Goal: Information Seeking & Learning: Find contact information

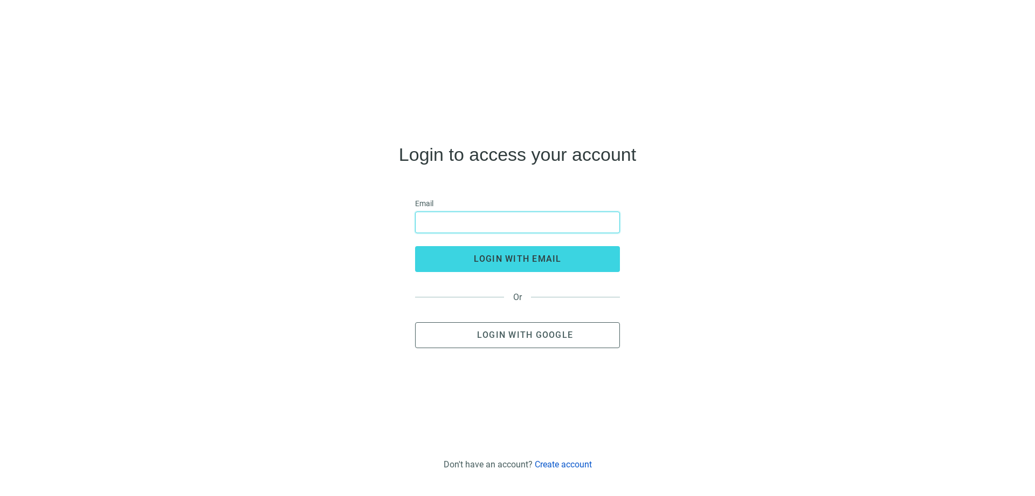
click at [433, 212] on input "email" at bounding box center [517, 222] width 191 height 20
type input "**********"
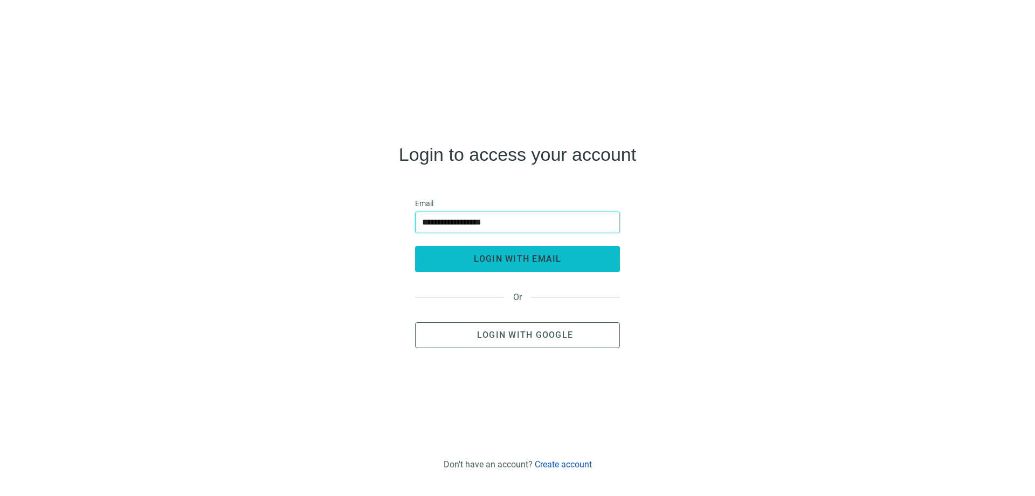
click at [498, 260] on span "login with email" at bounding box center [518, 258] width 88 height 10
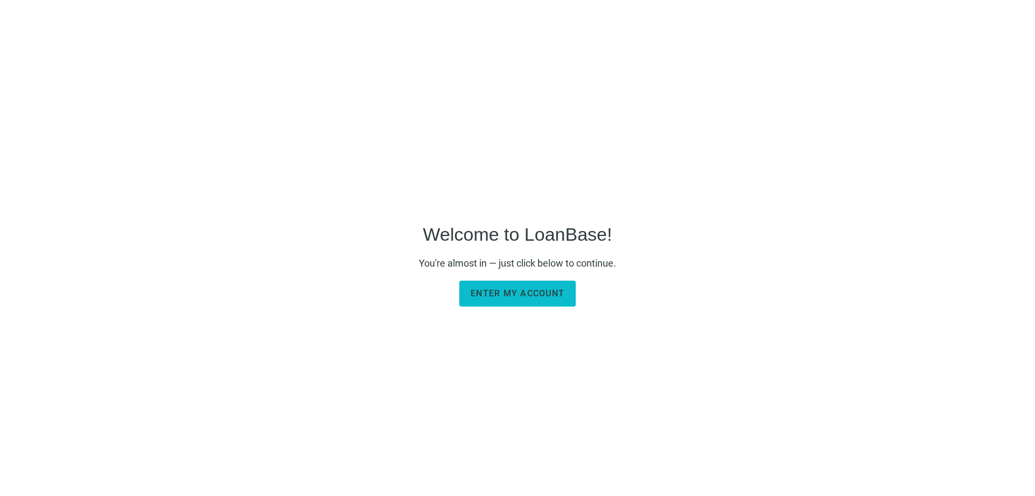
click at [543, 299] on button "Enter my account" at bounding box center [517, 293] width 116 height 26
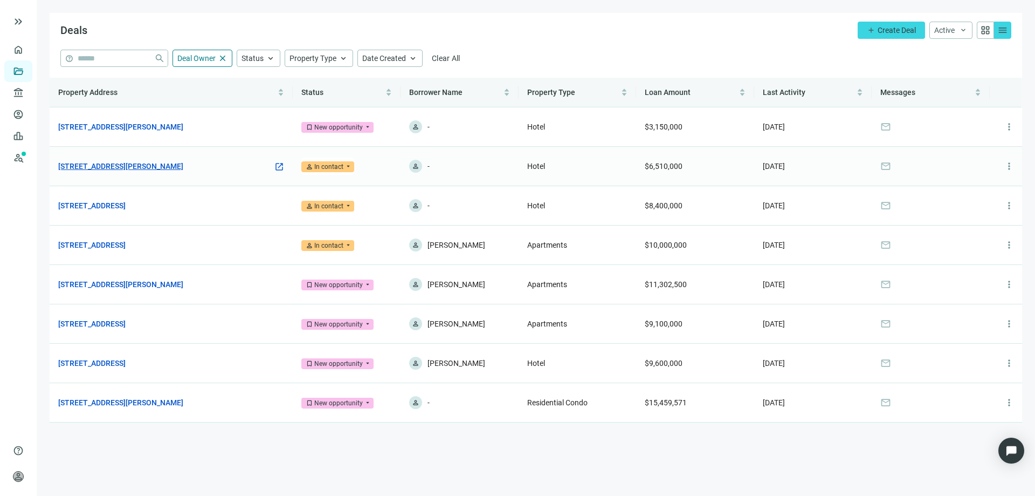
click at [168, 166] on link "561 Chaffee Point Blvd, Jacksonville, FL 32221" at bounding box center [120, 166] width 125 height 12
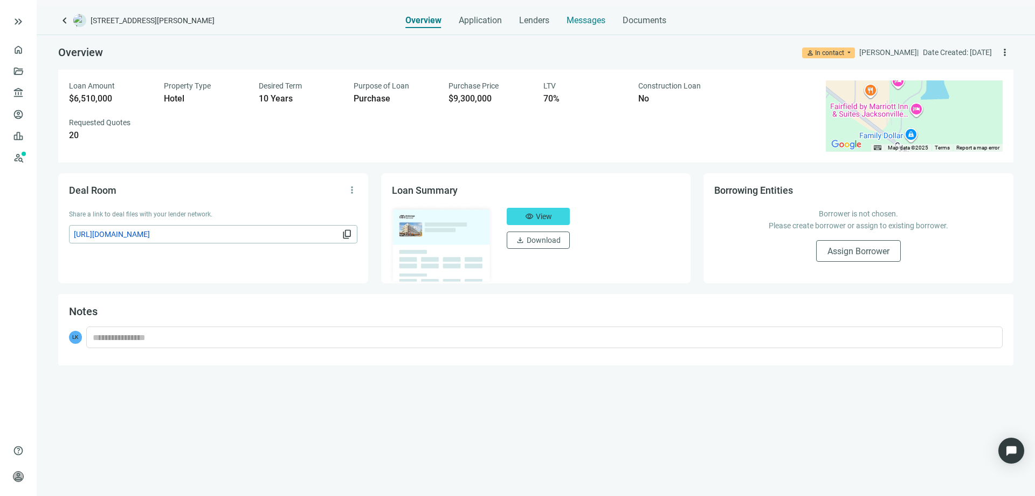
click at [570, 21] on span "Messages" at bounding box center [586, 20] width 39 height 10
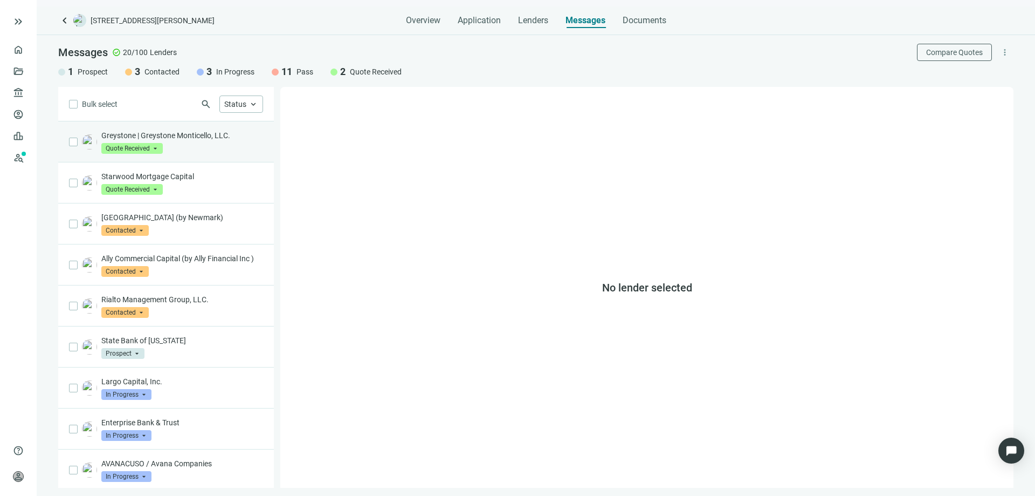
click at [160, 137] on p "Greystone | Greystone Monticello, LLC." at bounding box center [182, 135] width 162 height 11
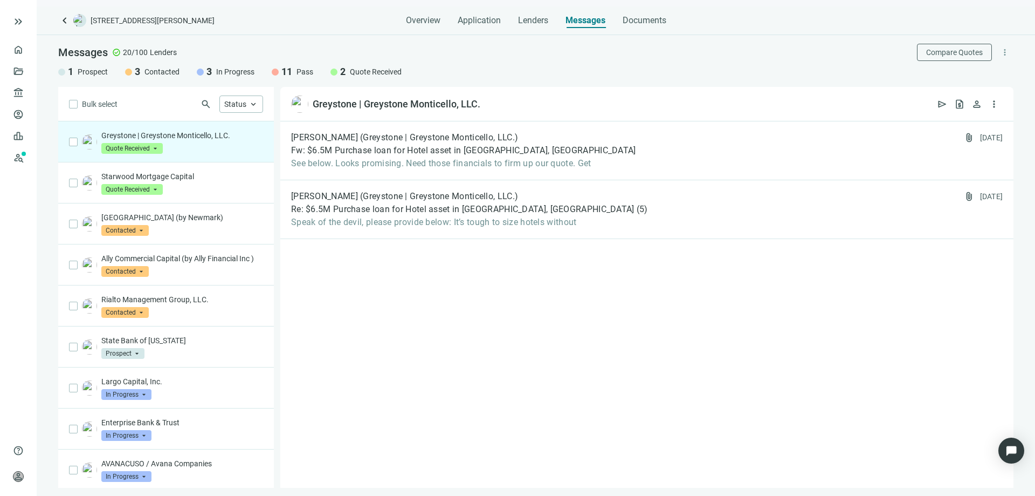
click at [156, 149] on span "Quote Received" at bounding box center [131, 148] width 61 height 11
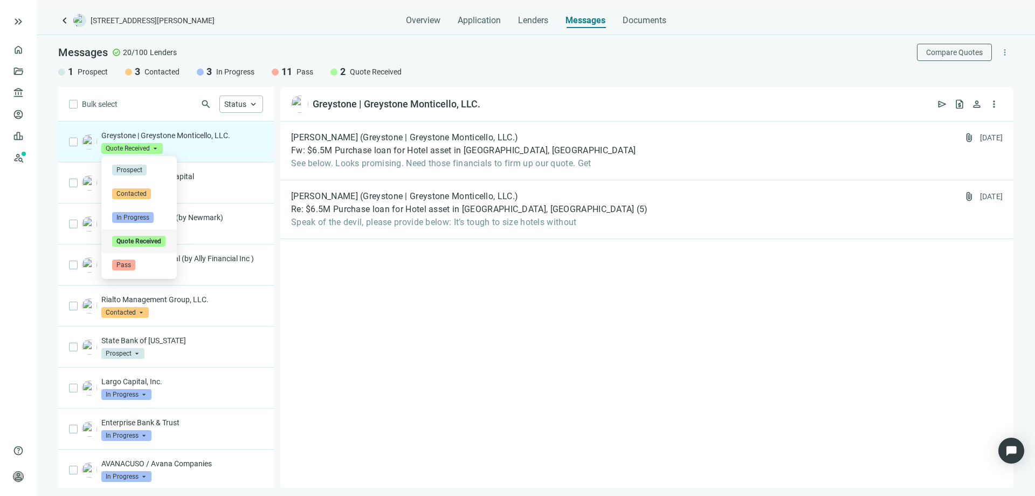
click at [155, 149] on span "Quote Received" at bounding box center [131, 148] width 61 height 11
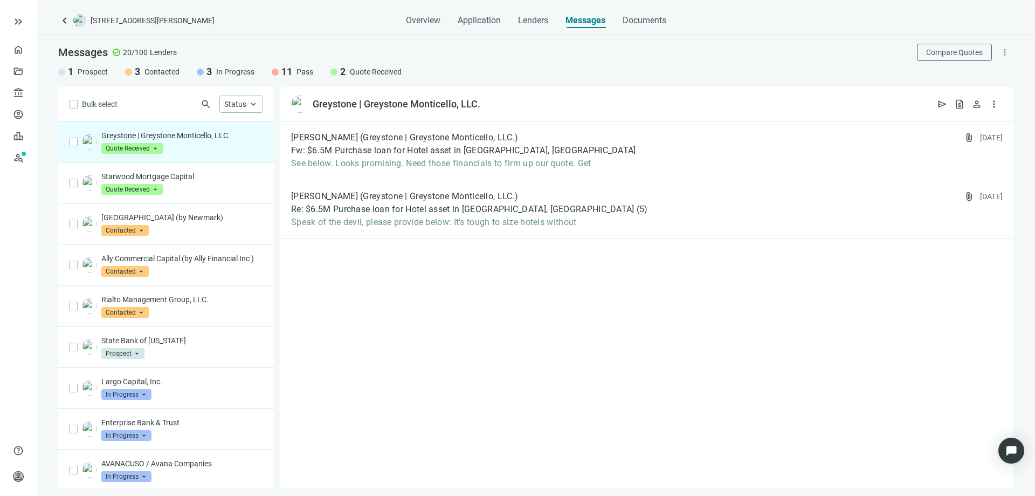
click at [146, 136] on p "Greystone | Greystone Monticello, LLC." at bounding box center [182, 135] width 162 height 11
click at [496, 143] on div "Colin Grayson (Greystone | Greystone Monticello, LLC.) Fw: $6.5M Purchase loan …" at bounding box center [463, 150] width 345 height 37
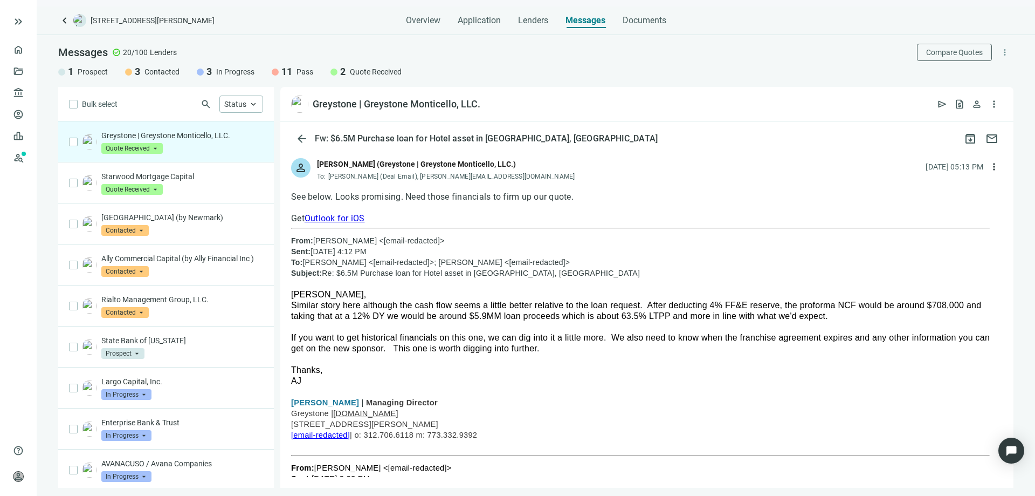
scroll to position [1, 0]
click at [27, 160] on link "Prospects New" at bounding box center [44, 158] width 35 height 22
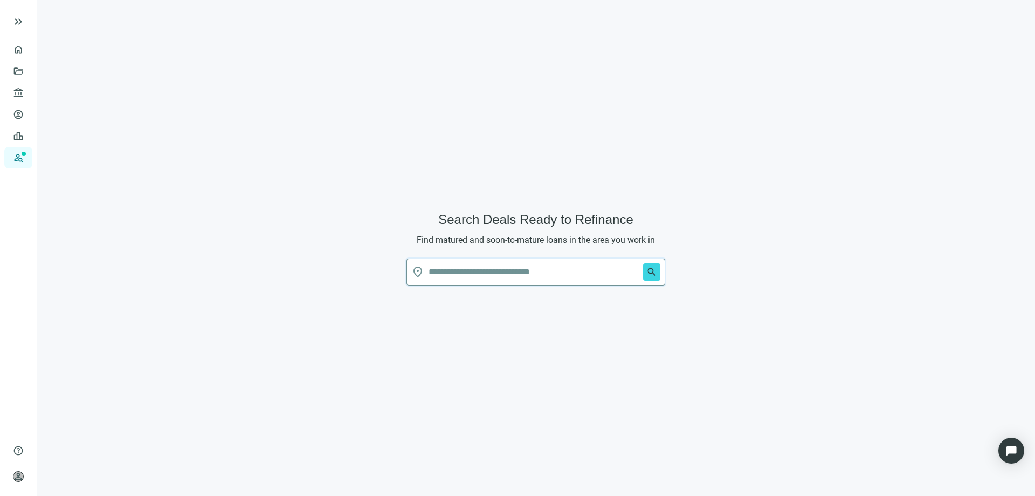
click at [437, 270] on input "text" at bounding box center [534, 272] width 210 height 26
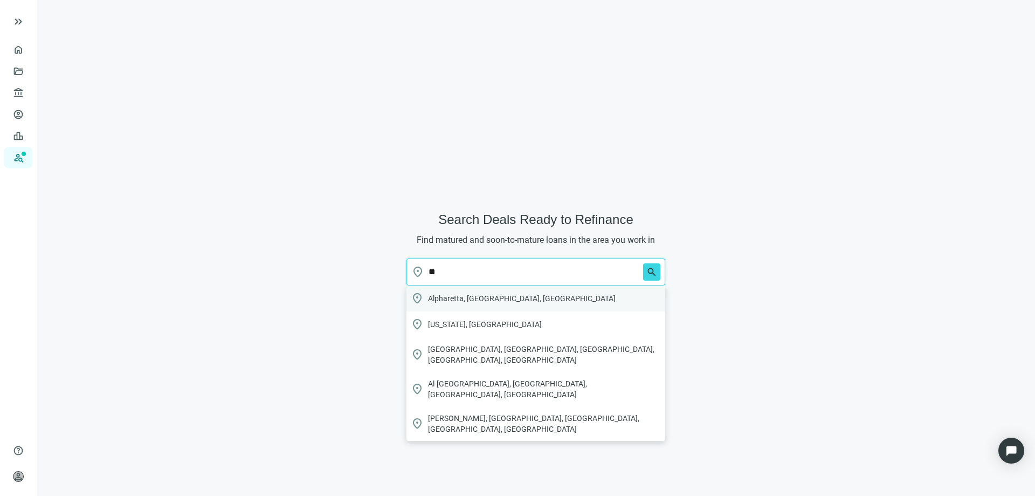
click at [444, 299] on span "Alpharetta, GA, USA" at bounding box center [522, 298] width 188 height 11
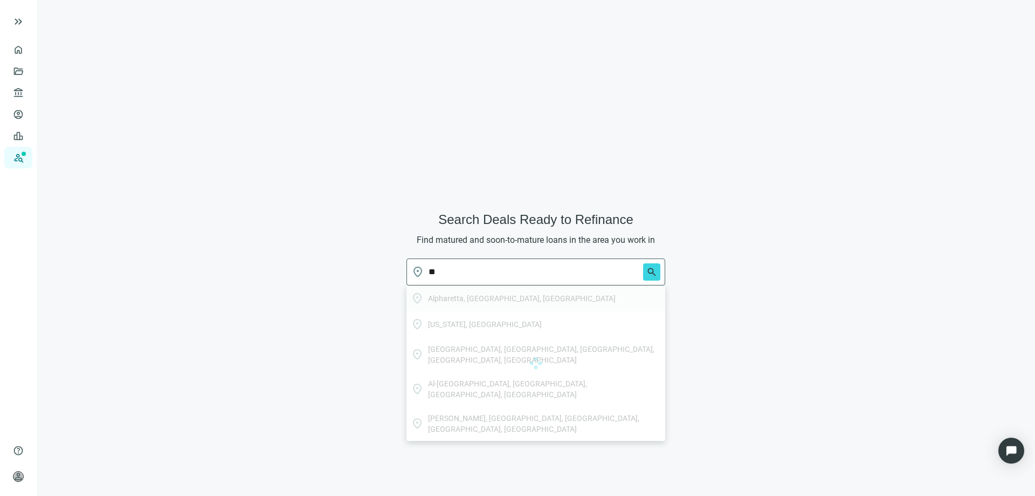
type input "**********"
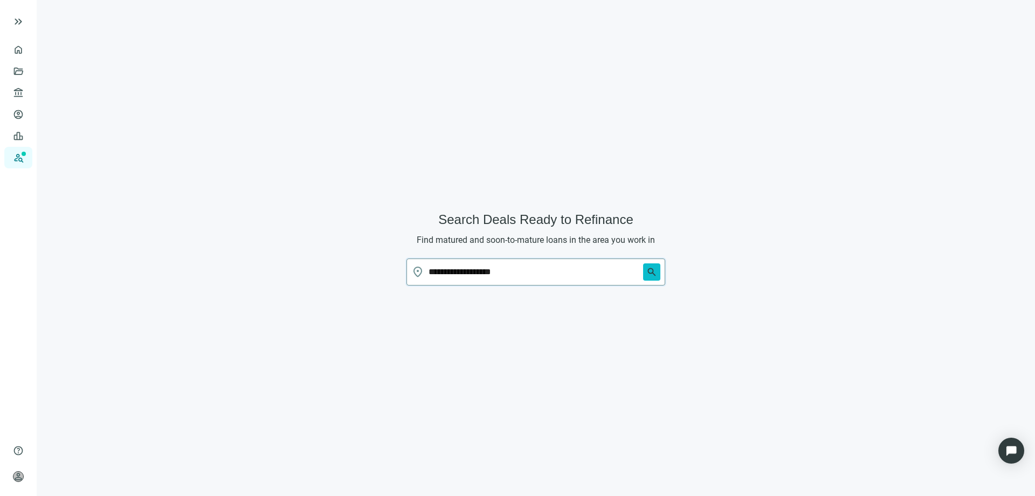
click at [651, 271] on span "search" at bounding box center [651, 271] width 11 height 11
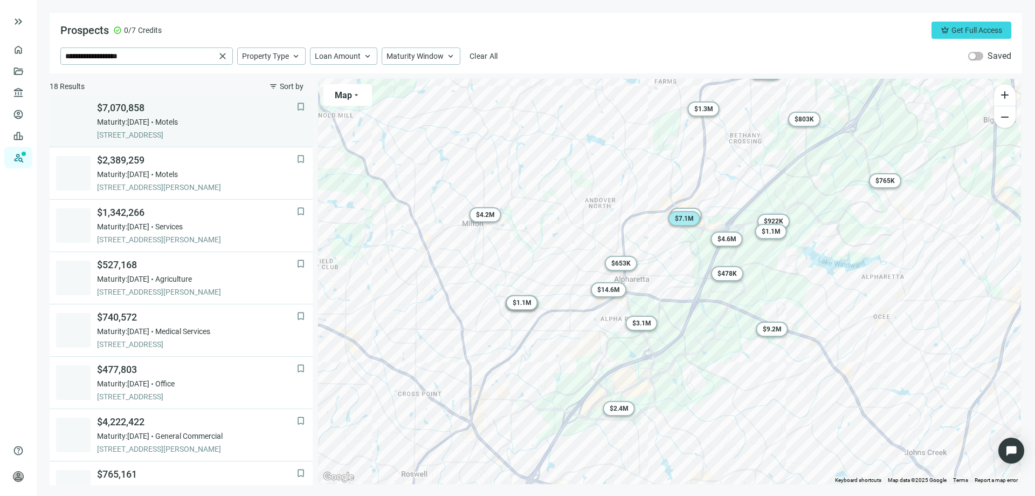
click at [139, 111] on span "$7,070,858" at bounding box center [197, 107] width 200 height 13
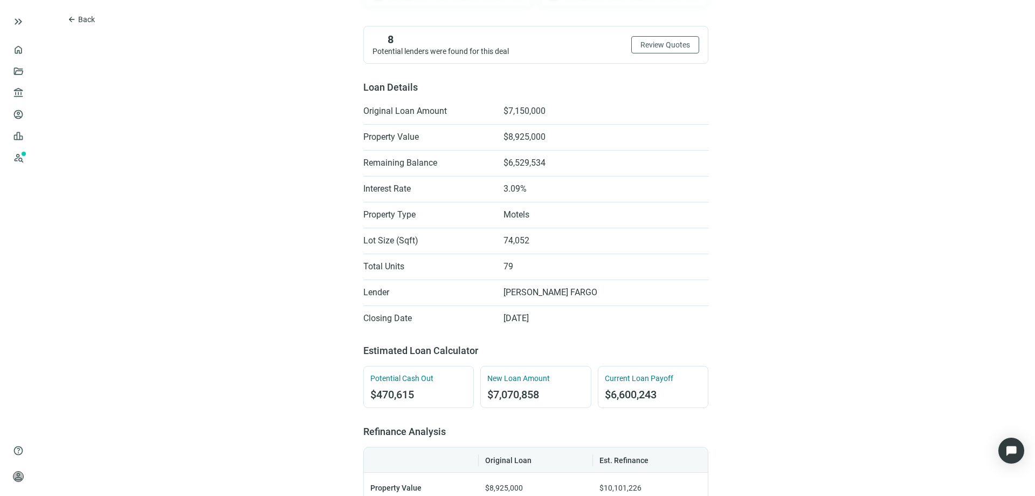
scroll to position [162, 0]
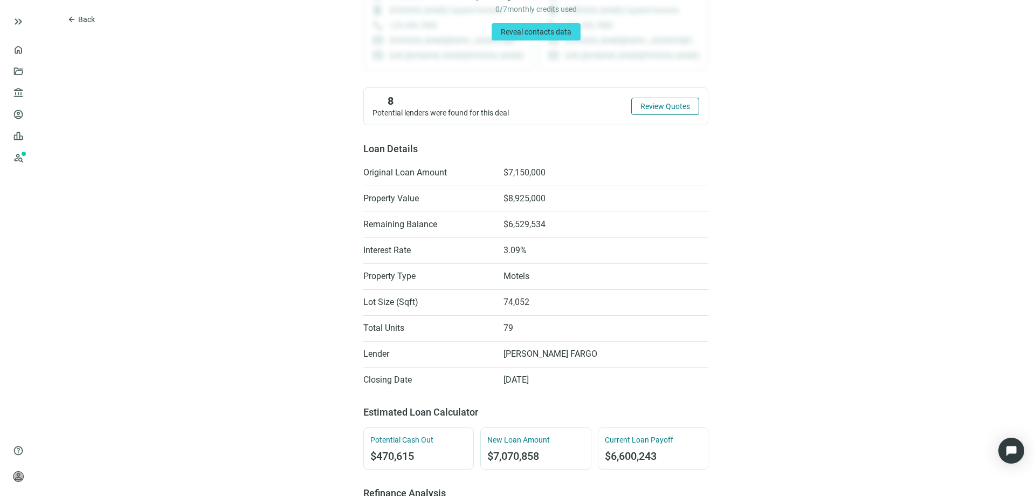
click at [663, 106] on span "Review Quotes" at bounding box center [666, 106] width 50 height 9
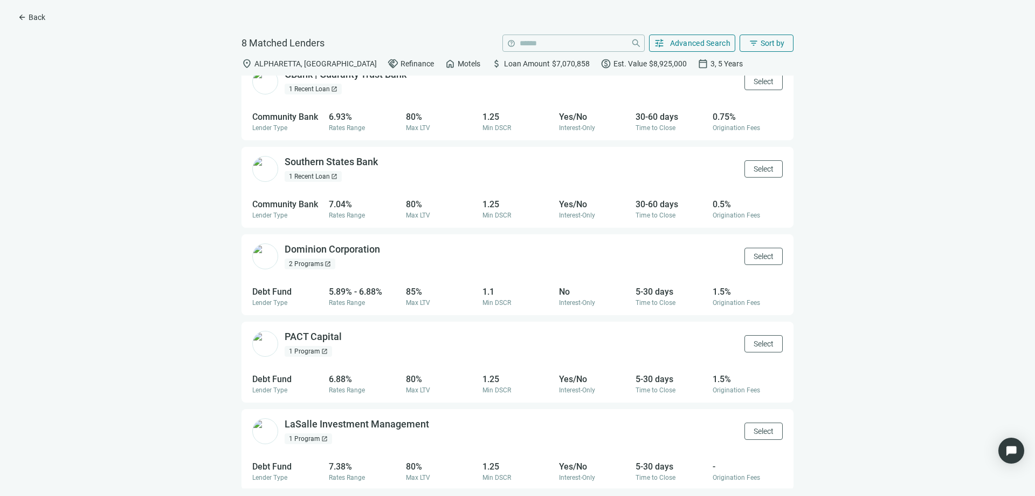
scroll to position [280, 0]
click at [359, 424] on div "LaSalle Investment Management open_in_new" at bounding box center [363, 422] width 157 height 13
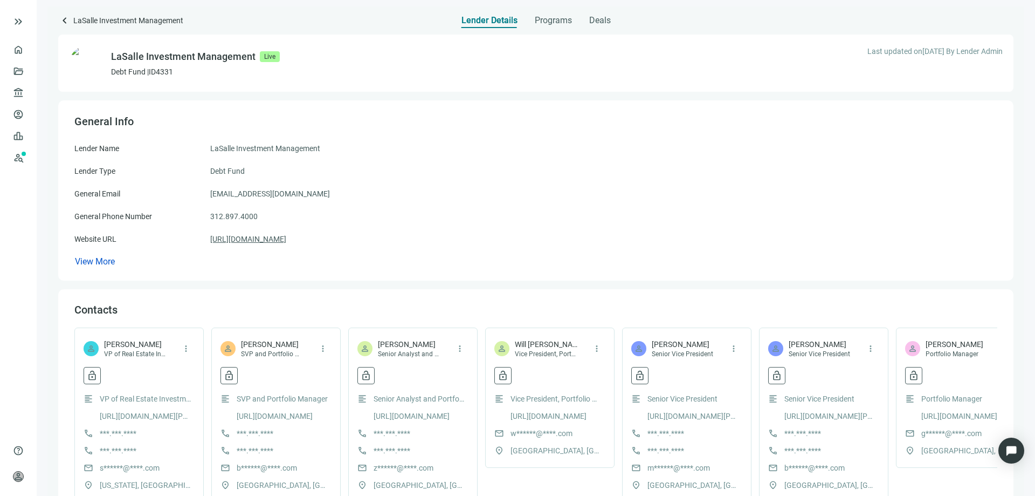
click at [258, 236] on link "https://lasalle.com" at bounding box center [248, 239] width 76 height 12
click at [545, 22] on span "Programs" at bounding box center [553, 20] width 37 height 11
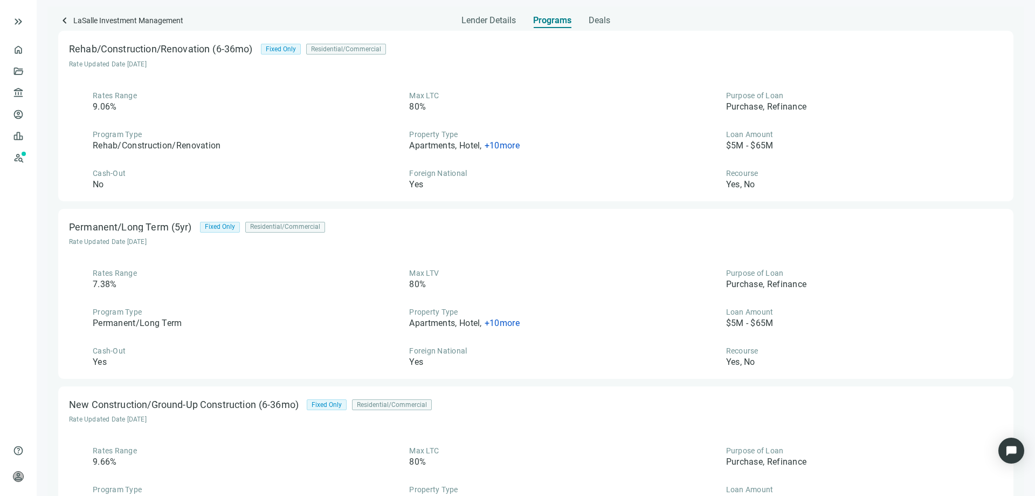
scroll to position [270, 0]
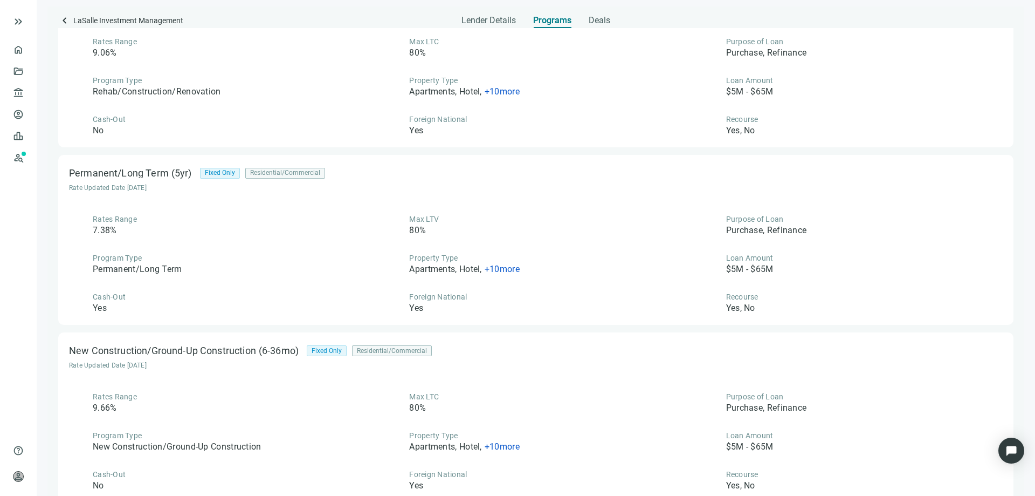
click at [498, 272] on span "+ 10 more" at bounding box center [502, 269] width 35 height 10
click at [346, 257] on div "Program Type Permanent/Long Term" at bounding box center [219, 263] width 300 height 23
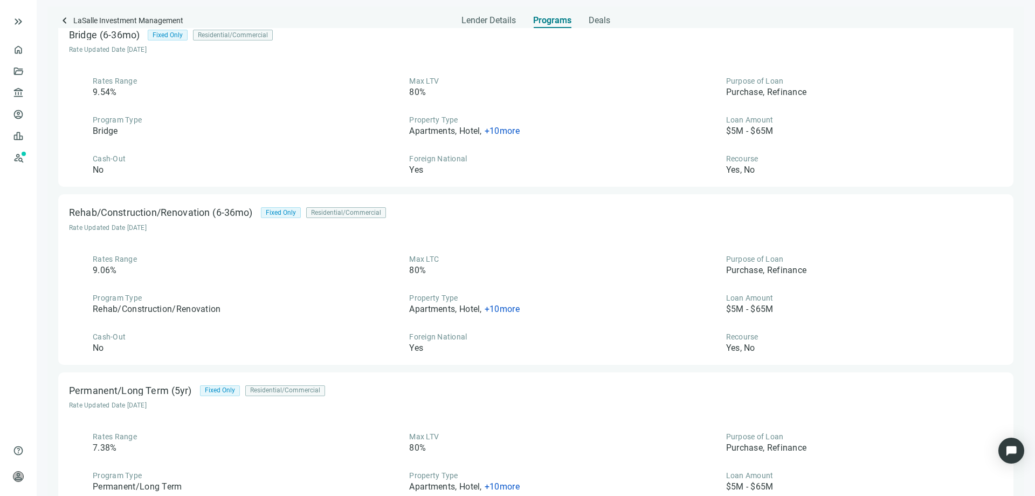
scroll to position [0, 0]
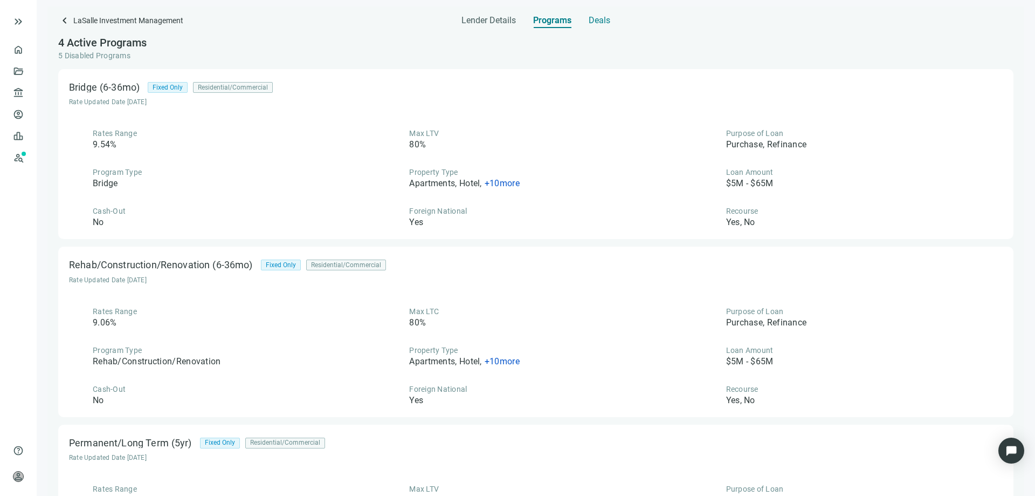
click at [597, 22] on span "Deals" at bounding box center [600, 20] width 22 height 11
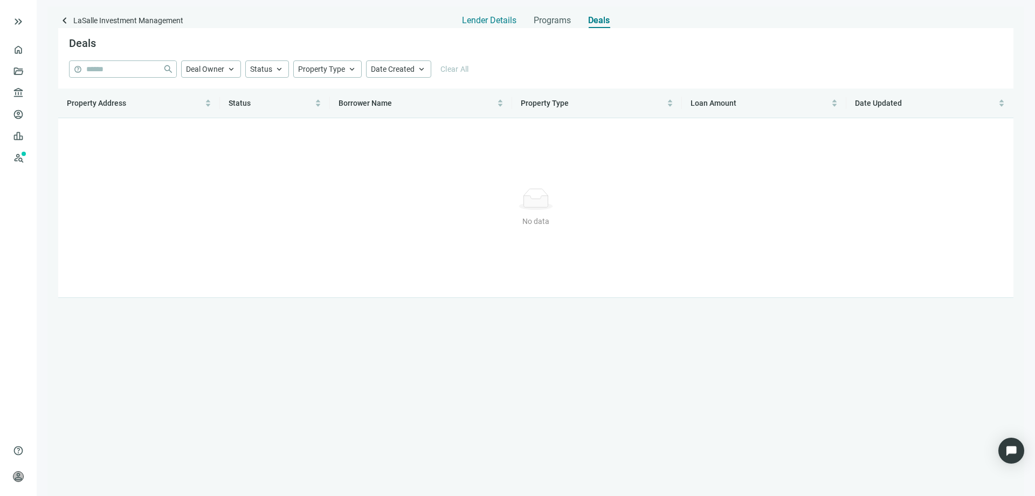
click at [502, 24] on span "Lender Details" at bounding box center [489, 20] width 54 height 11
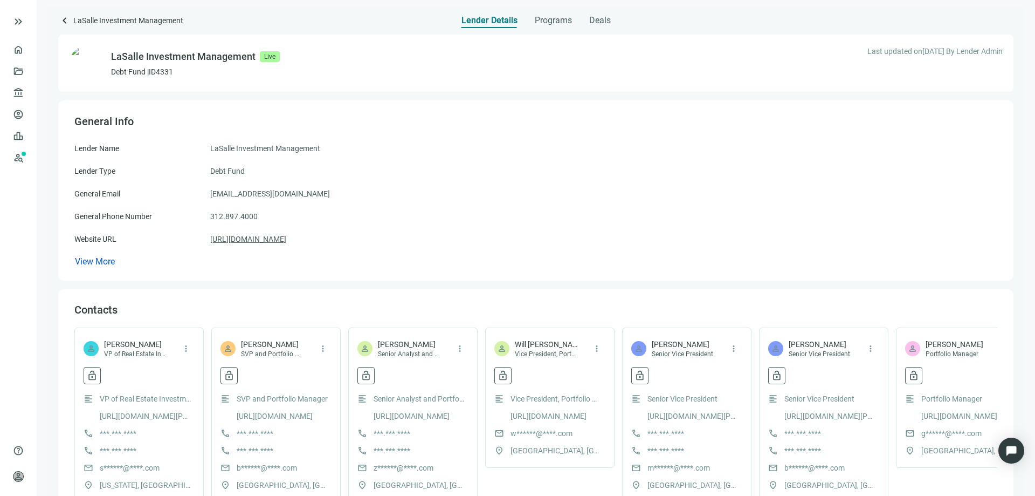
click at [249, 240] on link "https://lasalle.com" at bounding box center [248, 239] width 76 height 12
click at [61, 23] on span "keyboard_arrow_left" at bounding box center [64, 20] width 13 height 13
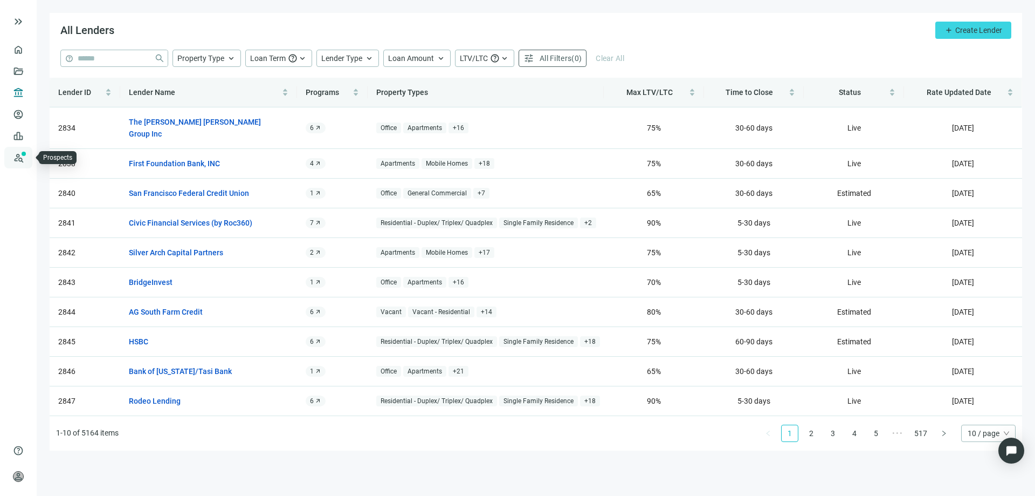
click at [27, 161] on link "Prospects New" at bounding box center [44, 158] width 35 height 22
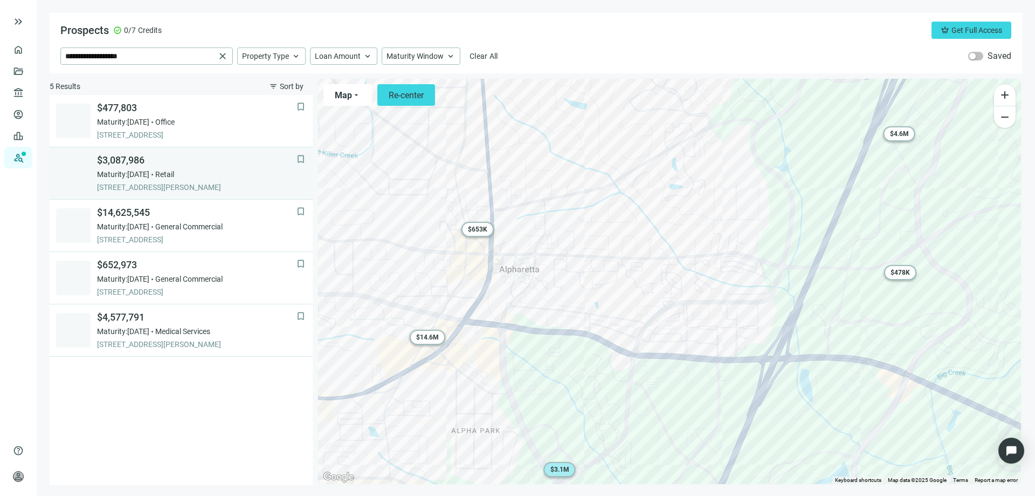
click at [180, 185] on span "11425 HAYNES BRIDGE RD, ALPHARETTA, 30009, GA" at bounding box center [197, 187] width 200 height 11
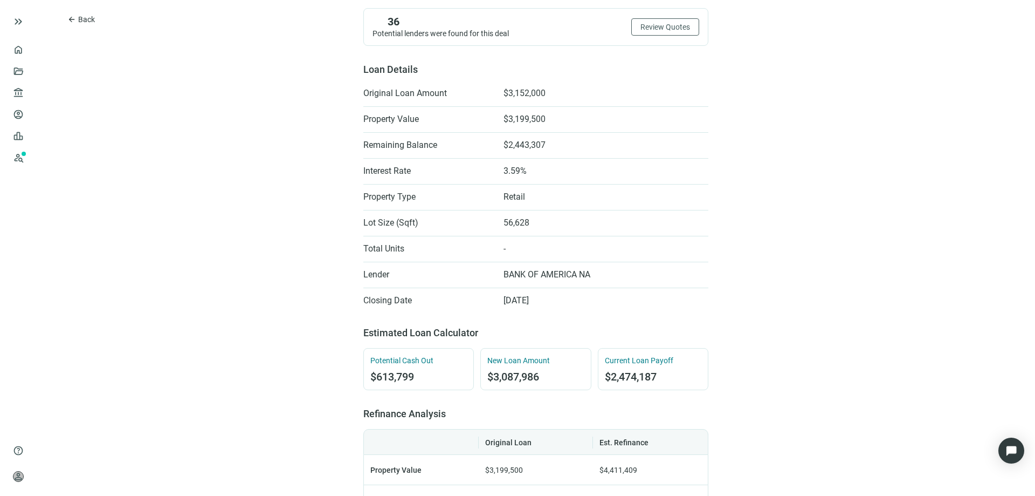
scroll to position [216, 0]
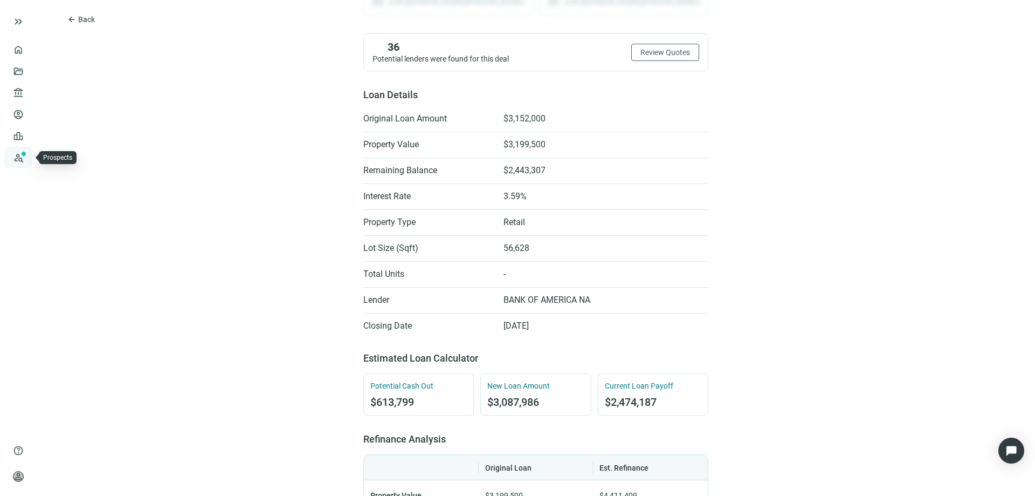
click at [27, 160] on link "Prospects New" at bounding box center [44, 158] width 35 height 22
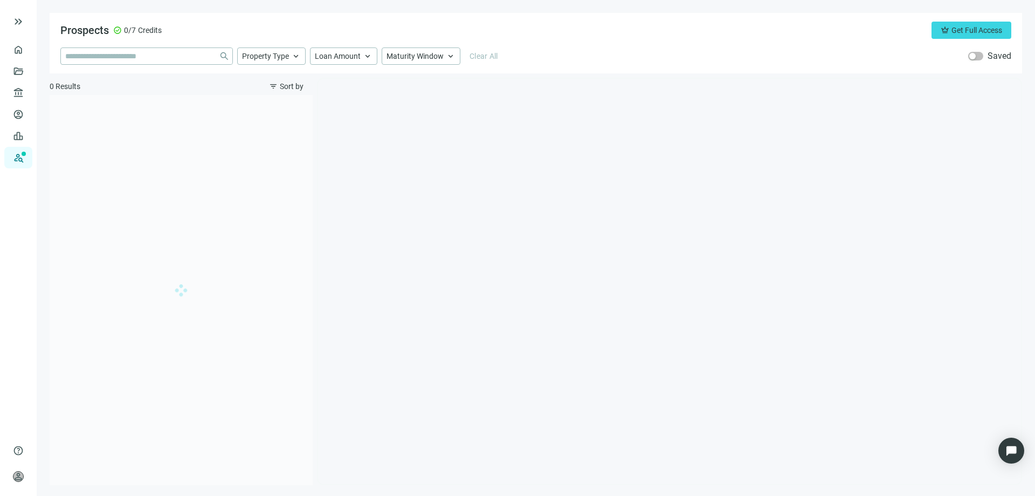
type input "**********"
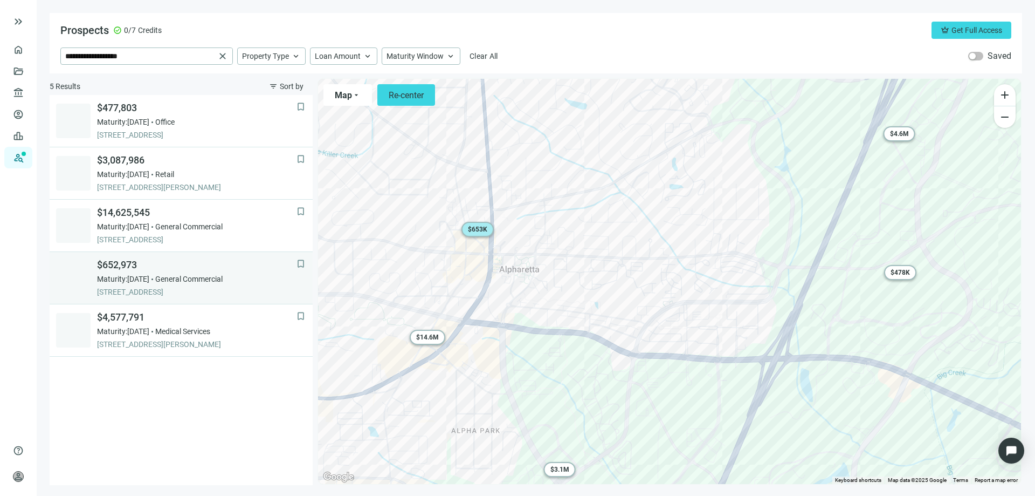
click at [114, 259] on span "$652,973" at bounding box center [197, 264] width 200 height 13
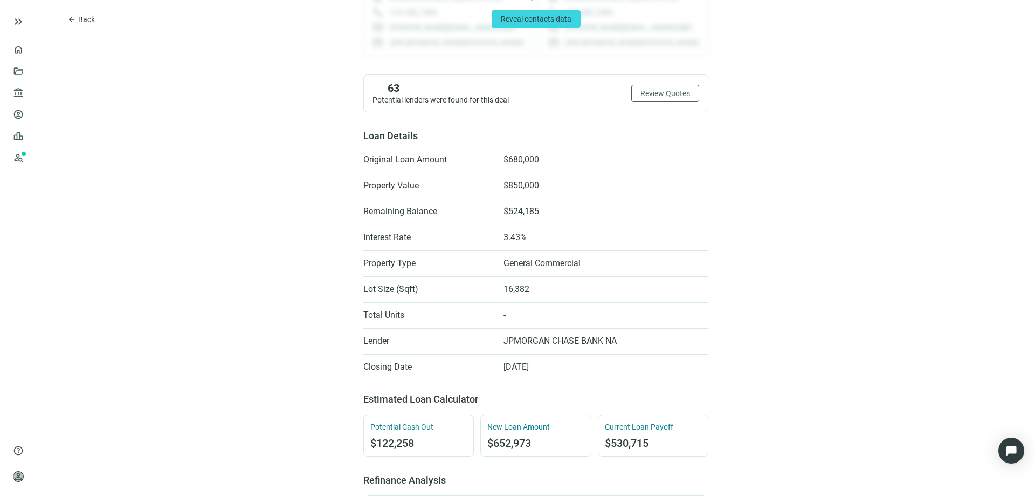
scroll to position [162, 0]
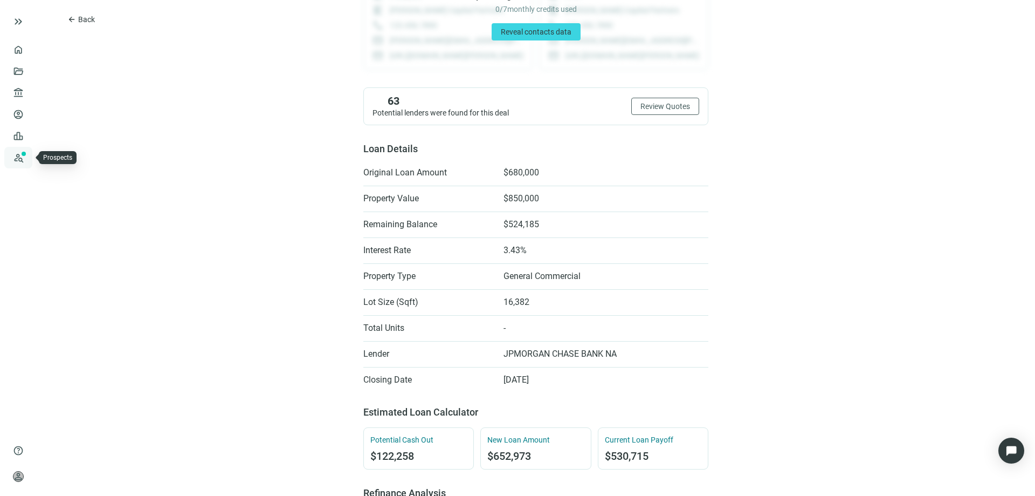
click at [27, 161] on link "Prospects New" at bounding box center [44, 158] width 35 height 22
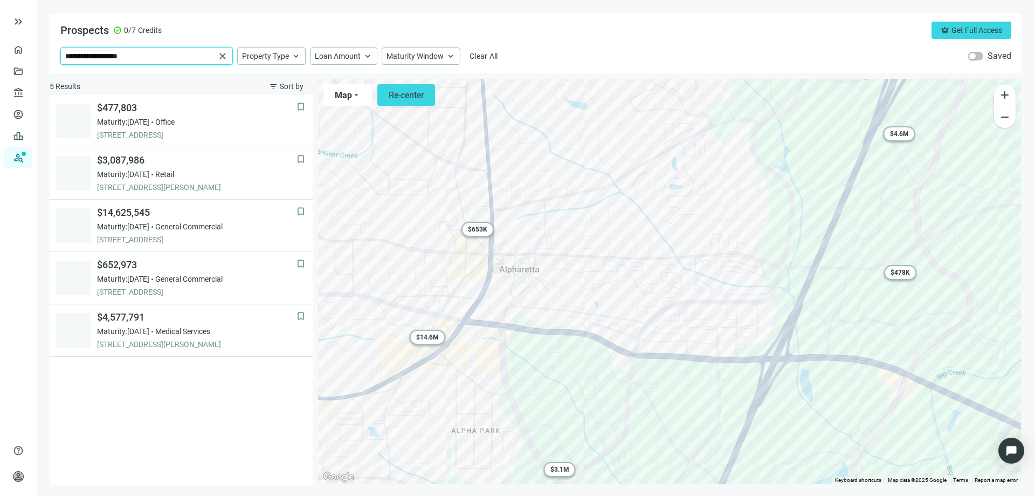
click at [142, 56] on input "**********" at bounding box center [140, 56] width 150 height 16
click at [221, 59] on span "close" at bounding box center [222, 56] width 11 height 11
click at [114, 60] on input "search" at bounding box center [139, 56] width 149 height 16
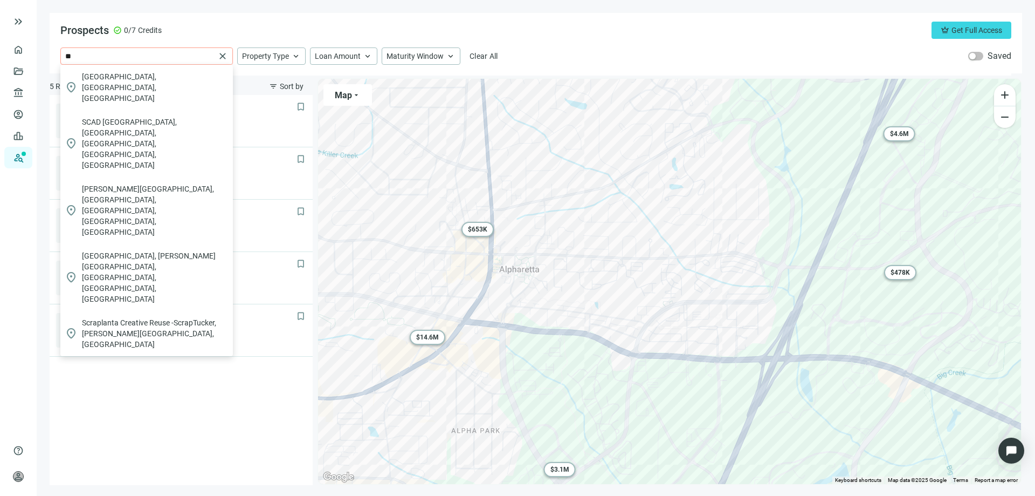
type input "**"
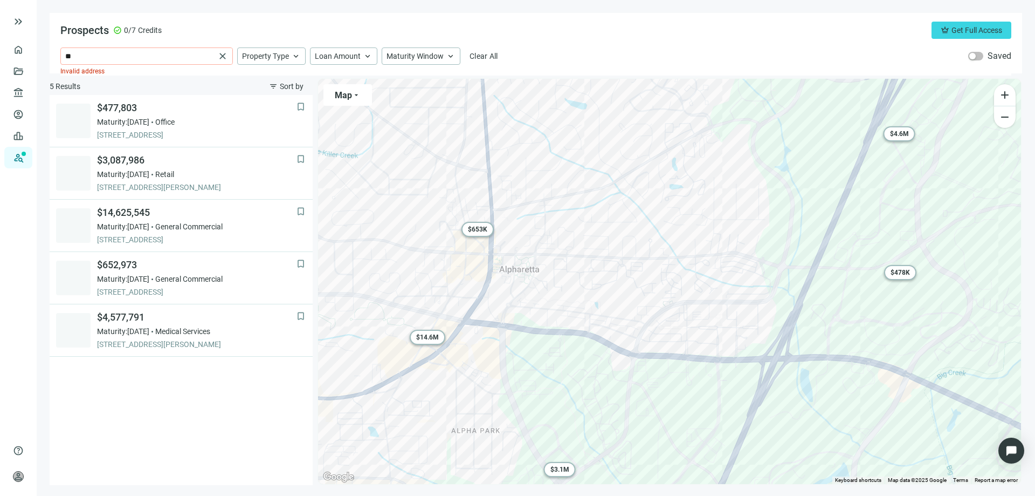
click at [166, 34] on div "Prospects check_circle 0/7 Credits crown Get Full Access" at bounding box center [535, 30] width 951 height 17
click at [107, 56] on input "**" at bounding box center [140, 56] width 150 height 16
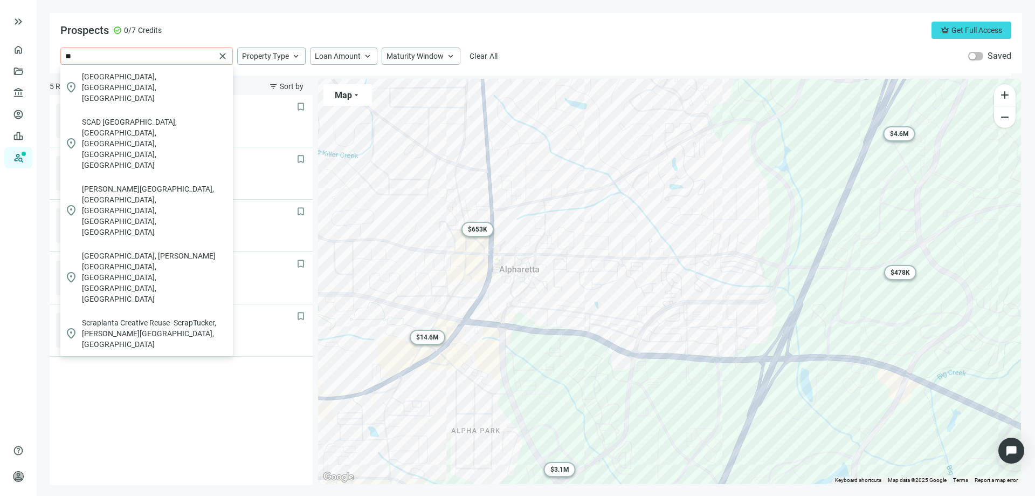
drag, startPoint x: 82, startPoint y: 64, endPoint x: 77, endPoint y: 59, distance: 7.7
click at [79, 61] on input "**" at bounding box center [140, 56] width 150 height 16
drag, startPoint x: 77, startPoint y: 59, endPoint x: 11, endPoint y: 59, distance: 65.2
click at [11, 59] on div "keyboard_double_arrow_right home Overview folder_open Deals account_balance Len…" at bounding box center [517, 248] width 1035 height 496
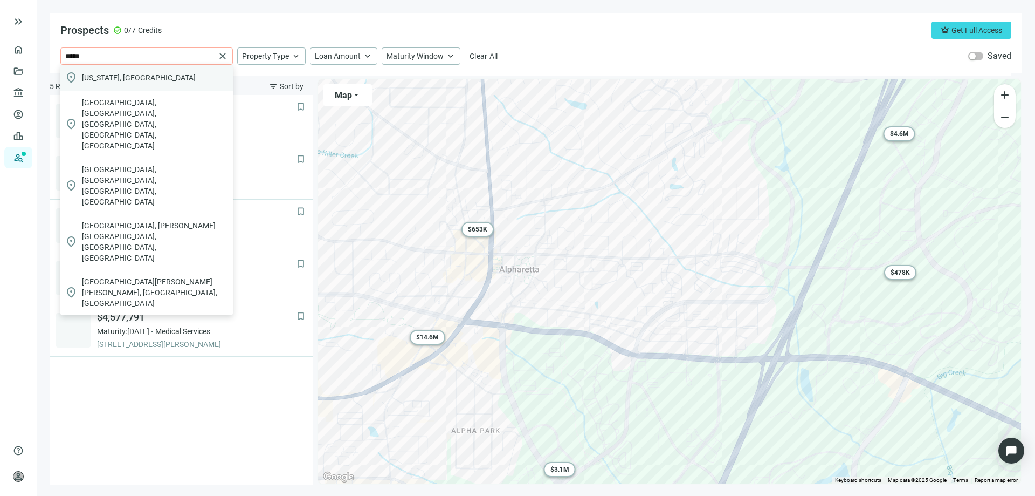
click at [90, 74] on span "South Carolina, USA" at bounding box center [139, 77] width 114 height 11
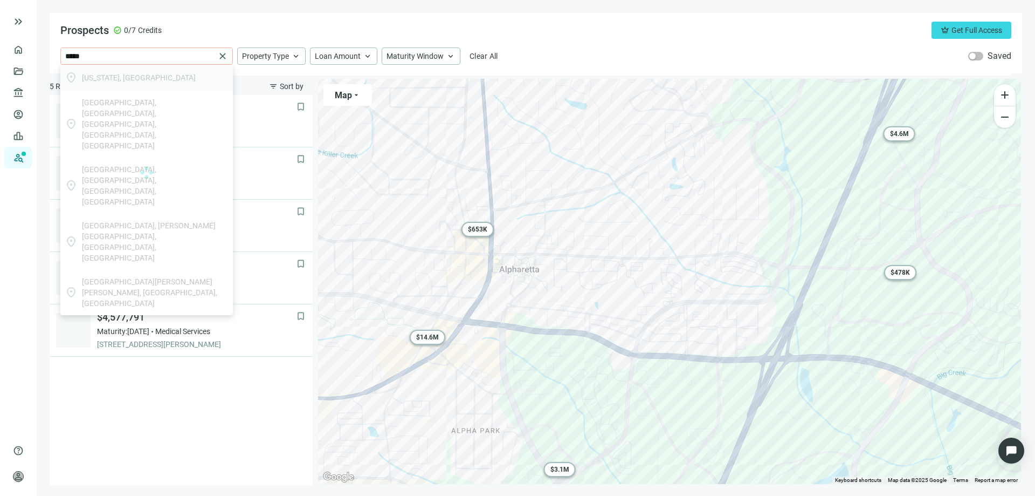
type input "**********"
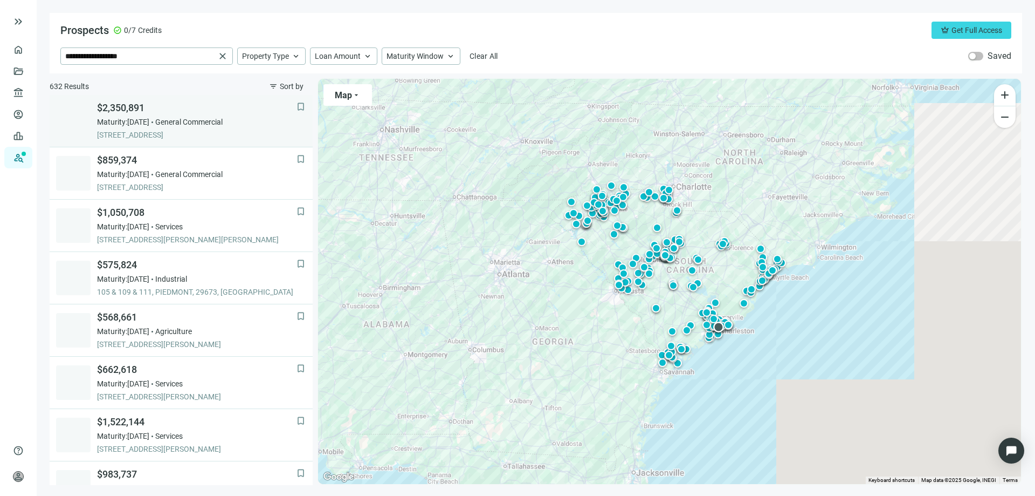
scroll to position [54, 0]
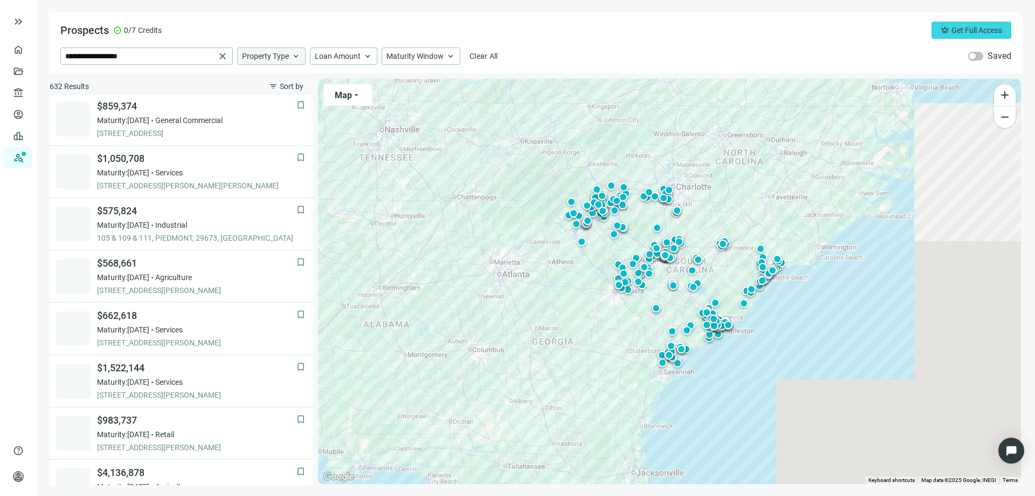
click at [291, 54] on span "keyboard_arrow_up" at bounding box center [296, 56] width 10 height 10
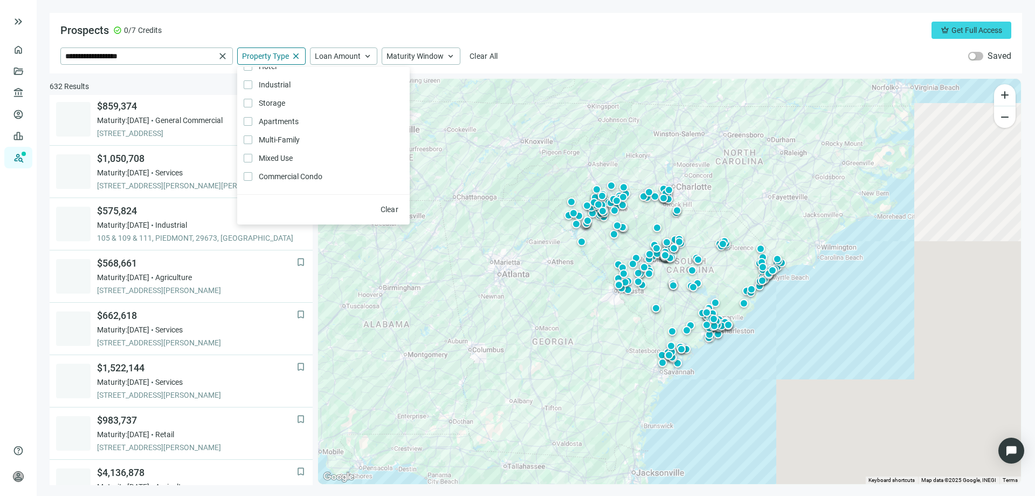
scroll to position [0, 0]
click at [510, 40] on div "**********" at bounding box center [536, 43] width 973 height 60
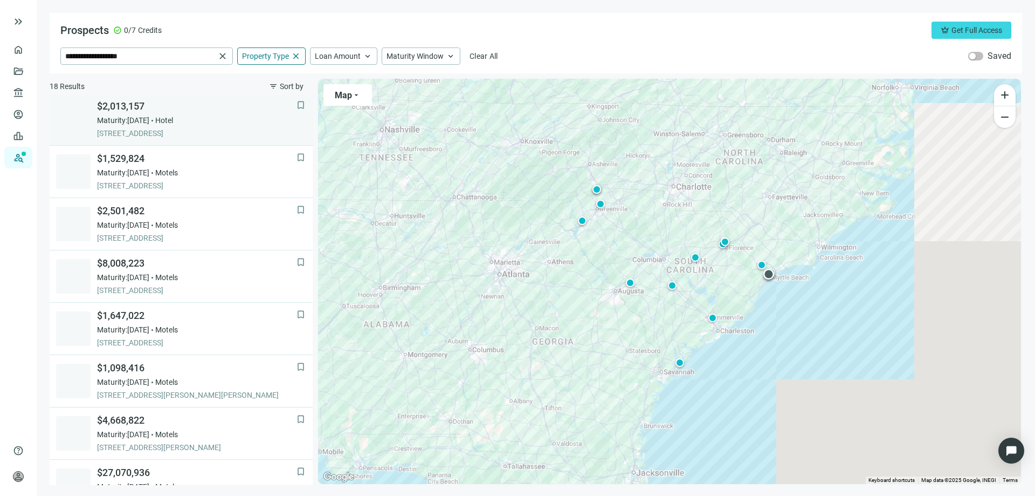
click at [165, 130] on span "405 14TH AVE S, MYRTLE BEACH, 29577, SC" at bounding box center [197, 133] width 200 height 11
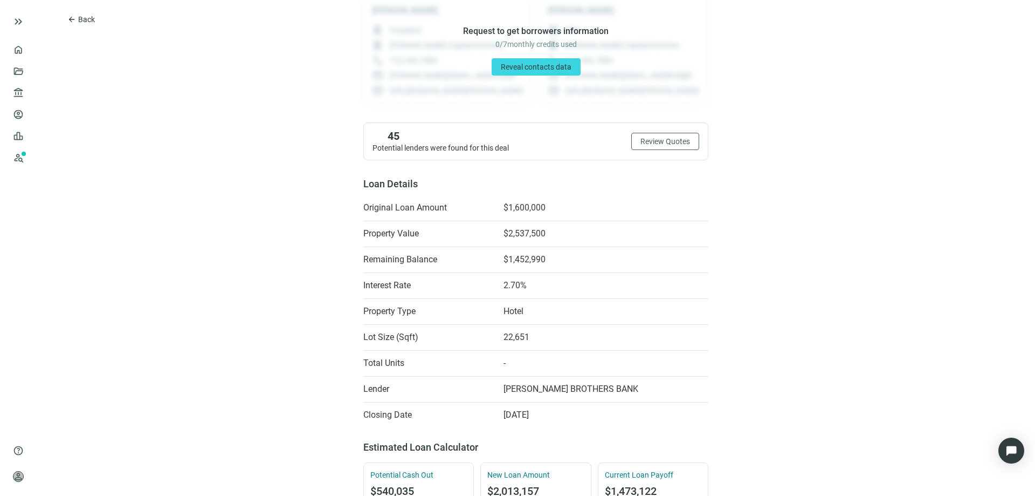
scroll to position [108, 0]
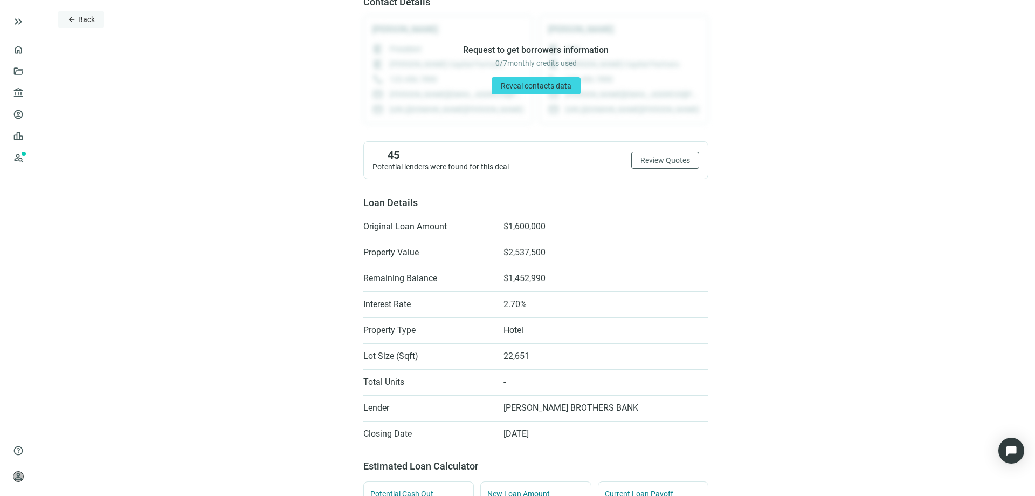
click at [73, 23] on span "arrow_back" at bounding box center [71, 19] width 9 height 9
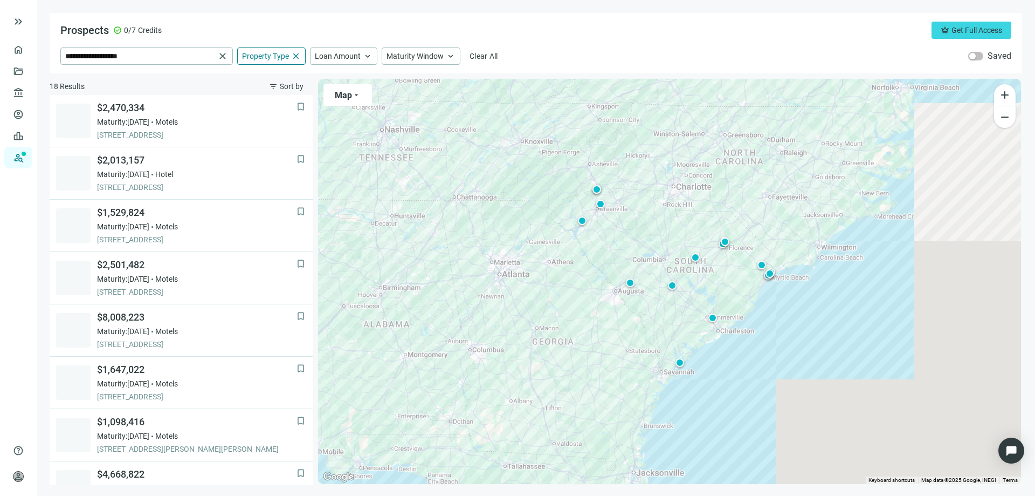
scroll to position [52, 0]
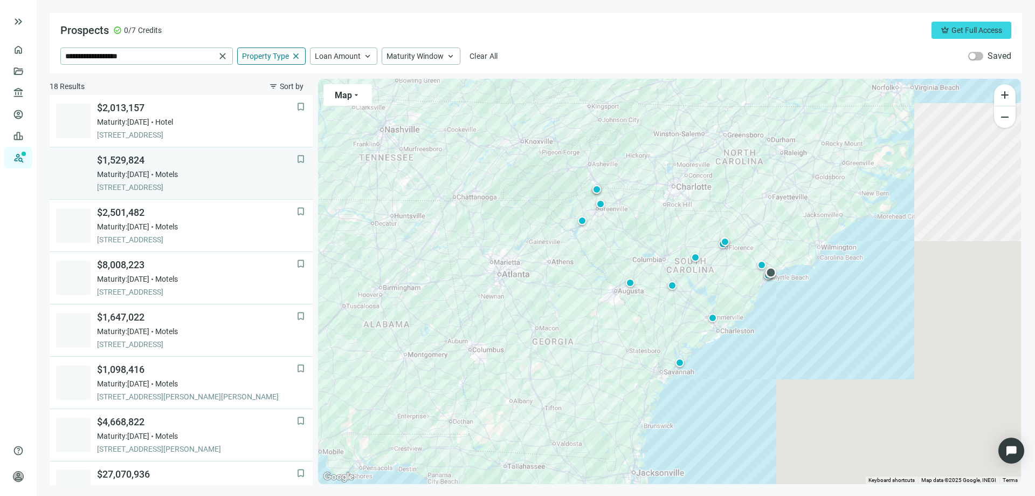
click at [119, 159] on span "$1,529,824" at bounding box center [197, 160] width 200 height 13
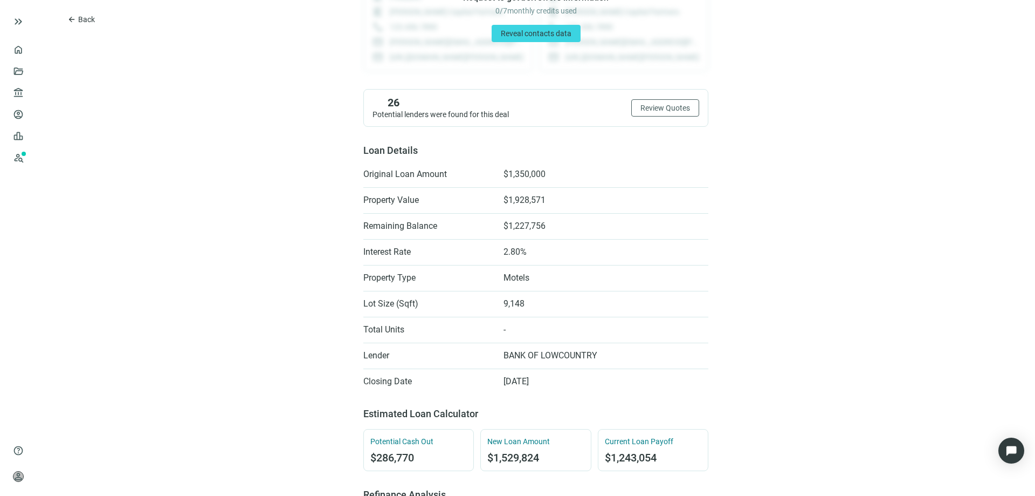
scroll to position [162, 0]
click at [70, 19] on span "arrow_back" at bounding box center [71, 19] width 9 height 9
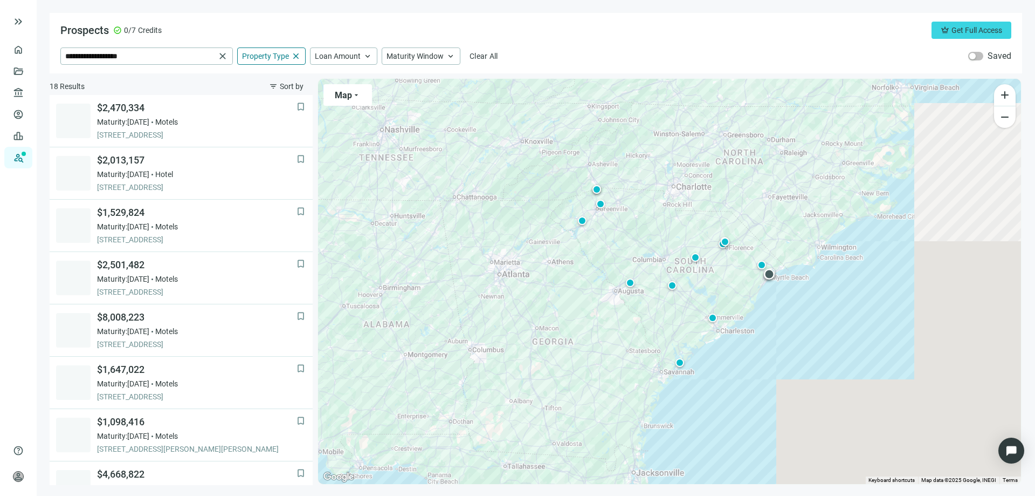
scroll to position [105, 0]
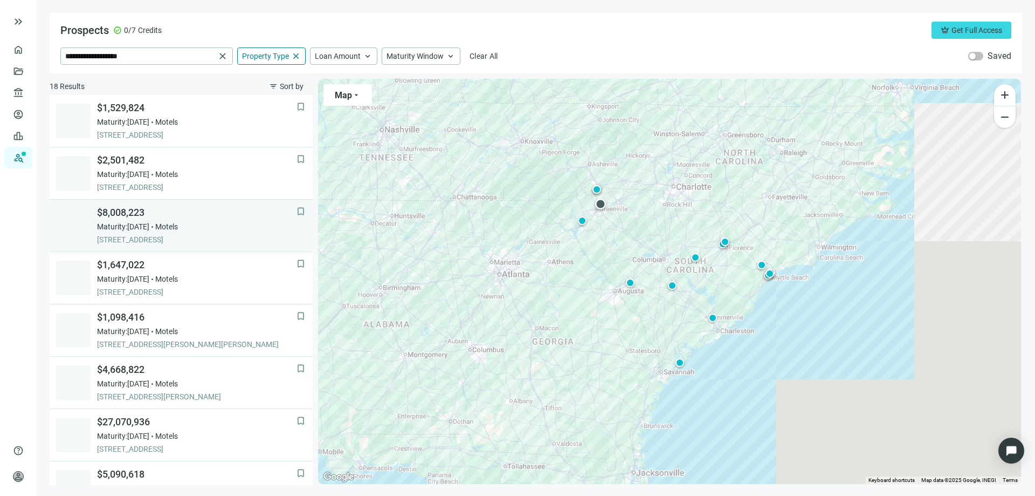
click at [126, 208] on span "$8,008,223" at bounding box center [197, 212] width 200 height 13
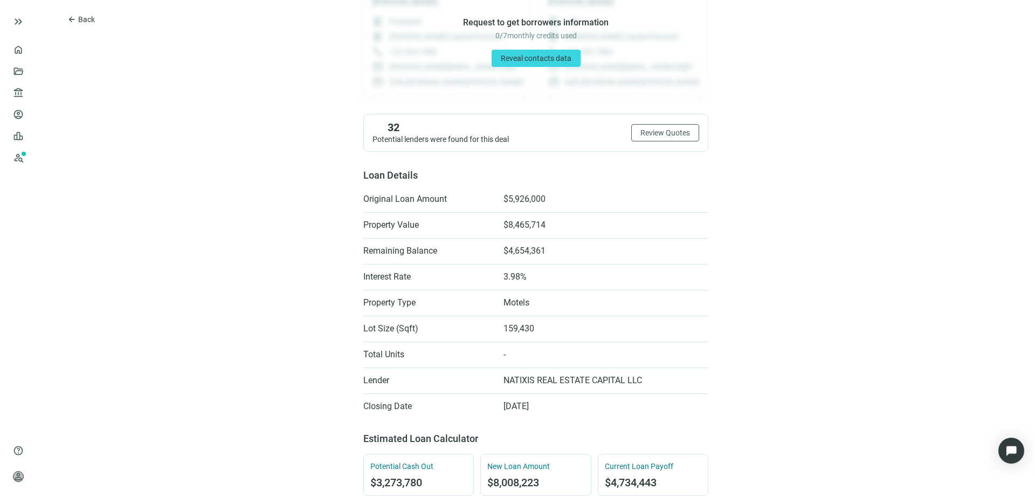
scroll to position [162, 0]
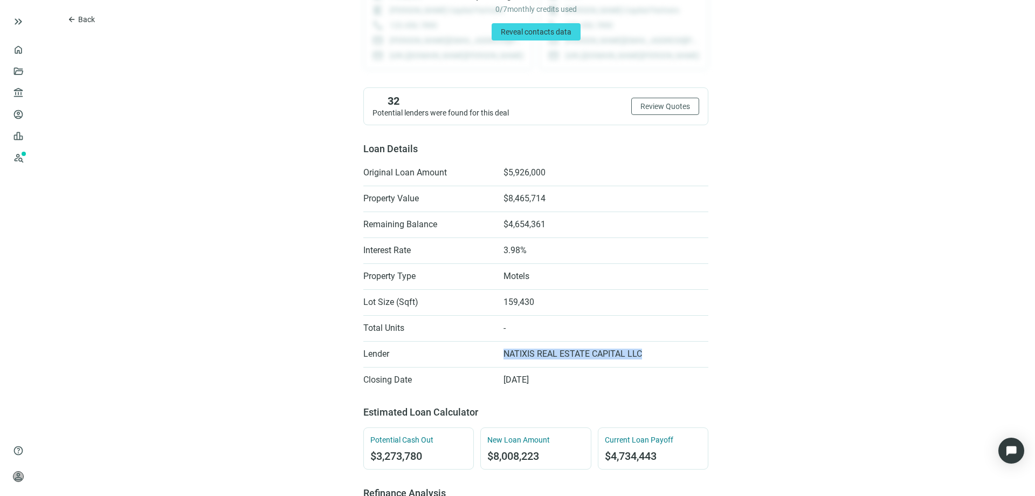
drag, startPoint x: 644, startPoint y: 351, endPoint x: 490, endPoint y: 350, distance: 154.8
click at [490, 350] on li "Lender NATIXIS REAL ESTATE CAPITAL LLC" at bounding box center [535, 353] width 345 height 17
copy li "NATIXIS REAL ESTATE CAPITAL LLC"
click at [816, 181] on div "arrow_back Back $8,008,223 bookmark Save 50 ORCHARD PARK DR, GREENVILLE, SC 296…" at bounding box center [536, 463] width 999 height 1251
click at [665, 106] on span "Review Quotes" at bounding box center [666, 106] width 50 height 9
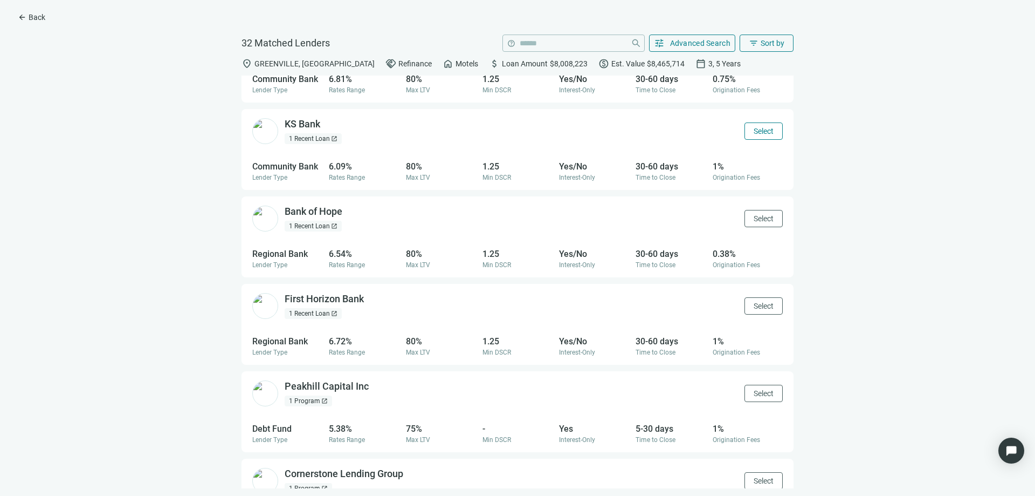
scroll to position [108, 0]
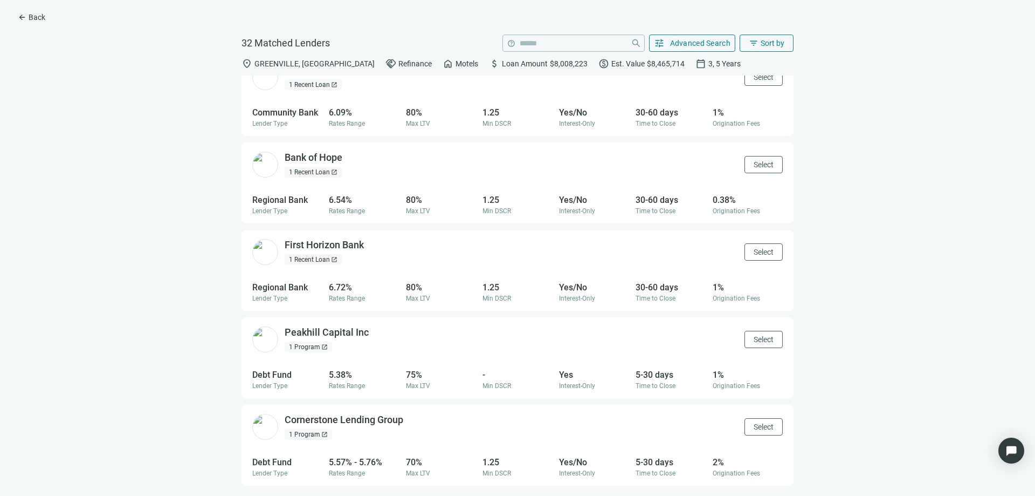
click at [306, 174] on div "1 Recent Loan open_in_new" at bounding box center [313, 172] width 57 height 11
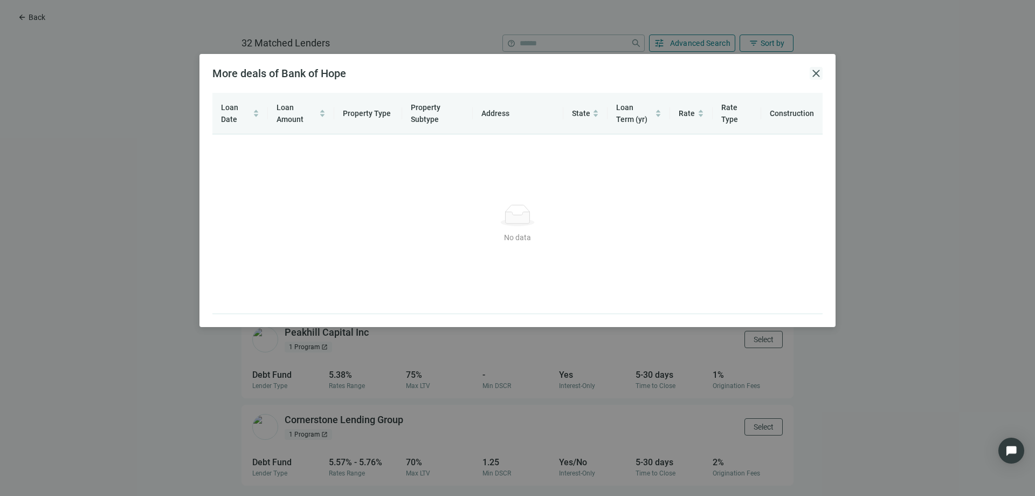
click at [815, 73] on span "close" at bounding box center [816, 73] width 13 height 13
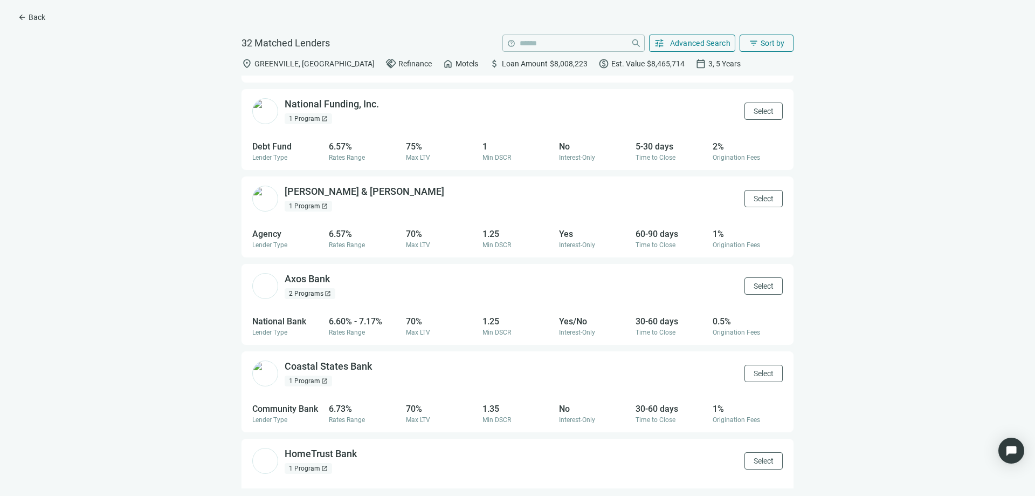
scroll to position [1263, 0]
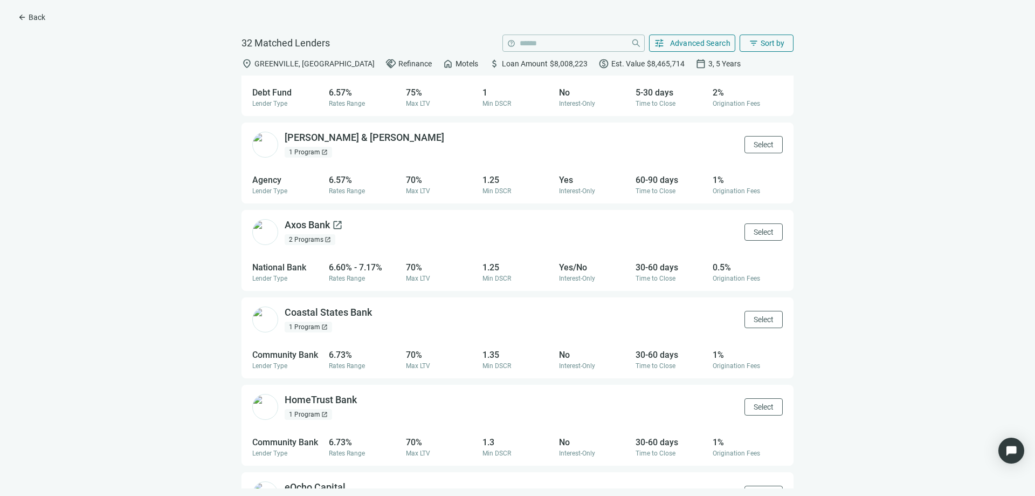
click at [318, 228] on div "Axos Bank open_in_new" at bounding box center [314, 224] width 58 height 13
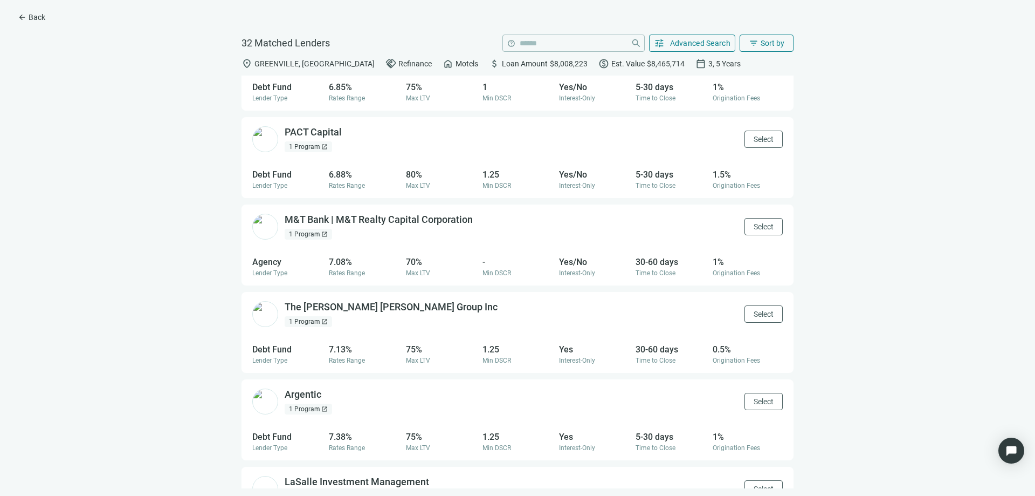
scroll to position [2083, 0]
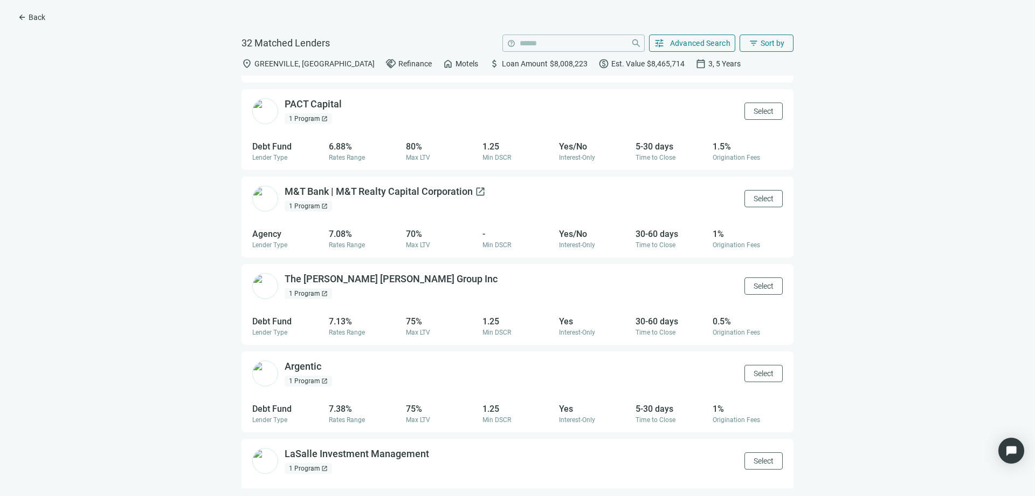
click at [355, 194] on div "M&T Bank | M&T Realty Capital Corporation open_in_new" at bounding box center [385, 191] width 201 height 13
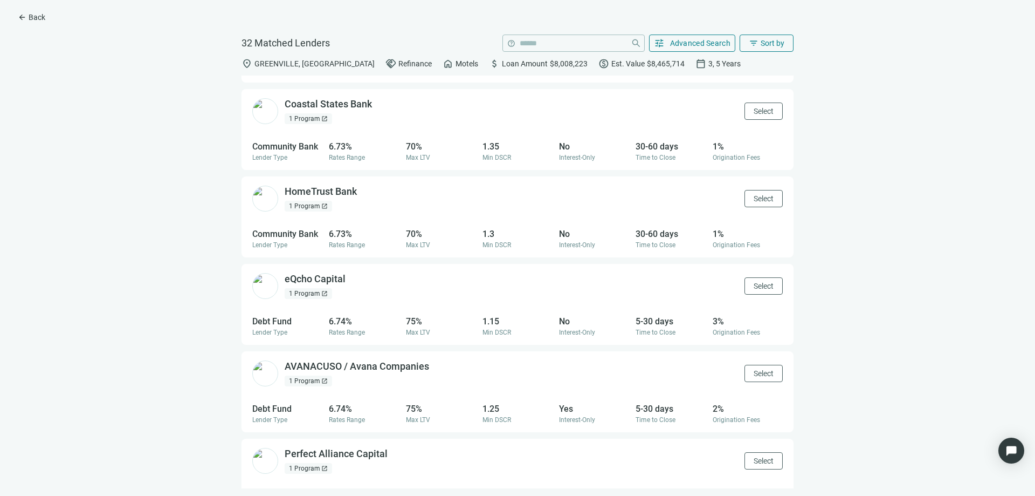
scroll to position [1298, 0]
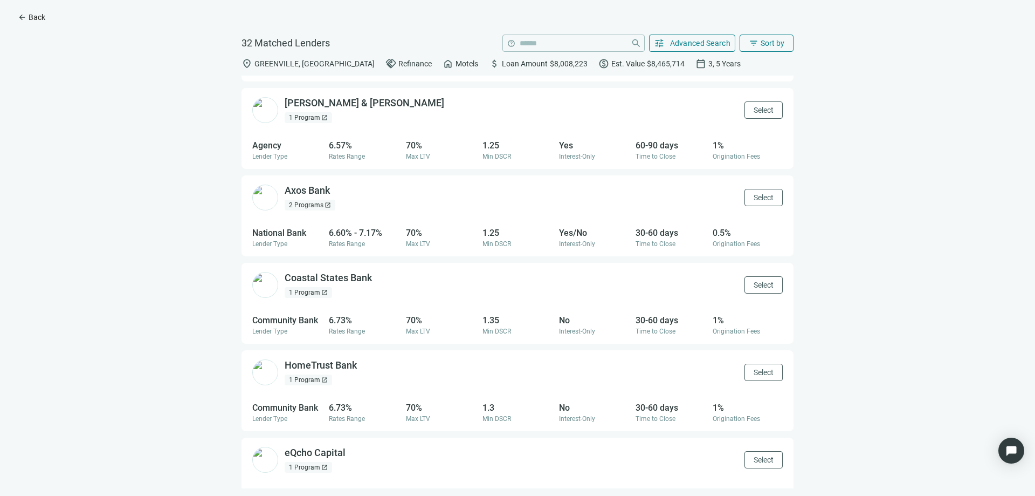
click at [37, 18] on span "Back" at bounding box center [37, 17] width 17 height 9
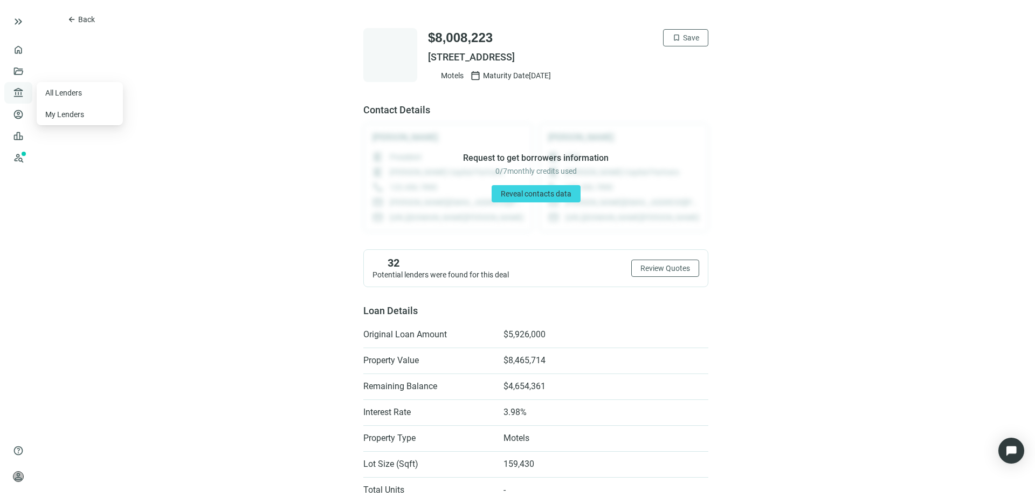
click at [20, 87] on span "account_balance" at bounding box center [17, 92] width 8 height 11
click at [53, 92] on link "All Lenders" at bounding box center [64, 92] width 39 height 9
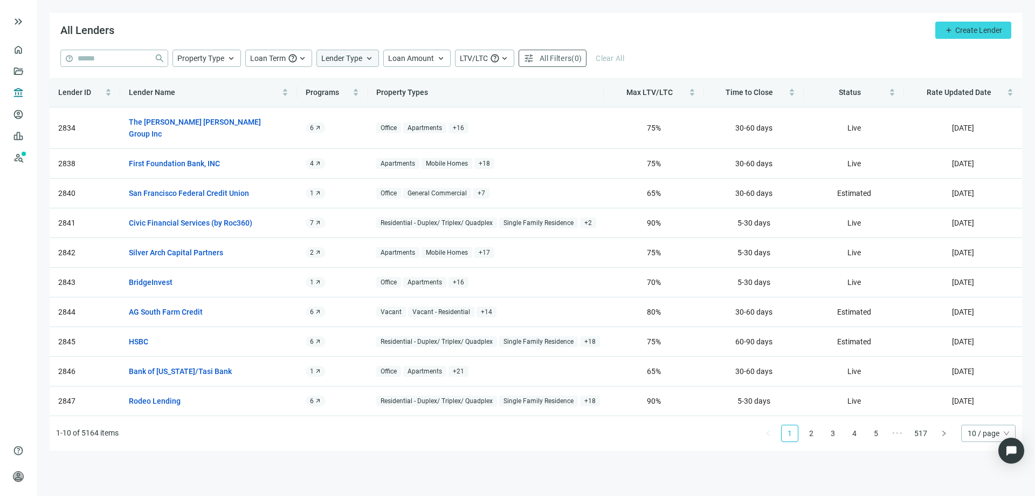
click at [368, 57] on span "keyboard_arrow_up" at bounding box center [369, 58] width 10 height 10
click at [705, 56] on div "help close Property Type keyboard_arrow_up Loan Term help keyboard_arrow_up Len…" at bounding box center [535, 58] width 951 height 17
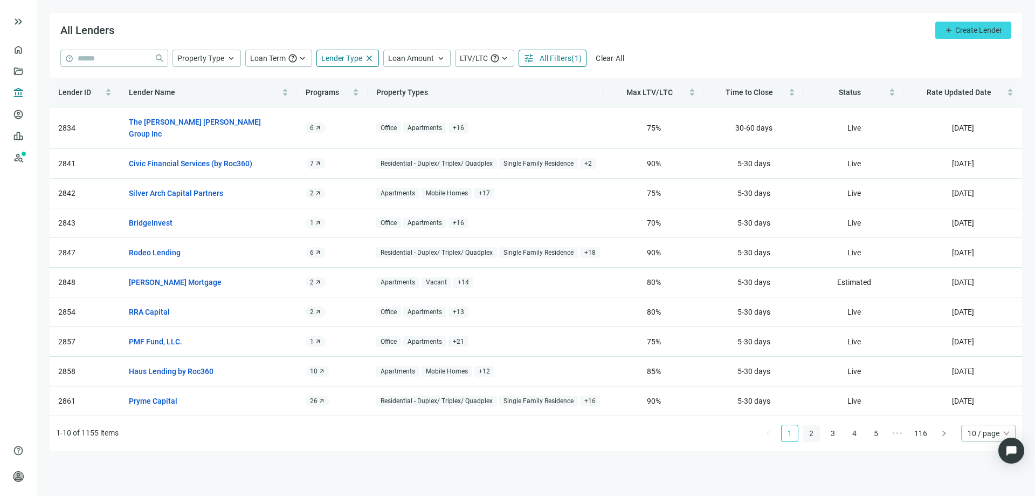
click at [810, 425] on link "2" at bounding box center [811, 433] width 16 height 16
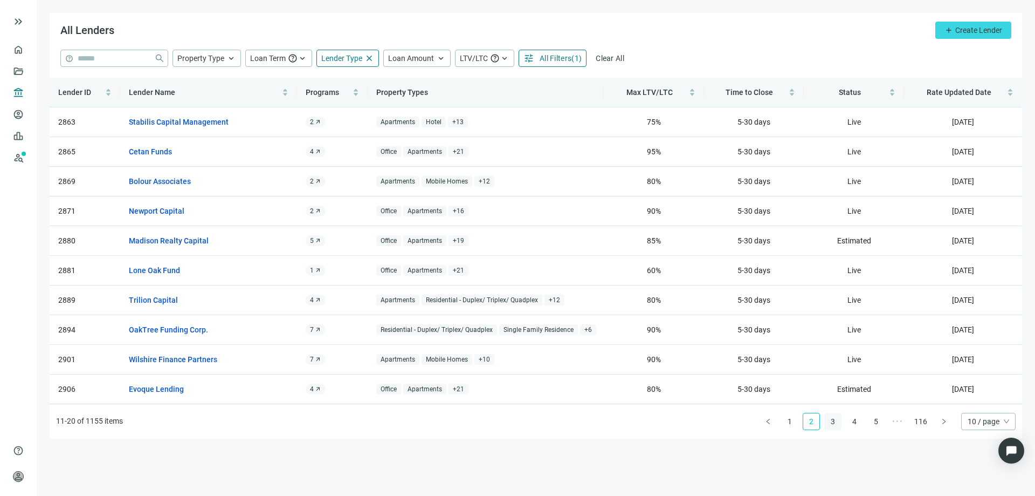
click at [835, 422] on link "3" at bounding box center [833, 421] width 16 height 16
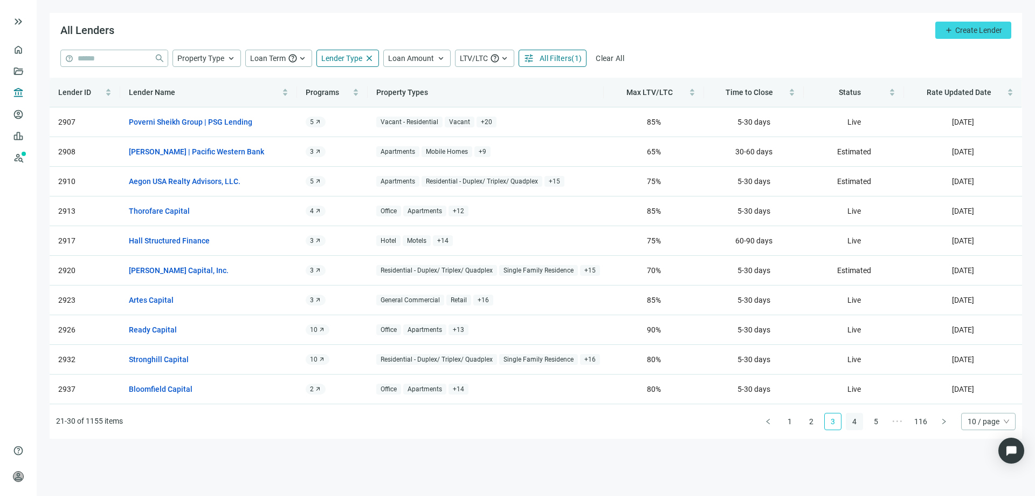
click at [852, 422] on link "4" at bounding box center [855, 421] width 16 height 16
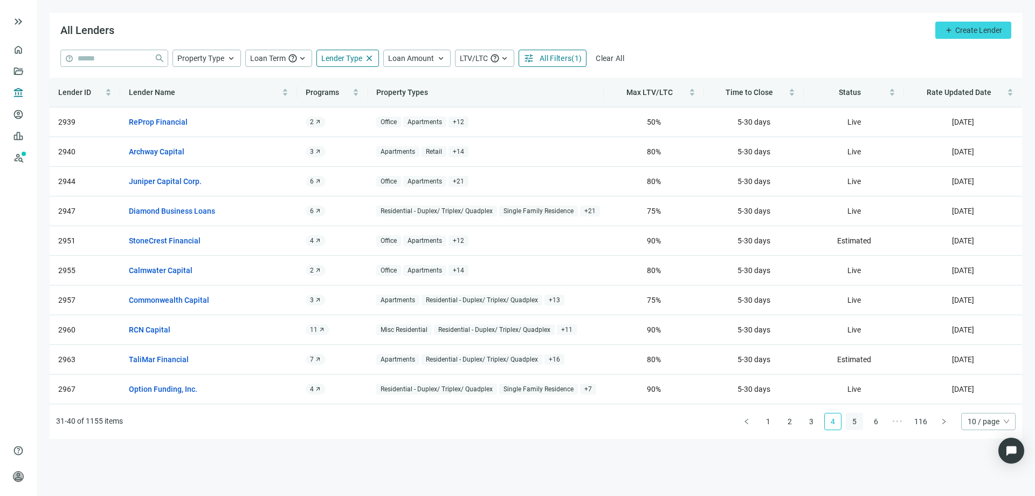
click at [852, 420] on link "5" at bounding box center [855, 421] width 16 height 16
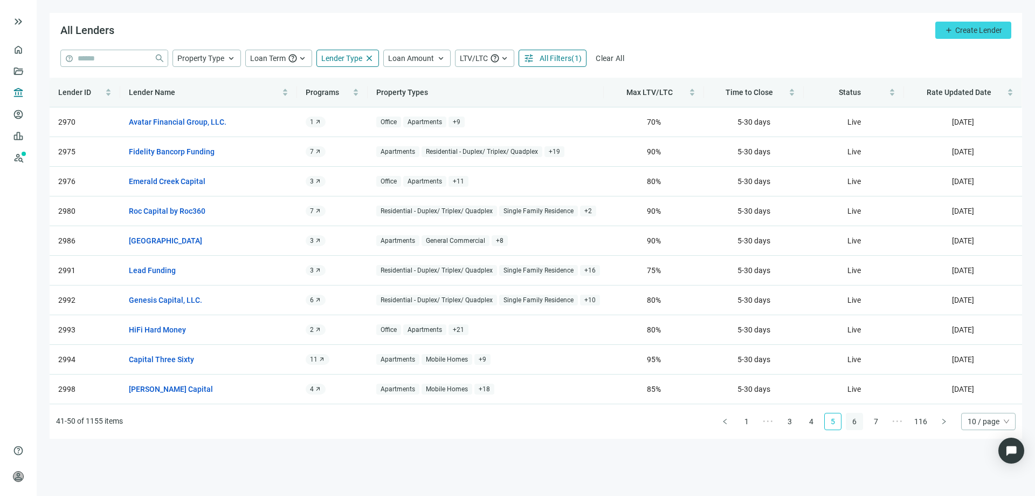
click at [858, 420] on link "6" at bounding box center [855, 421] width 16 height 16
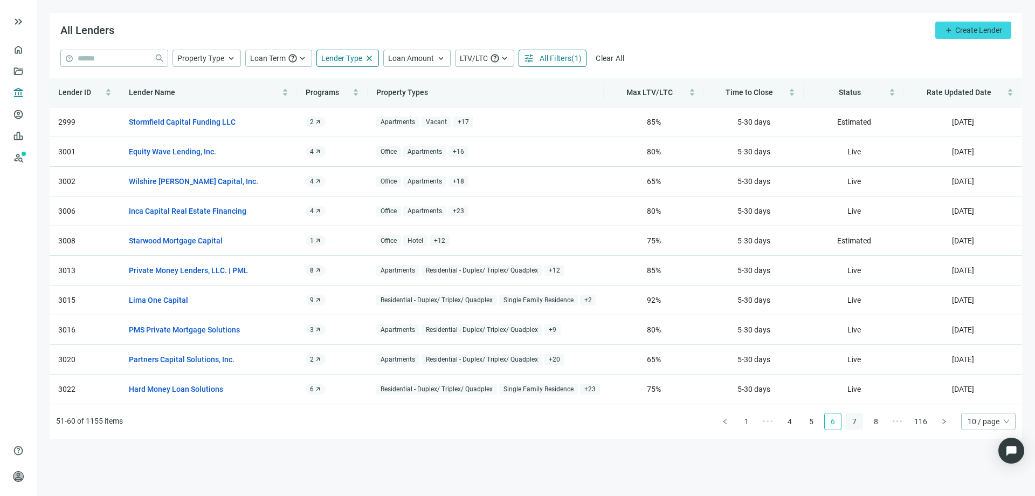
click at [855, 422] on link "7" at bounding box center [855, 421] width 16 height 16
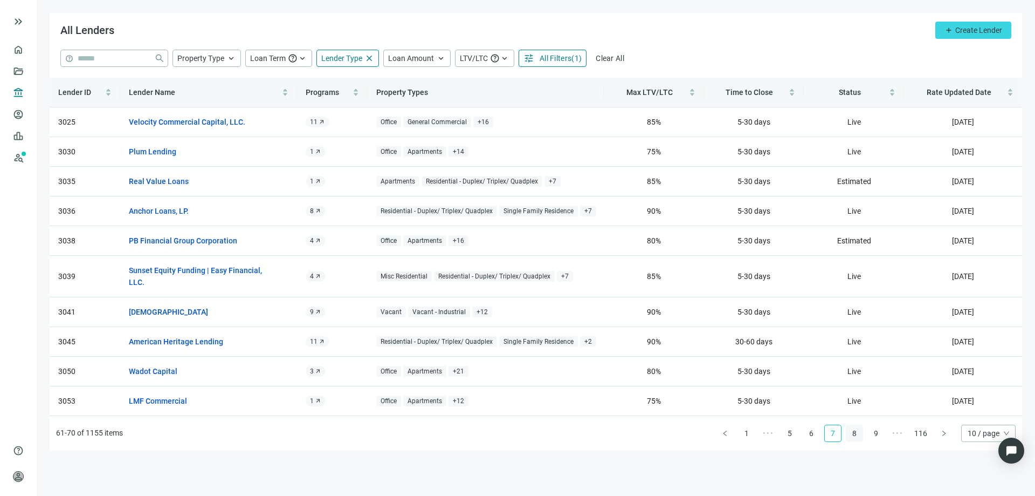
click at [854, 425] on link "8" at bounding box center [855, 433] width 16 height 16
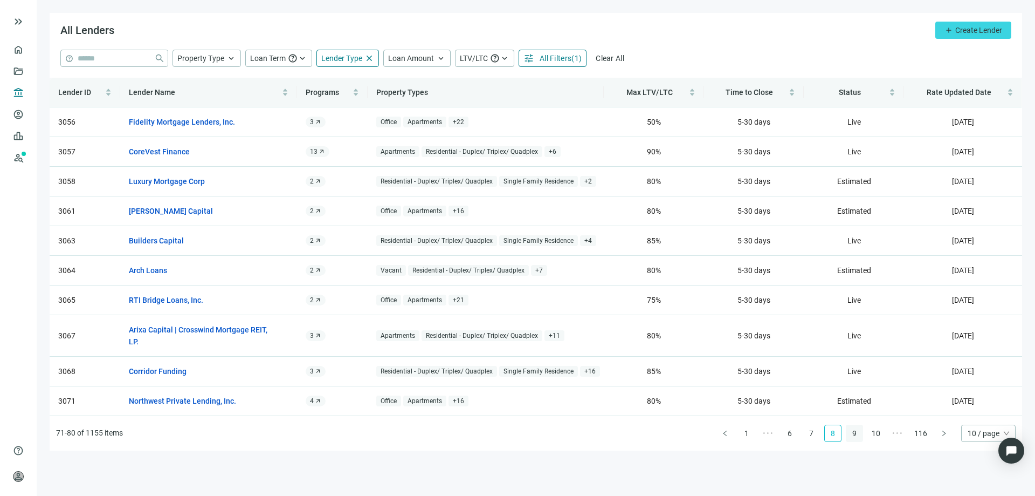
click at [854, 425] on link "9" at bounding box center [855, 433] width 16 height 16
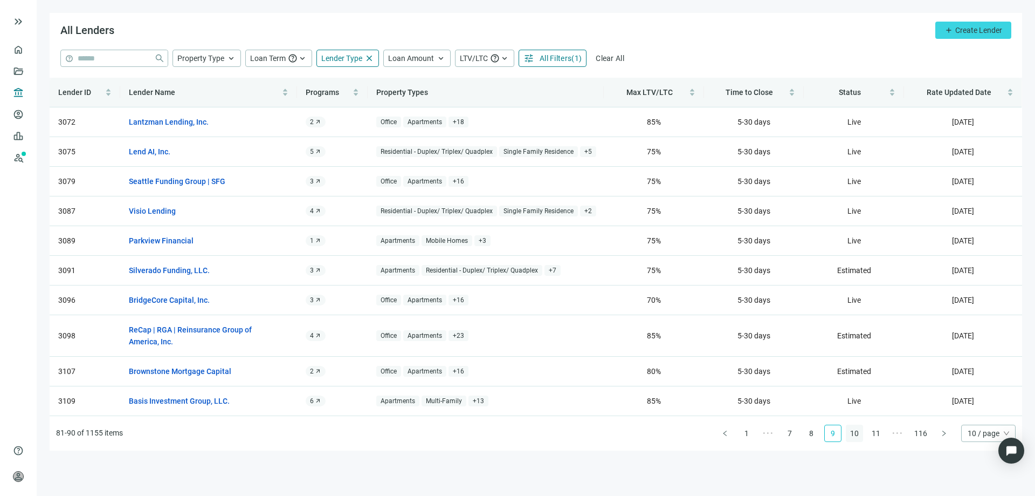
click at [856, 437] on link "10" at bounding box center [855, 433] width 16 height 16
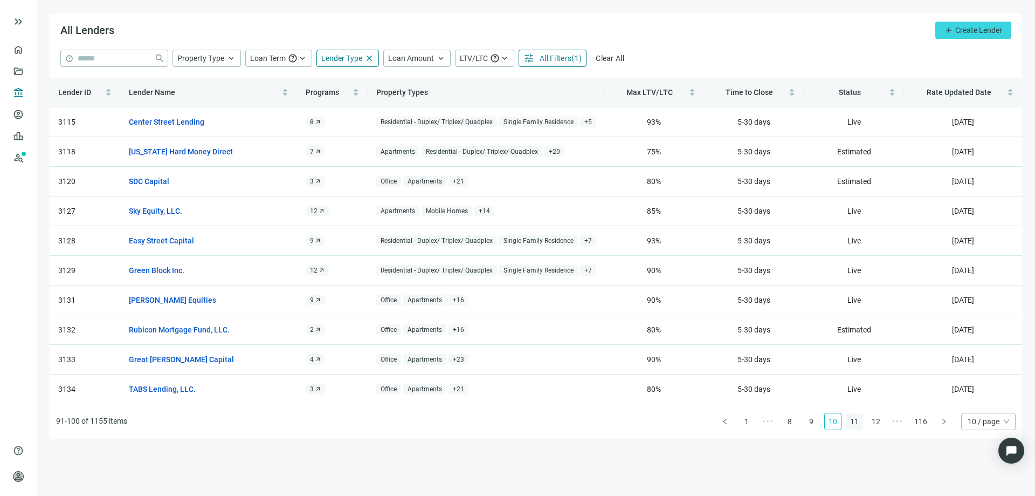
click at [855, 423] on link "11" at bounding box center [855, 421] width 16 height 16
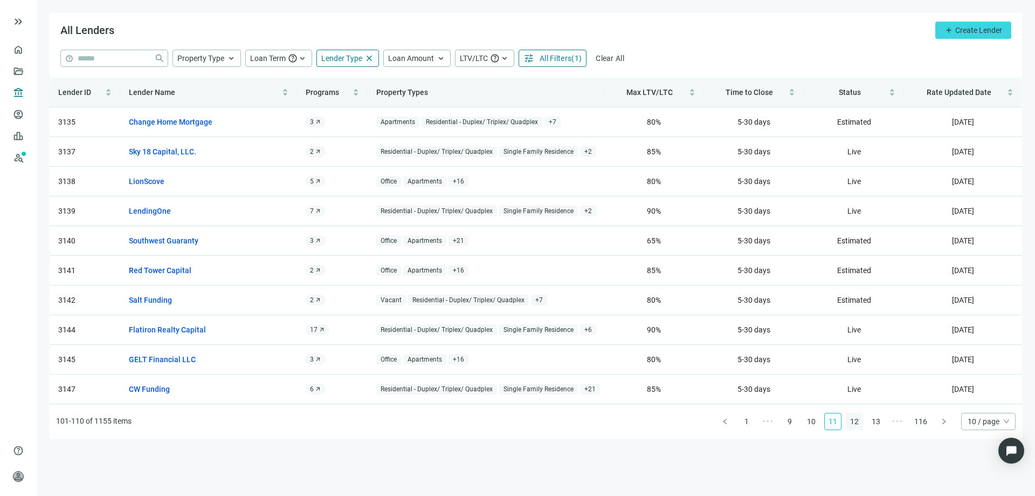
click at [855, 421] on link "12" at bounding box center [855, 421] width 16 height 16
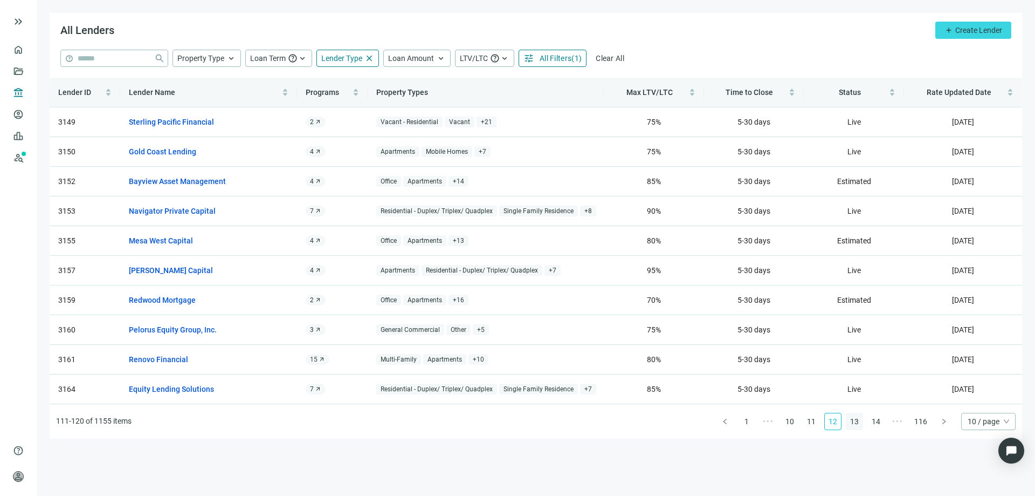
click at [853, 421] on link "13" at bounding box center [855, 421] width 16 height 16
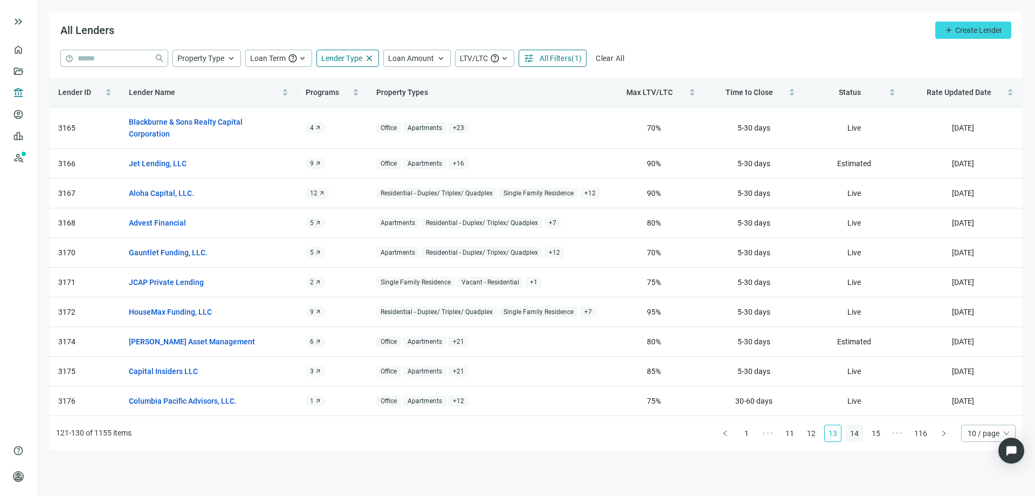
click at [858, 430] on link "14" at bounding box center [855, 433] width 16 height 16
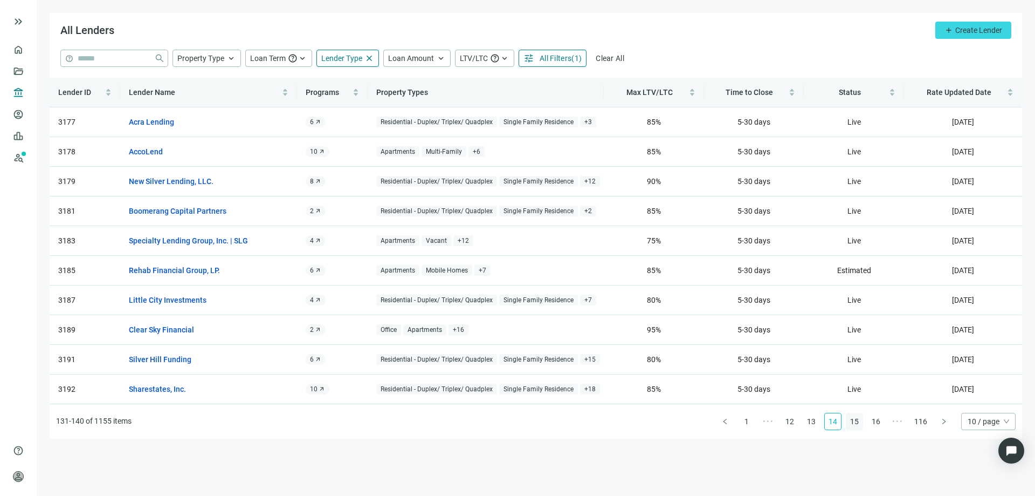
click at [856, 422] on link "15" at bounding box center [855, 421] width 16 height 16
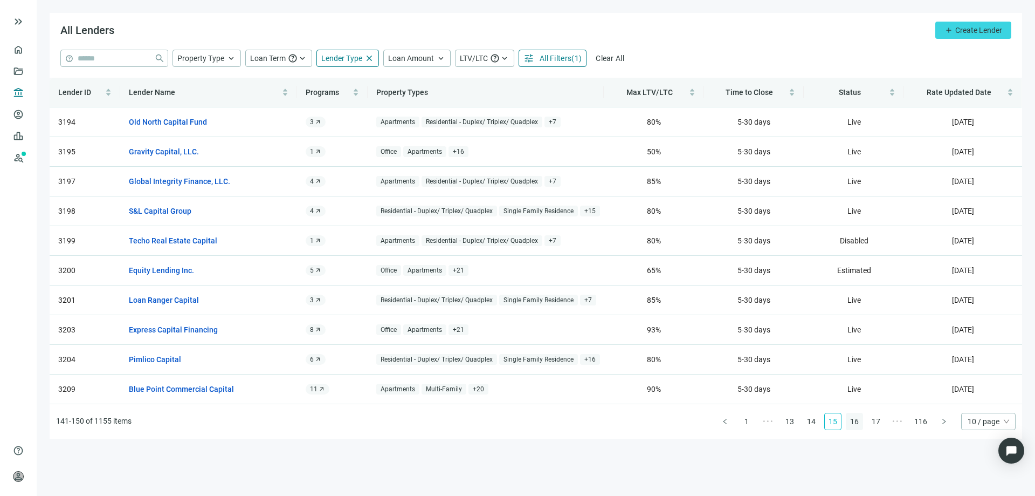
click at [856, 422] on link "16" at bounding box center [855, 421] width 16 height 16
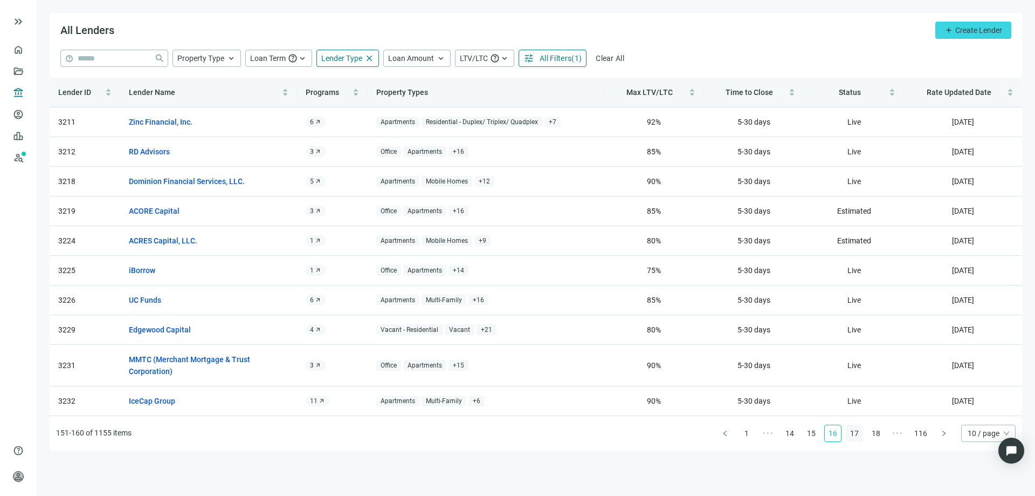
click at [859, 430] on link "17" at bounding box center [855, 433] width 16 height 16
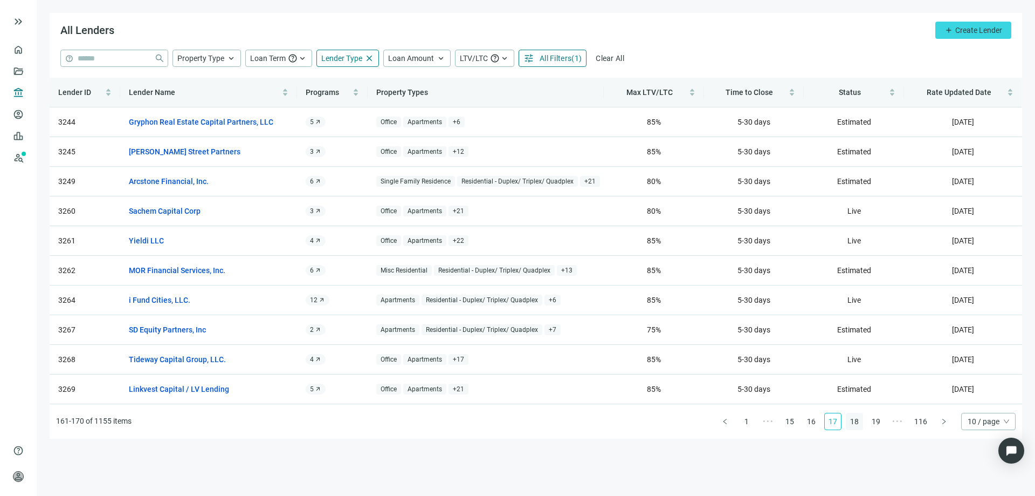
click at [858, 423] on link "18" at bounding box center [855, 421] width 16 height 16
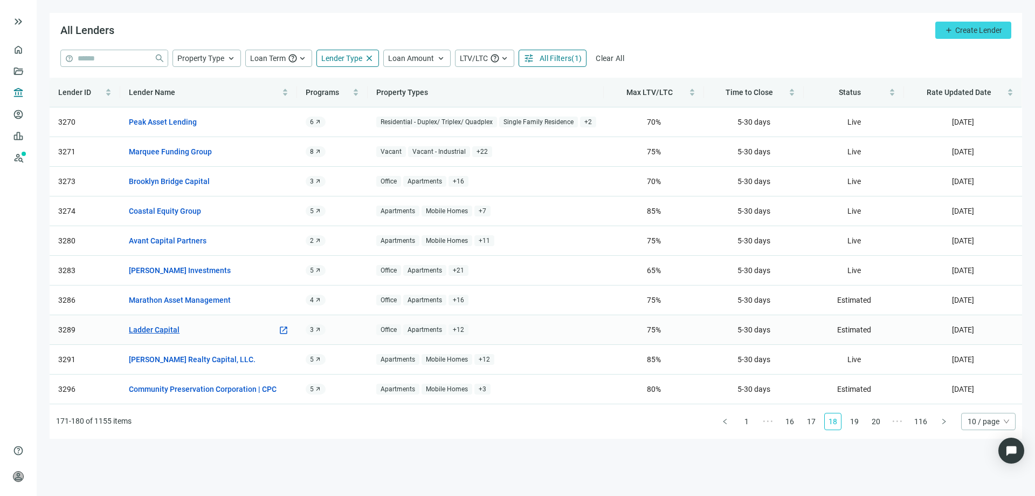
click at [174, 329] on link "Ladder Capital" at bounding box center [154, 330] width 51 height 12
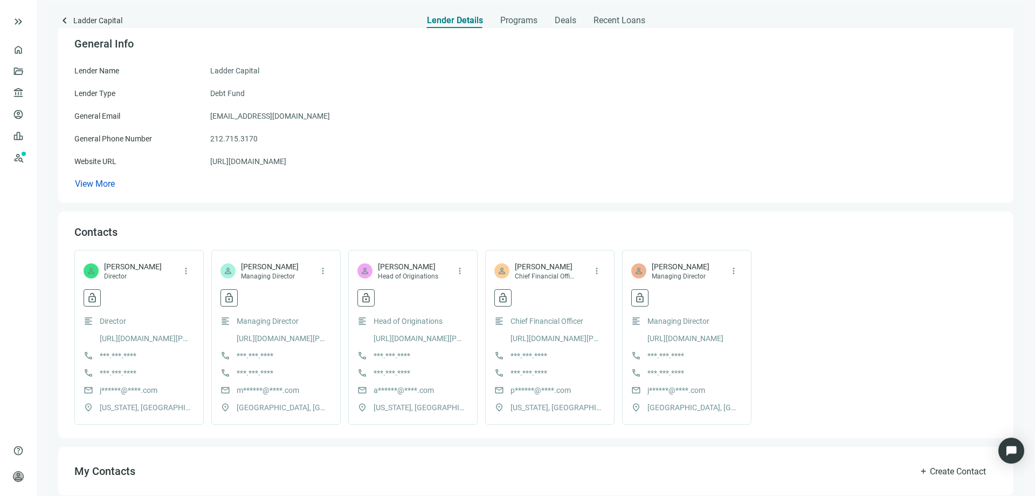
scroll to position [54, 0]
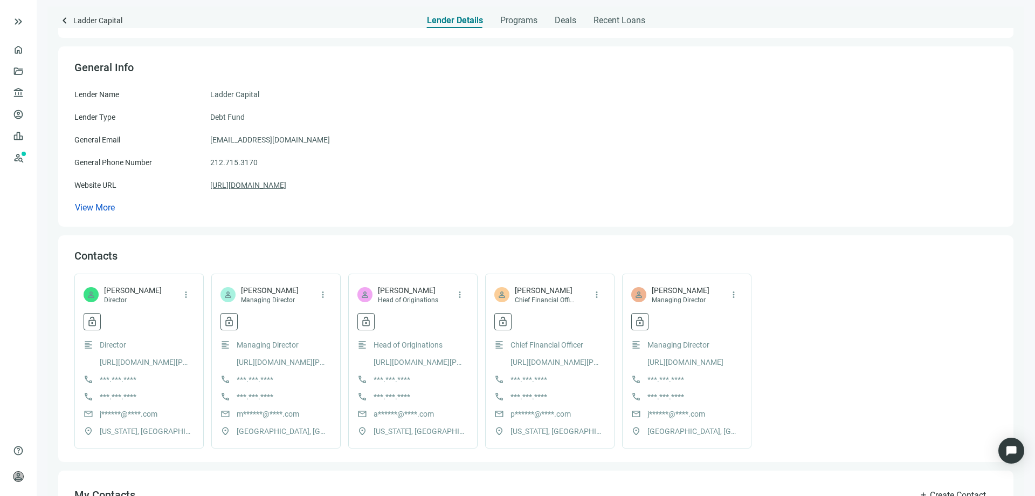
click at [241, 183] on link "https://laddercapital.com" at bounding box center [248, 185] width 76 height 12
click at [507, 23] on span "Programs" at bounding box center [518, 20] width 37 height 11
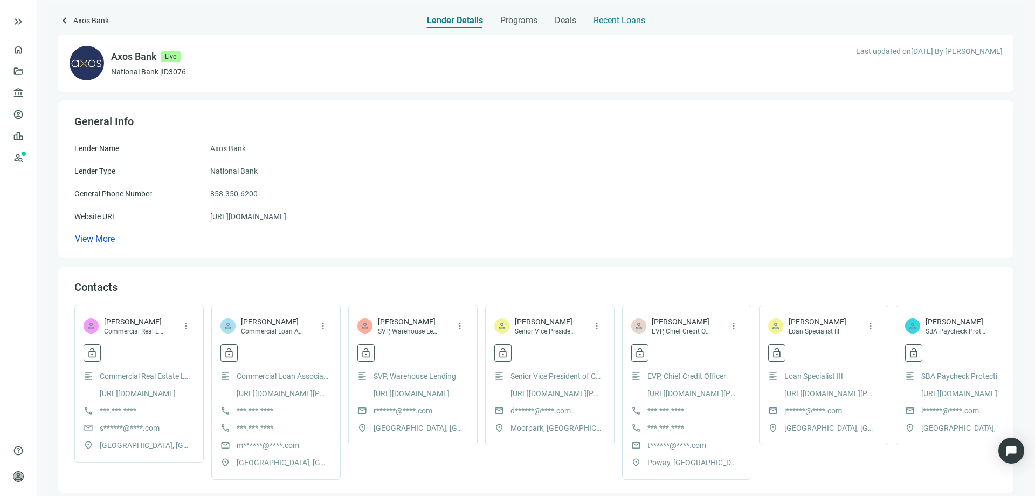
click at [606, 18] on span "Recent Loans" at bounding box center [620, 20] width 52 height 11
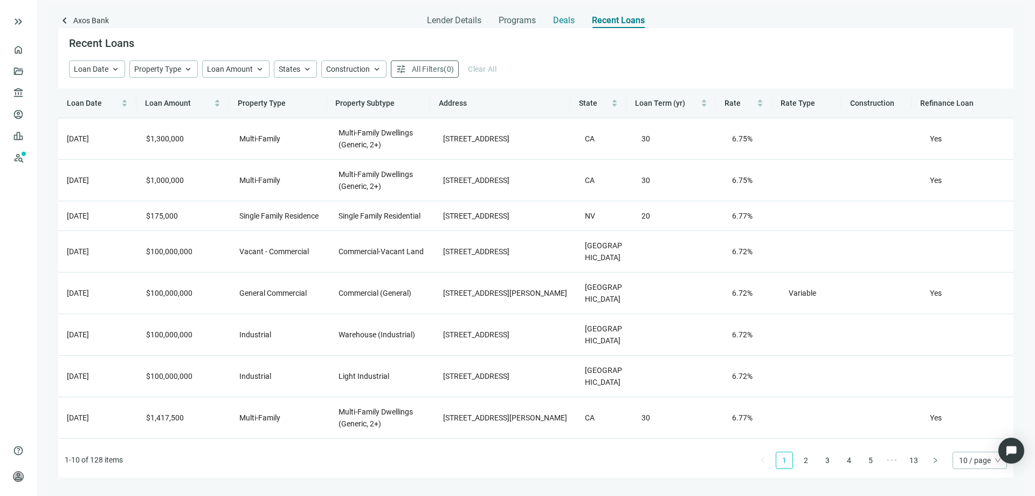
click at [555, 22] on span "Deals" at bounding box center [564, 20] width 22 height 11
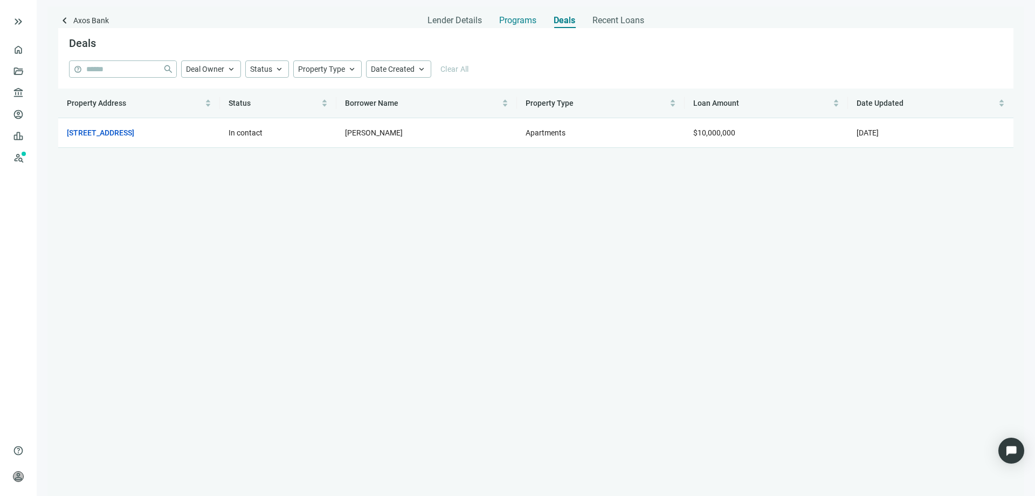
click at [521, 20] on span "Programs" at bounding box center [517, 20] width 37 height 11
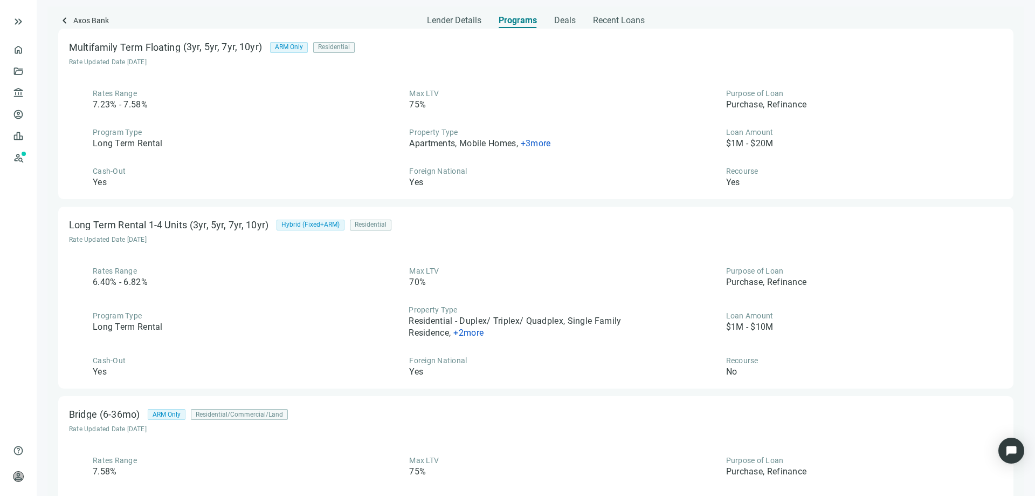
scroll to position [917, 0]
click at [476, 335] on span "+ 2 more" at bounding box center [468, 332] width 30 height 10
click at [510, 260] on div "Long Term Rental 1-4 Units (3yr, 5yr, 7yr, 10yr) Hybrid (Fixed+ARM) Residential…" at bounding box center [535, 297] width 955 height 182
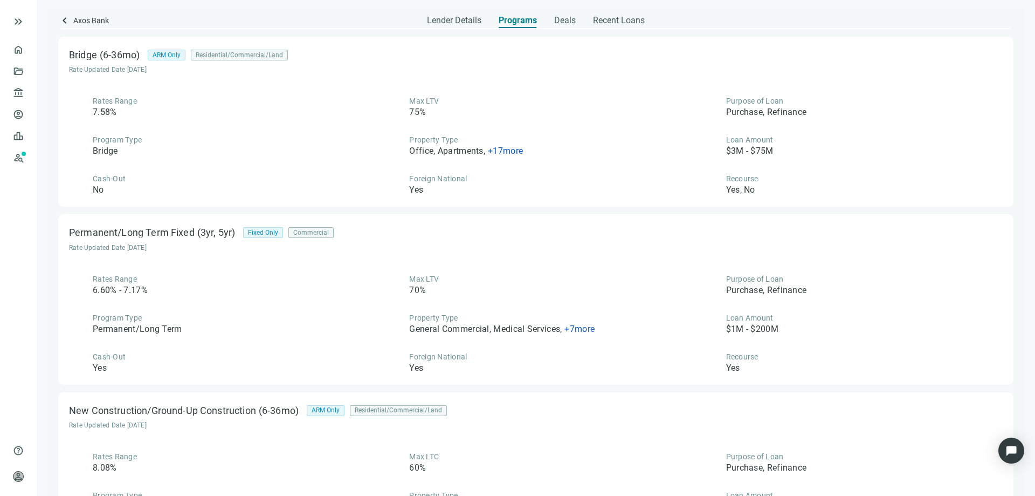
scroll to position [1294, 0]
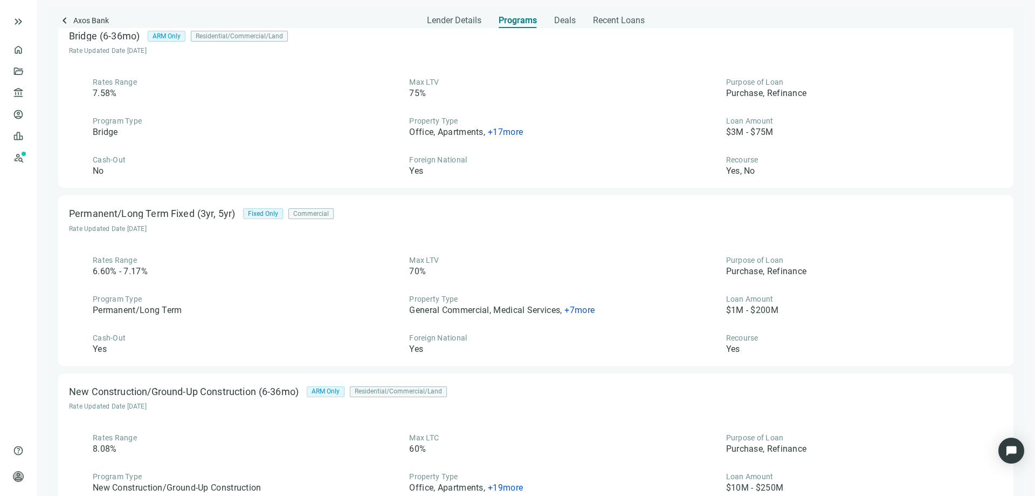
click at [575, 307] on span "+ 7 more" at bounding box center [580, 310] width 30 height 10
click at [558, 282] on div "Rates Range 6.60% - 7.17% Max LTV 70% Purpose of Loan Purchase, Refinance Progr…" at bounding box center [536, 305] width 934 height 100
click at [443, 19] on span "Lender Details" at bounding box center [454, 20] width 54 height 11
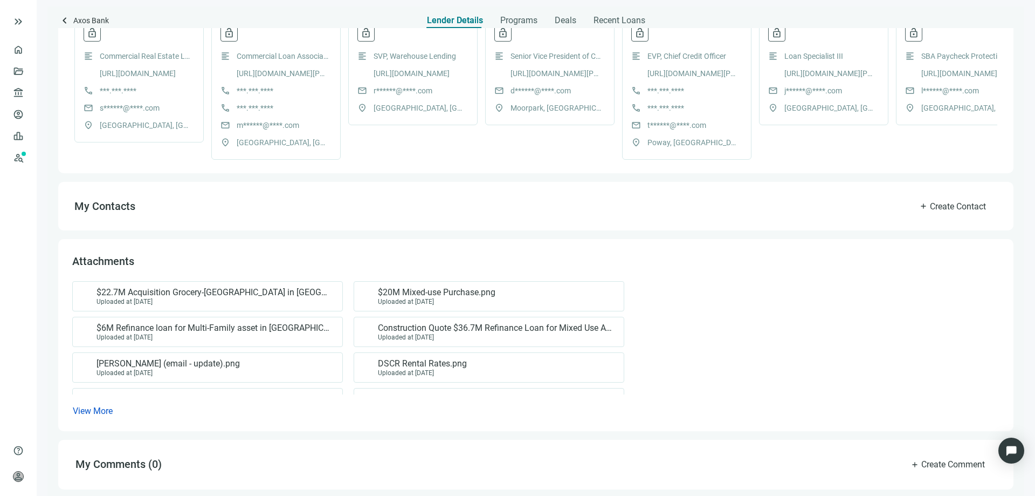
scroll to position [332, 0]
click at [230, 288] on span "$22.7M Acquisition Grocery-Anchored Shopping Center in Thousand Oaks, CA (1031 …" at bounding box center [214, 292] width 235 height 11
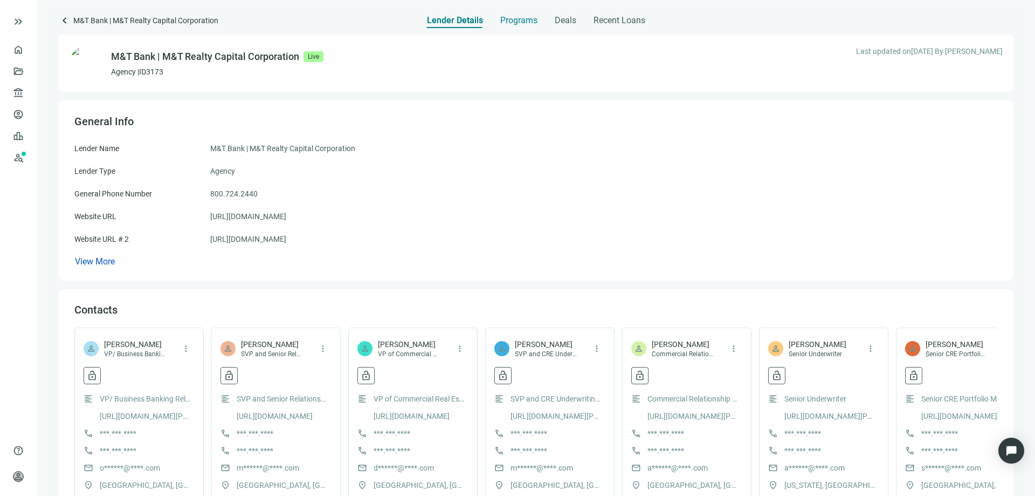
click at [507, 18] on span "Programs" at bounding box center [518, 20] width 37 height 11
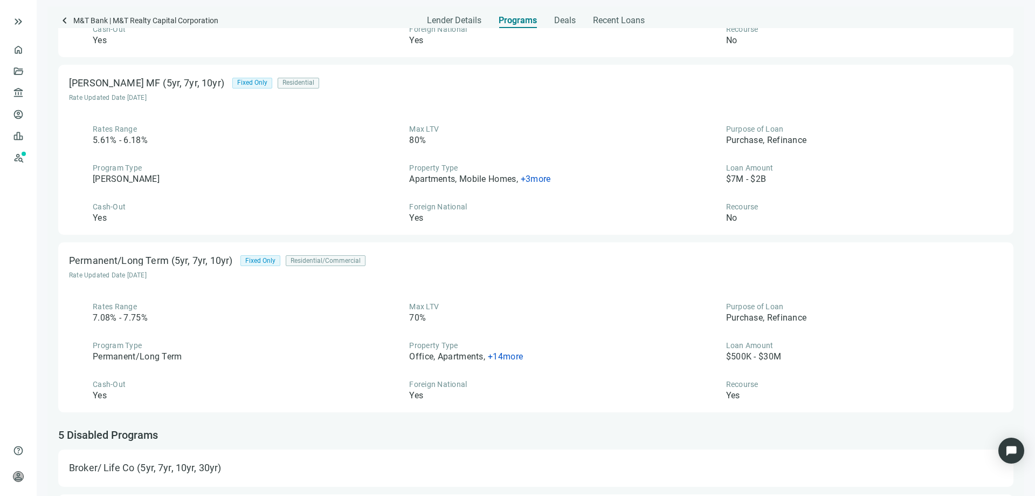
scroll to position [1078, 0]
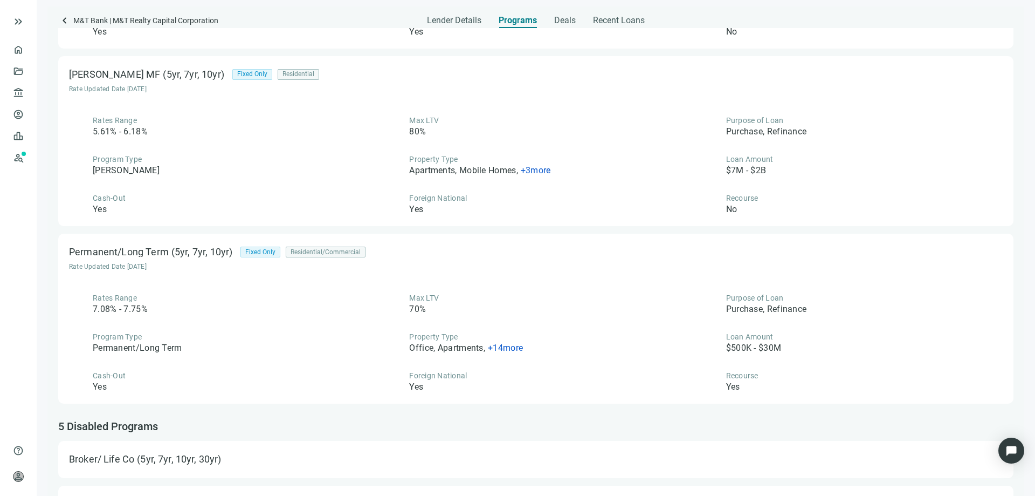
click at [506, 347] on span "+ 14 more" at bounding box center [505, 347] width 35 height 10
click at [503, 318] on div "Rates Range 7.08% - 7.75% Max LTV 70% Purpose of Loan Purchase, Refinance Progr…" at bounding box center [536, 342] width 934 height 100
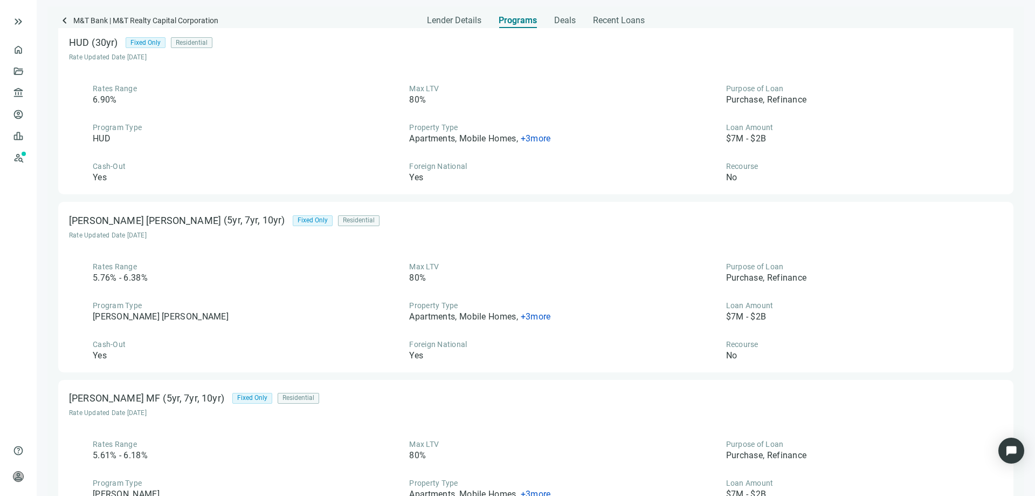
scroll to position [539, 0]
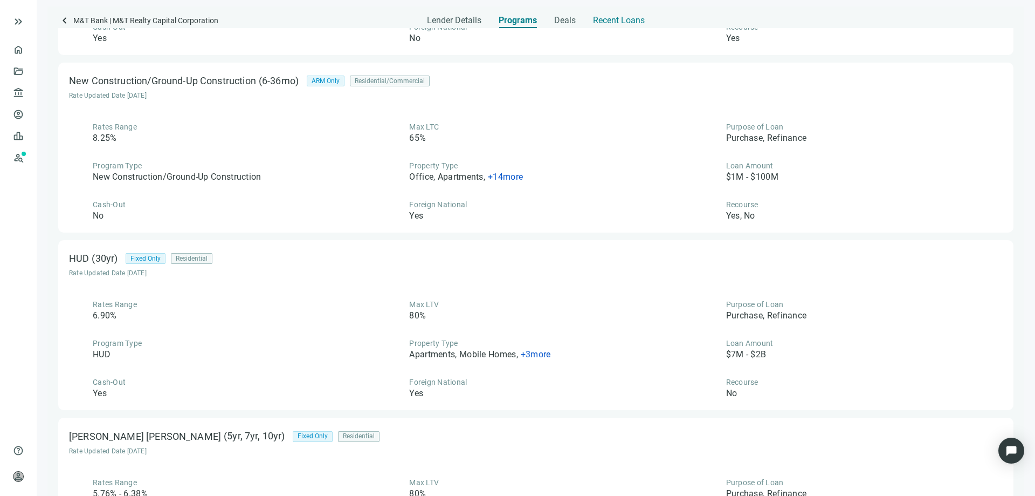
click at [606, 20] on span "Recent Loans" at bounding box center [619, 20] width 52 height 11
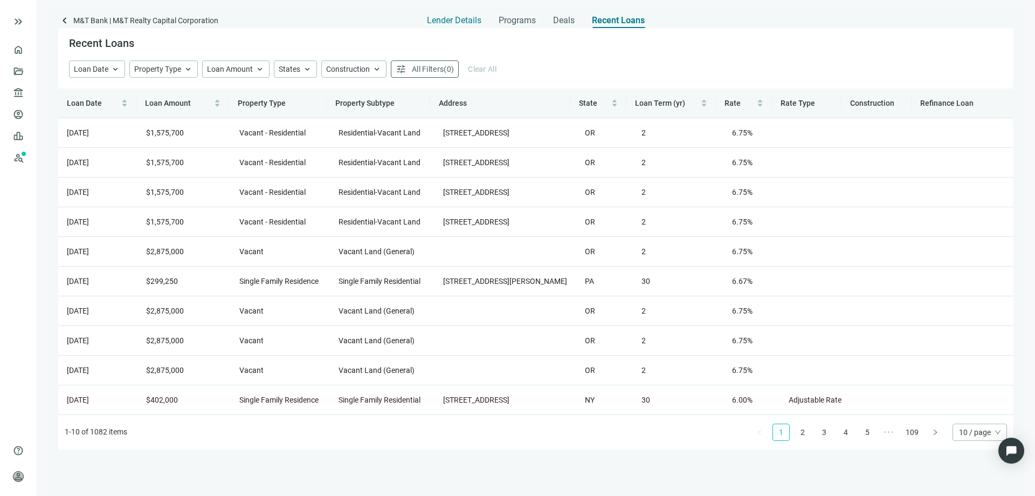
click at [435, 22] on span "Lender Details" at bounding box center [454, 20] width 54 height 11
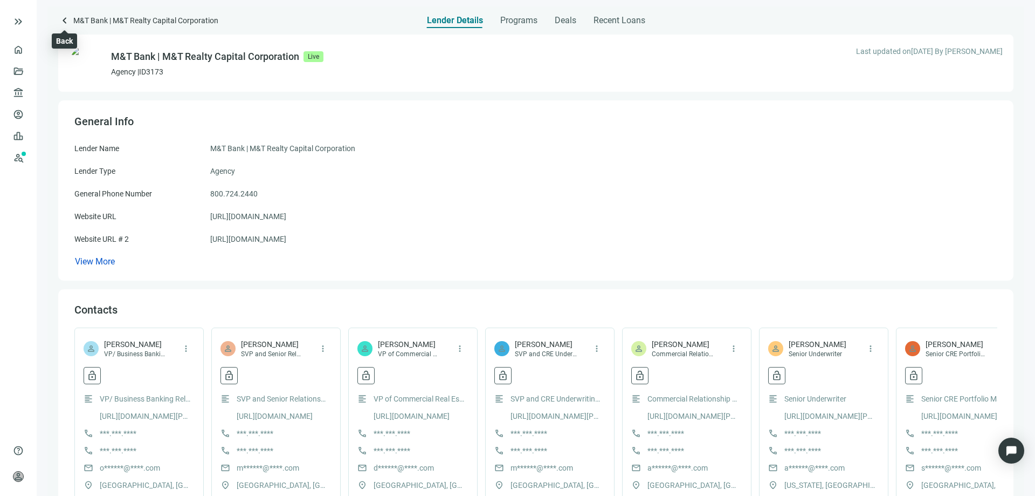
click at [64, 21] on span "keyboard_arrow_left" at bounding box center [64, 20] width 13 height 13
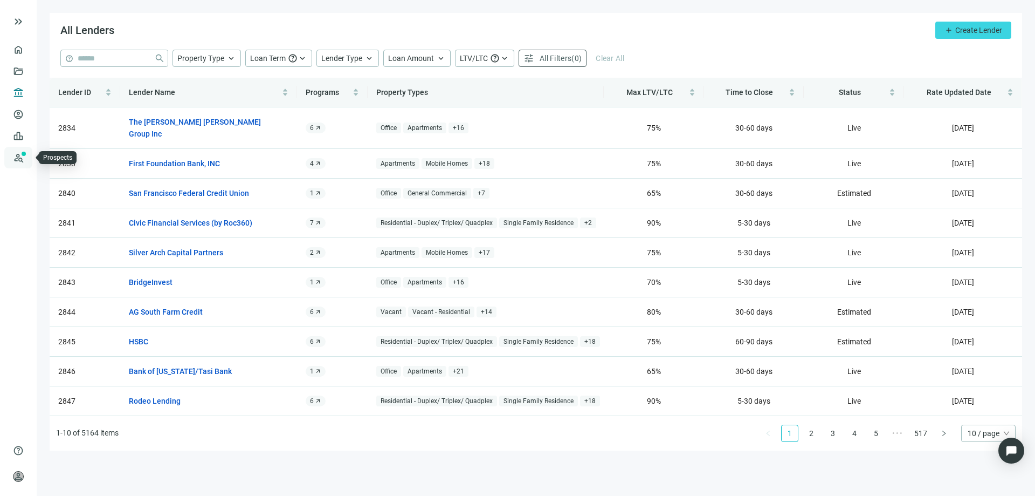
click at [27, 151] on link "Prospects New" at bounding box center [44, 158] width 35 height 22
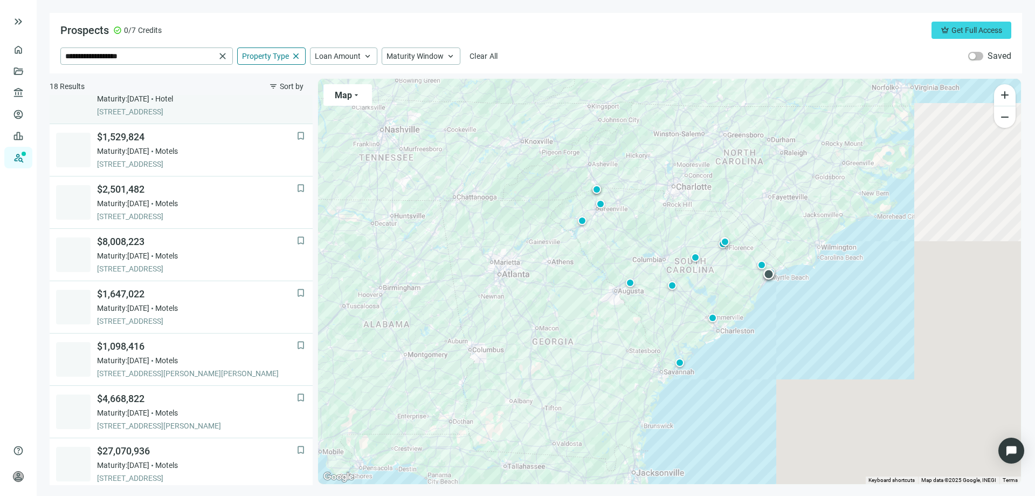
scroll to position [108, 0]
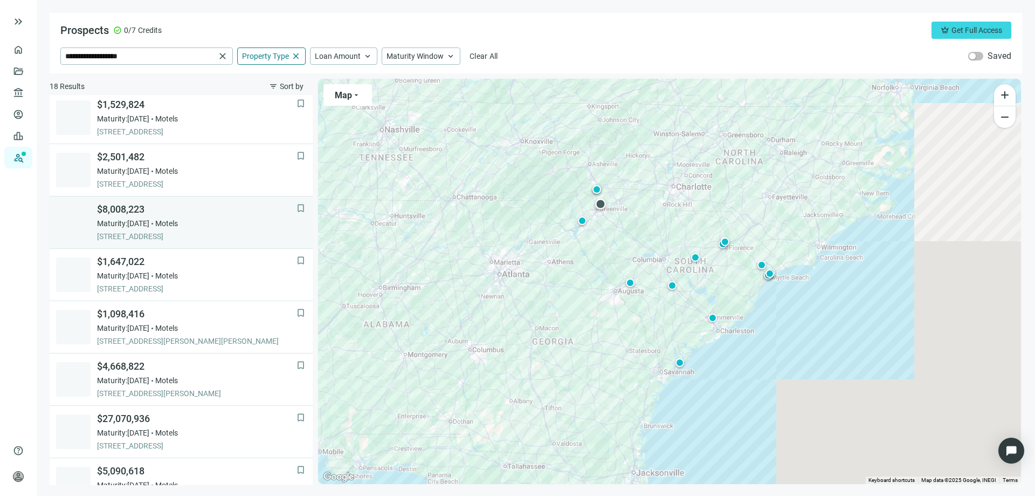
click at [129, 215] on span "$8,008,223" at bounding box center [197, 209] width 200 height 13
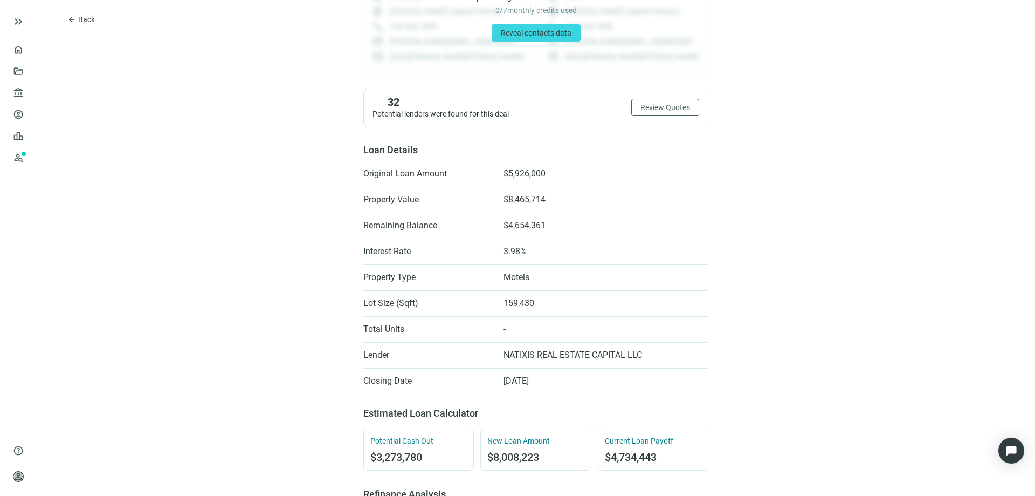
scroll to position [162, 0]
click at [68, 18] on span "arrow_back" at bounding box center [71, 19] width 9 height 9
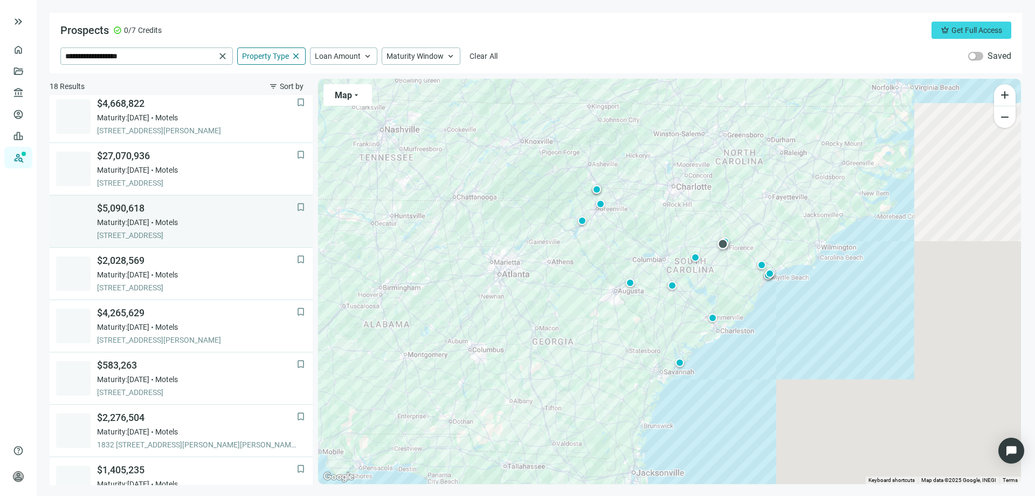
scroll to position [371, 0]
click at [132, 209] on span "$5,090,618" at bounding box center [197, 207] width 200 height 13
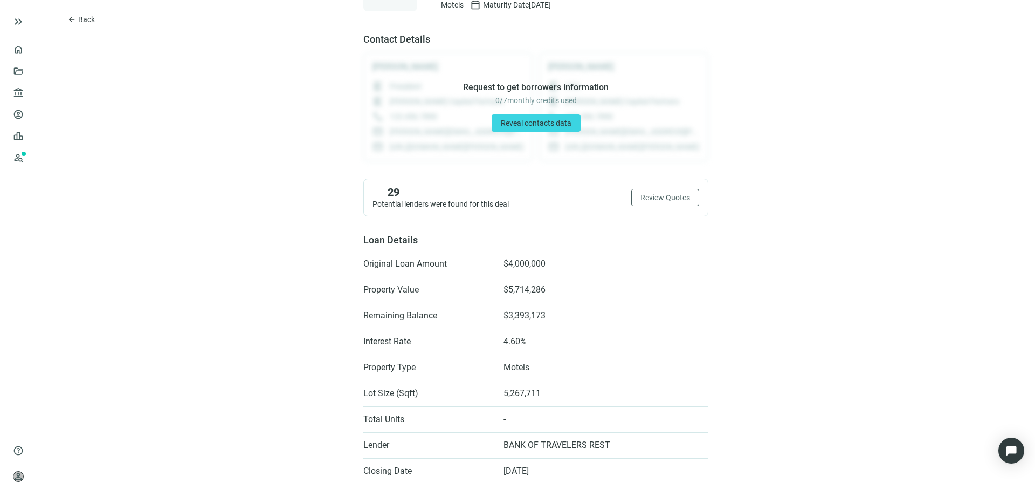
scroll to position [54, 0]
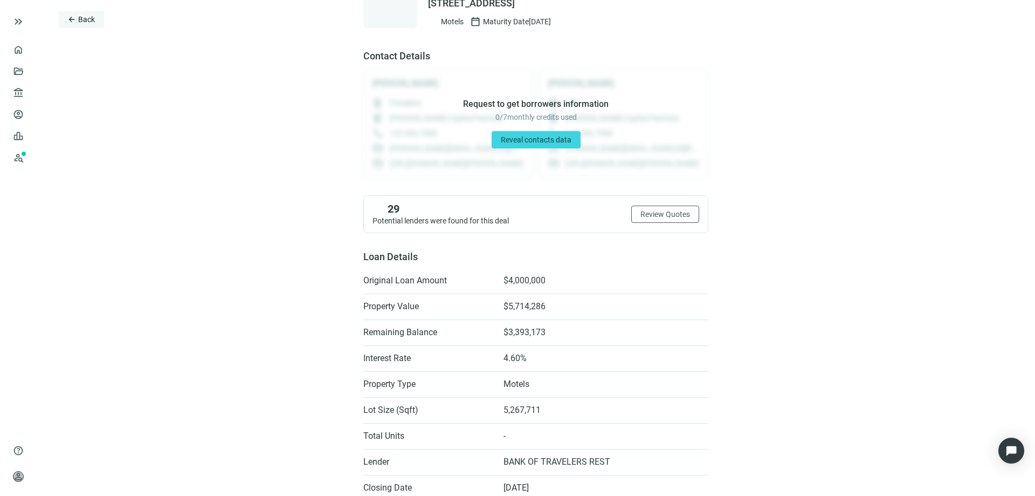
click at [67, 17] on span "arrow_back" at bounding box center [71, 19] width 9 height 9
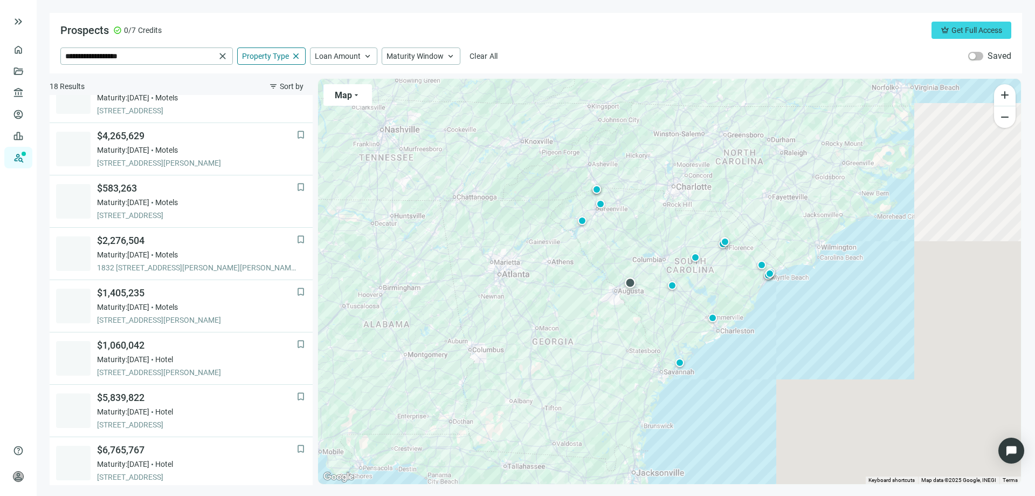
scroll to position [552, 0]
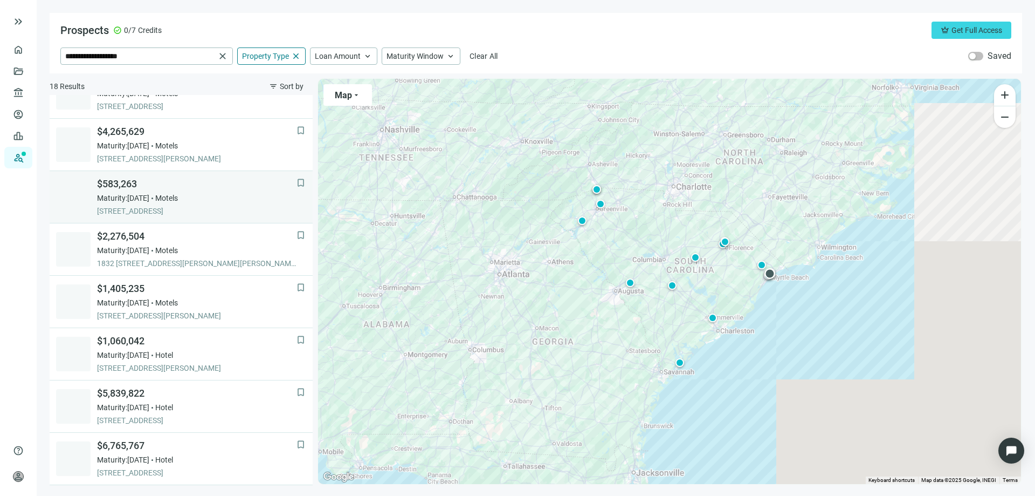
click at [117, 180] on span "$583,263" at bounding box center [197, 183] width 200 height 13
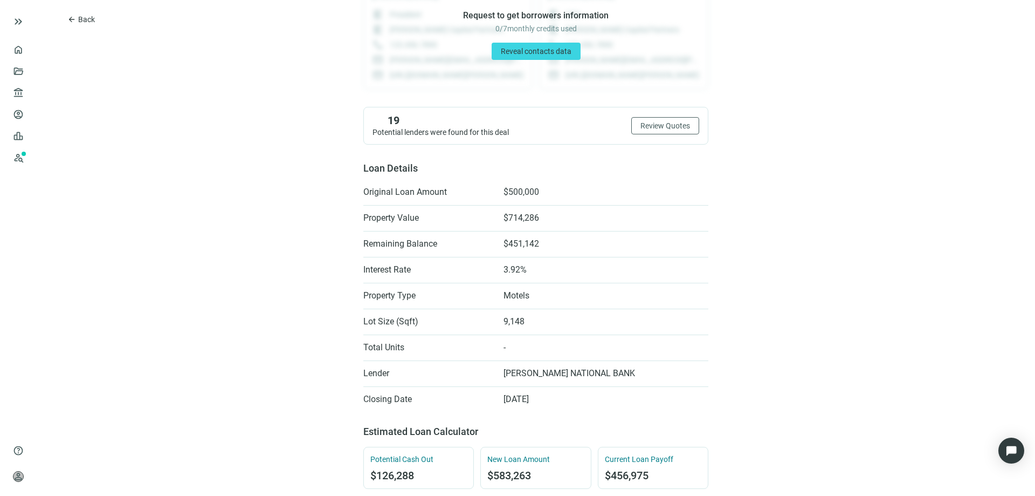
scroll to position [162, 0]
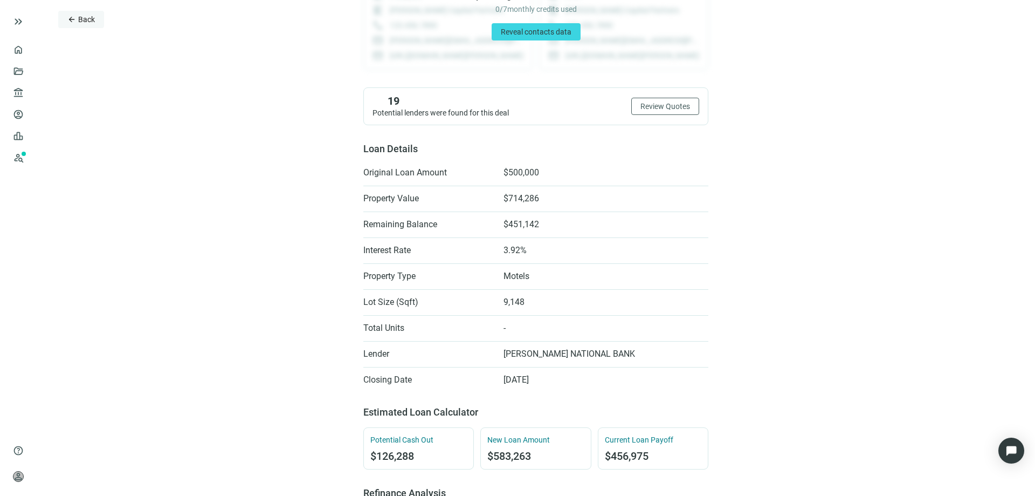
click at [66, 20] on button "arrow_back Back" at bounding box center [81, 19] width 46 height 17
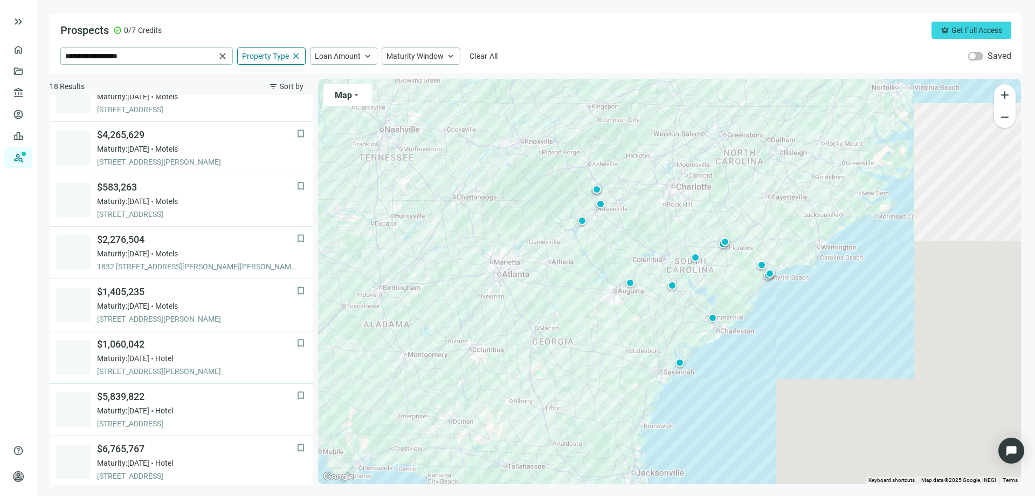
scroll to position [552, 0]
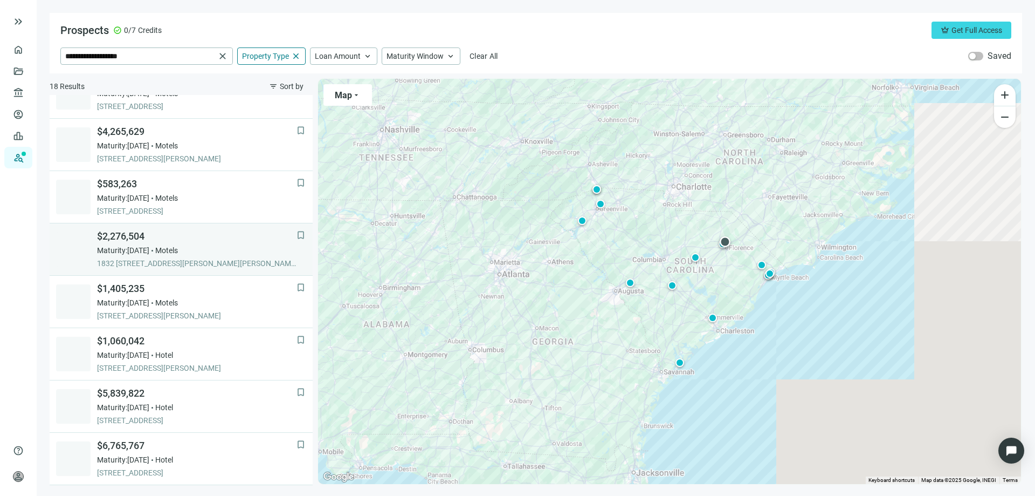
click at [134, 240] on span "$2,276,504" at bounding box center [197, 236] width 200 height 13
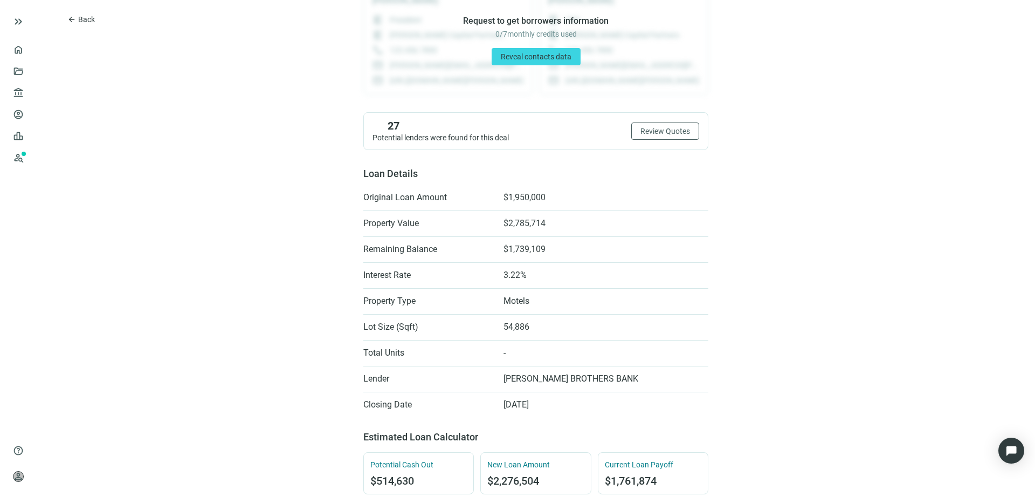
scroll to position [162, 0]
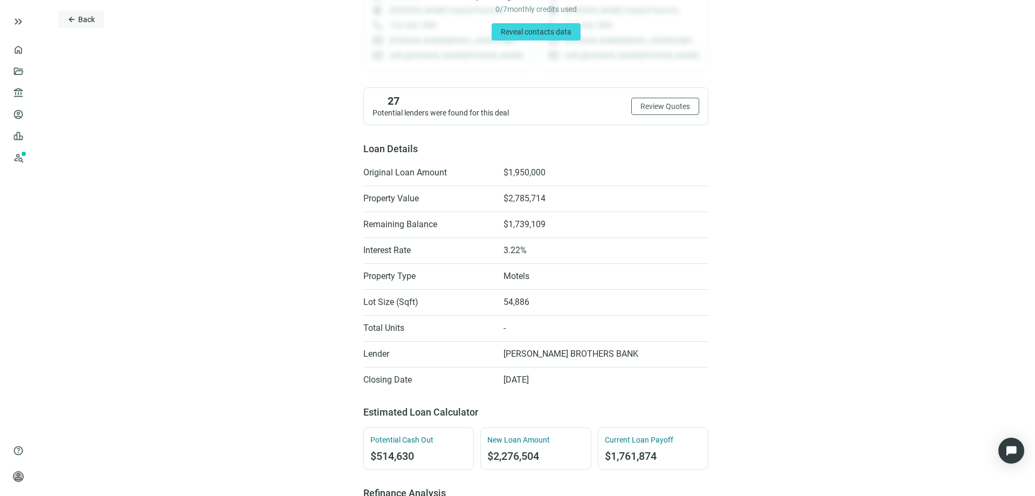
click at [70, 22] on span "arrow_back" at bounding box center [71, 19] width 9 height 9
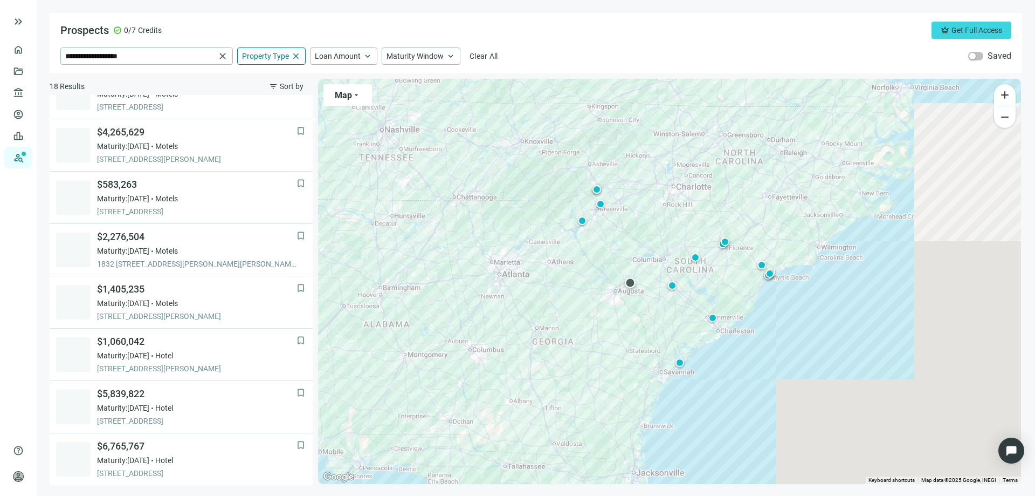
scroll to position [552, 0]
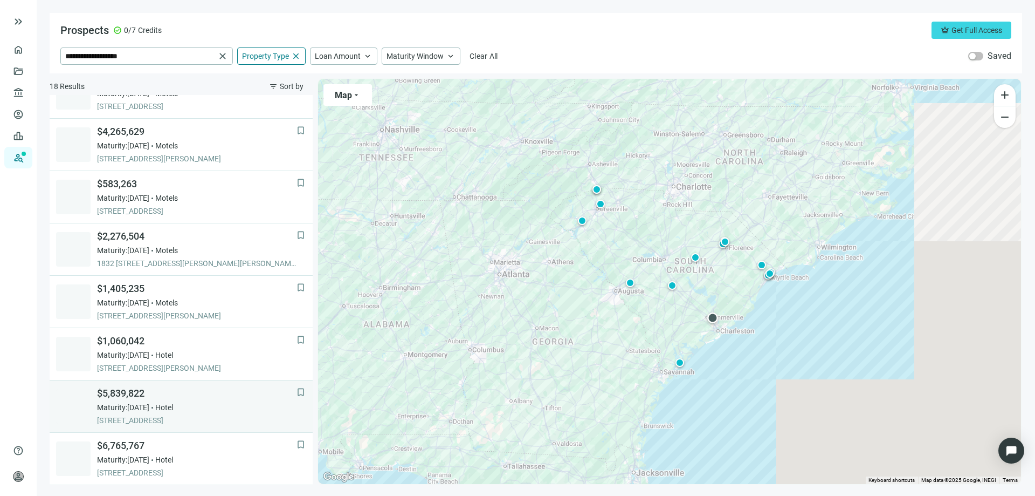
click at [140, 394] on span "$5,839,822" at bounding box center [197, 393] width 200 height 13
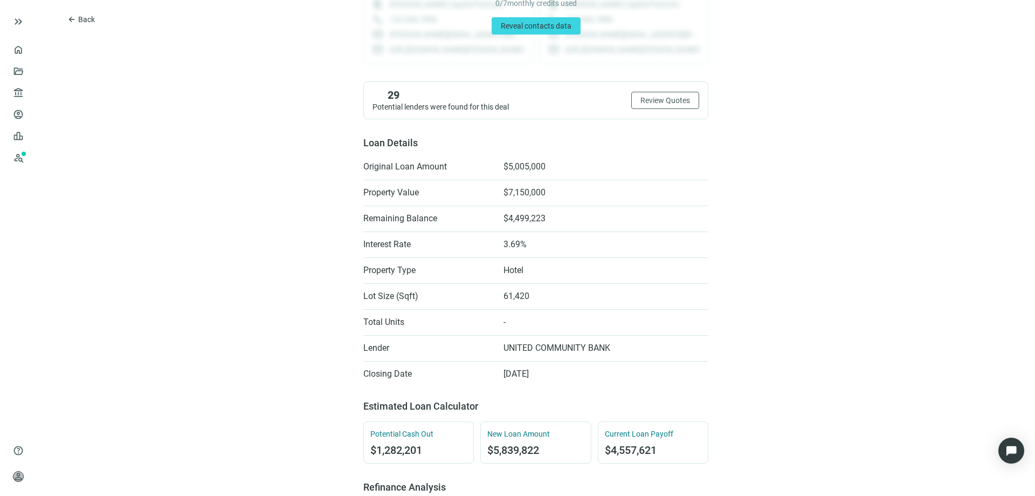
scroll to position [162, 0]
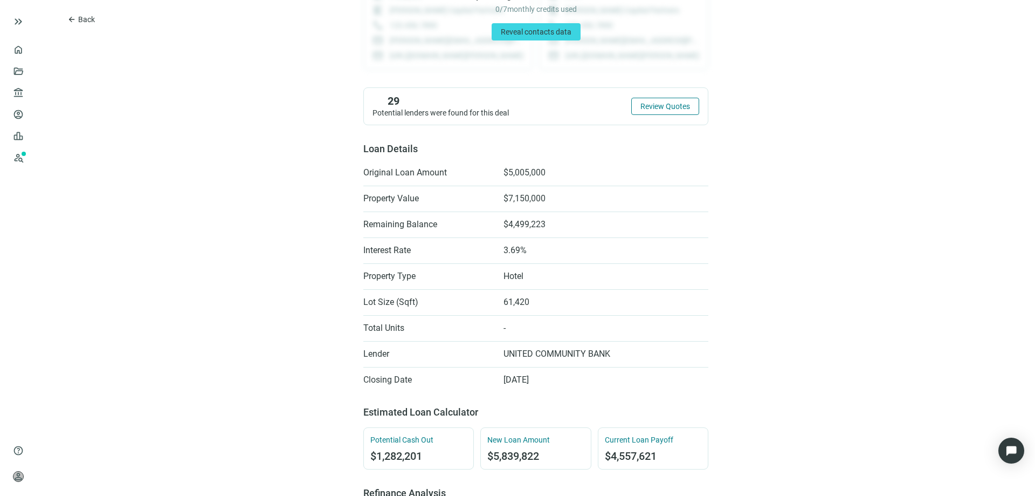
click at [645, 108] on span "Review Quotes" at bounding box center [666, 106] width 50 height 9
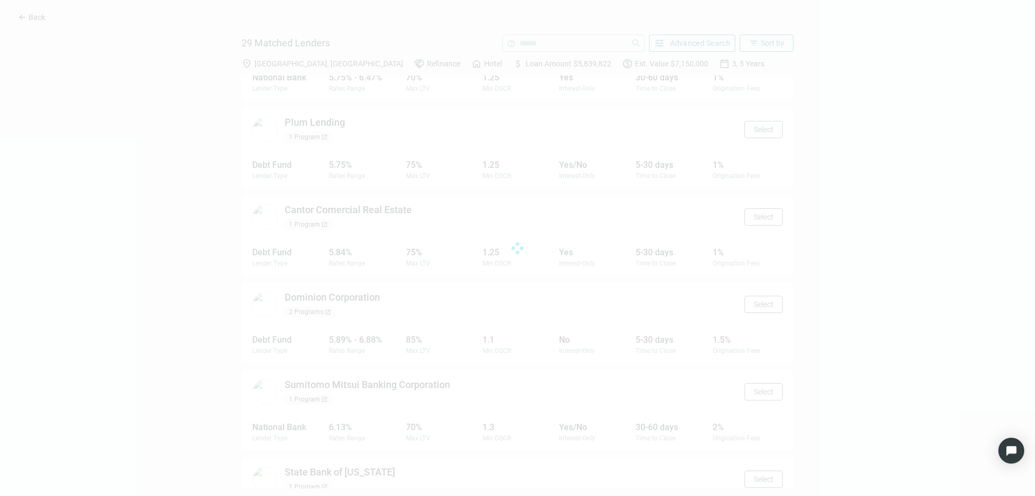
scroll to position [431, 0]
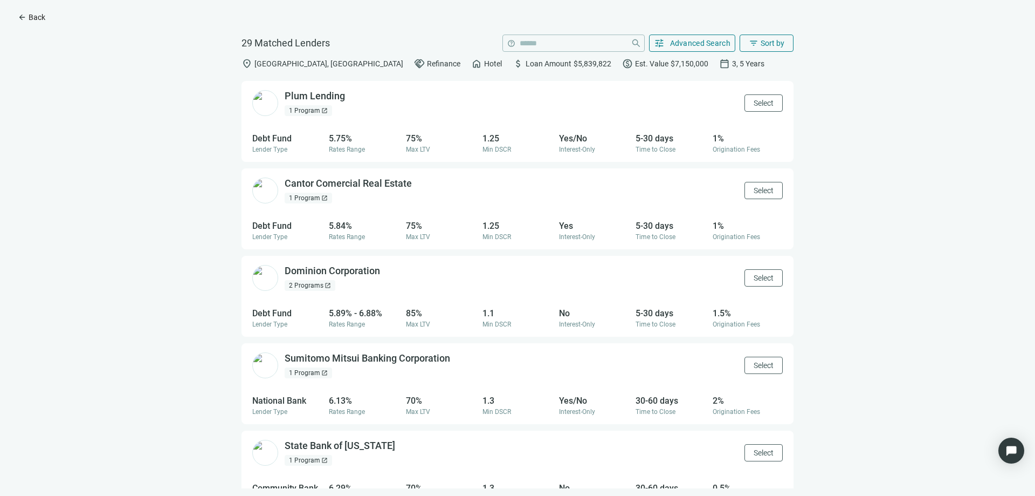
click at [19, 20] on button "arrow_back Back" at bounding box center [32, 17] width 46 height 17
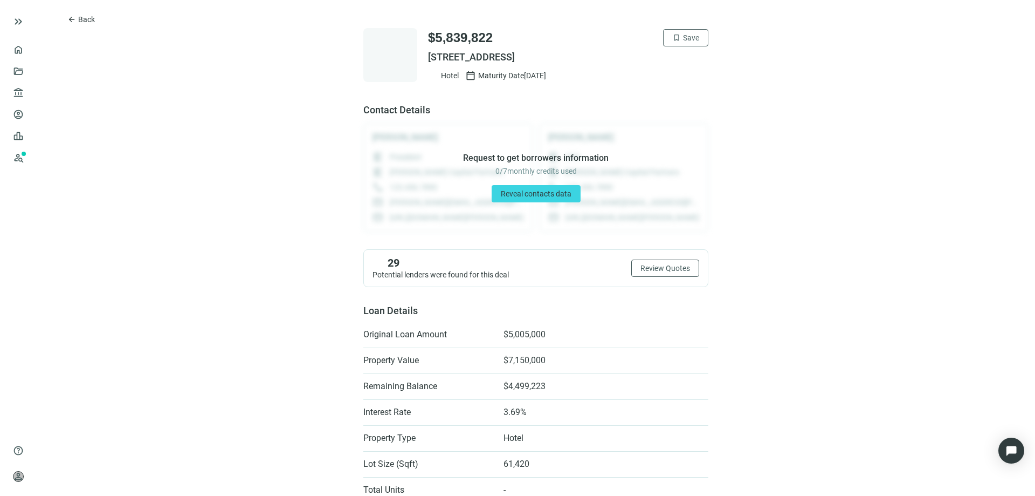
scroll to position [54, 0]
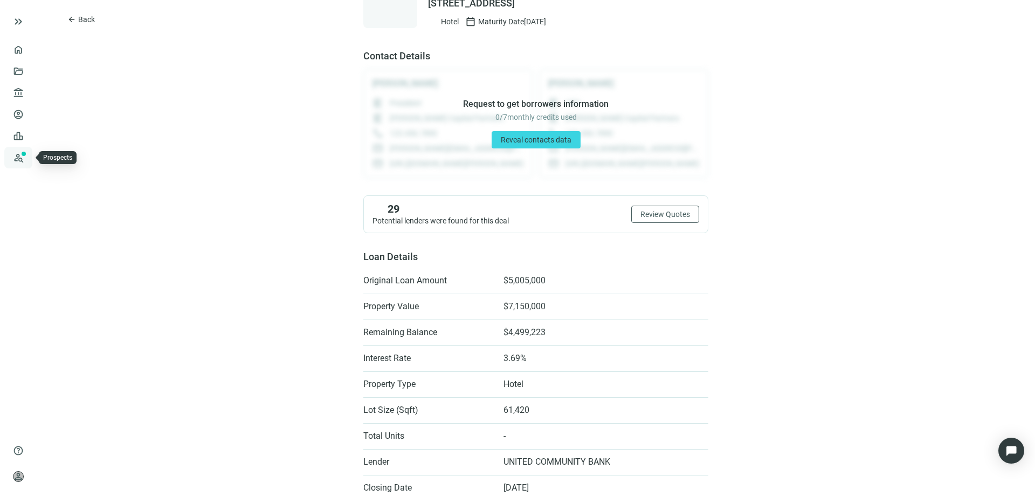
click at [27, 159] on link "Prospects New" at bounding box center [44, 158] width 35 height 22
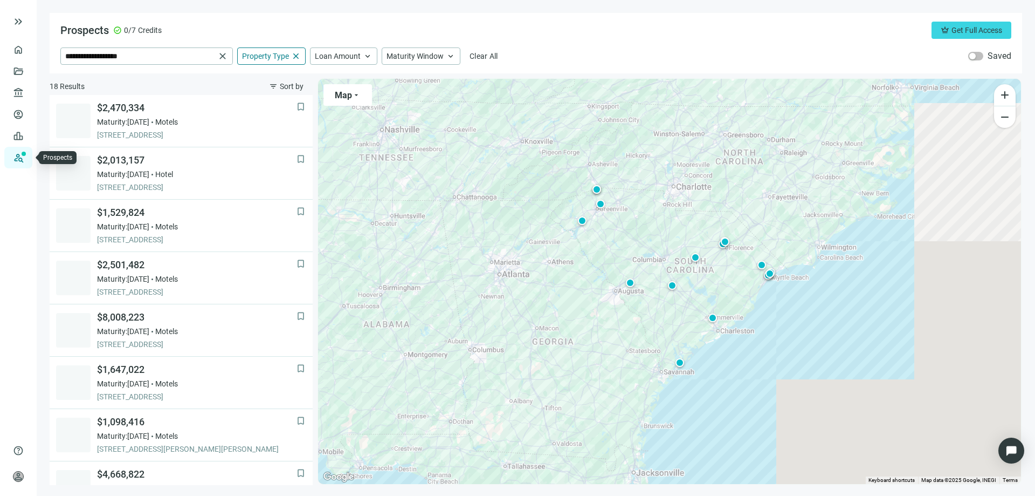
click at [27, 159] on link "Prospects New" at bounding box center [44, 158] width 35 height 22
drag, startPoint x: 22, startPoint y: 159, endPoint x: 763, endPoint y: 331, distance: 761.1
click at [763, 331] on div "To activate drag with keyboard, press Alt + Enter. Once in keyboard drag state,…" at bounding box center [669, 281] width 703 height 405
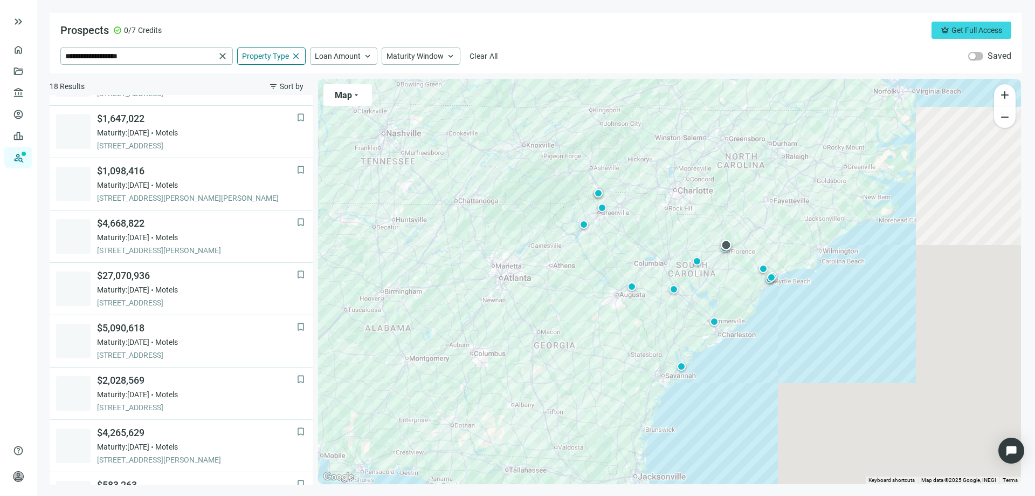
scroll to position [270, 0]
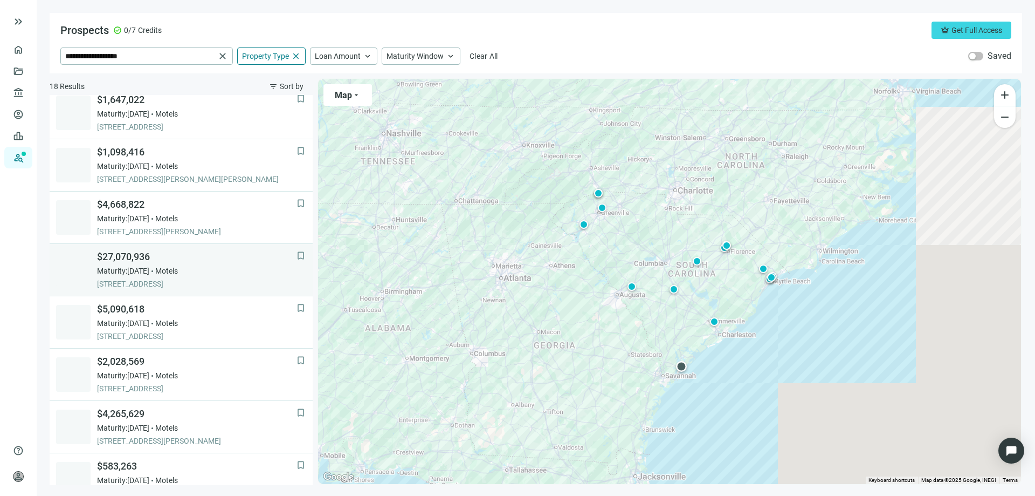
click at [127, 261] on span "$27,070,936" at bounding box center [197, 256] width 200 height 13
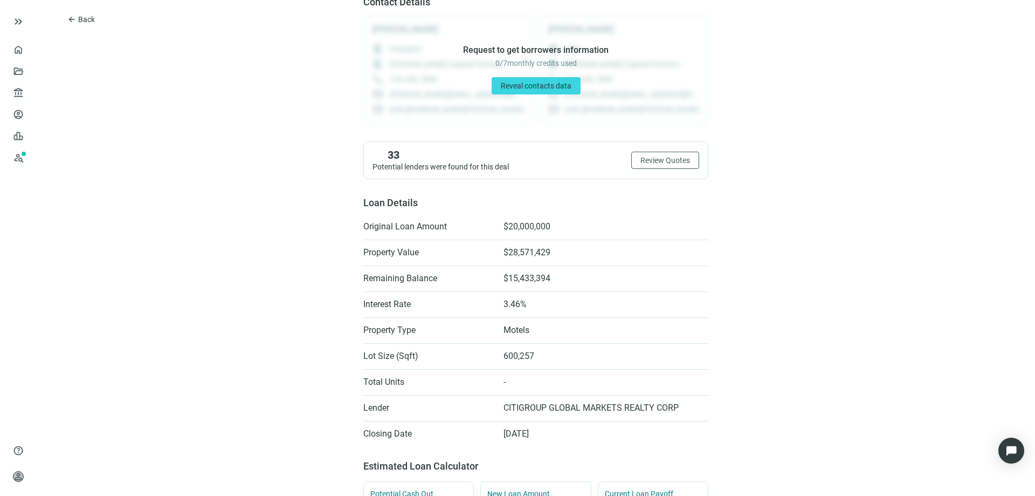
scroll to position [162, 0]
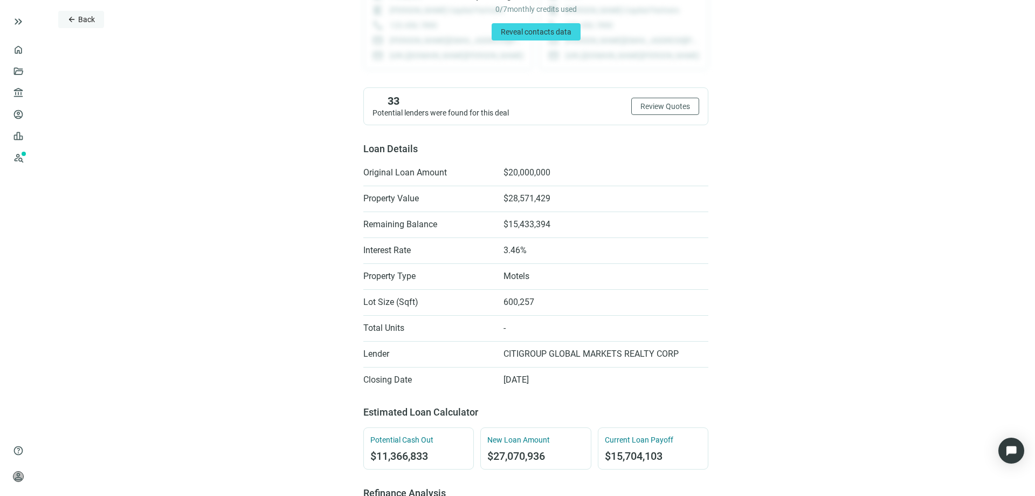
click at [65, 24] on button "arrow_back Back" at bounding box center [81, 19] width 46 height 17
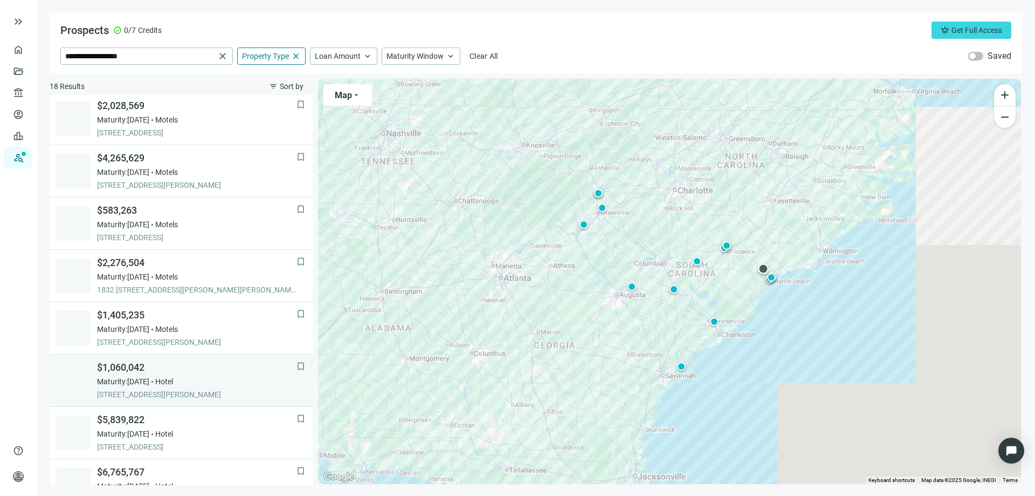
scroll to position [552, 0]
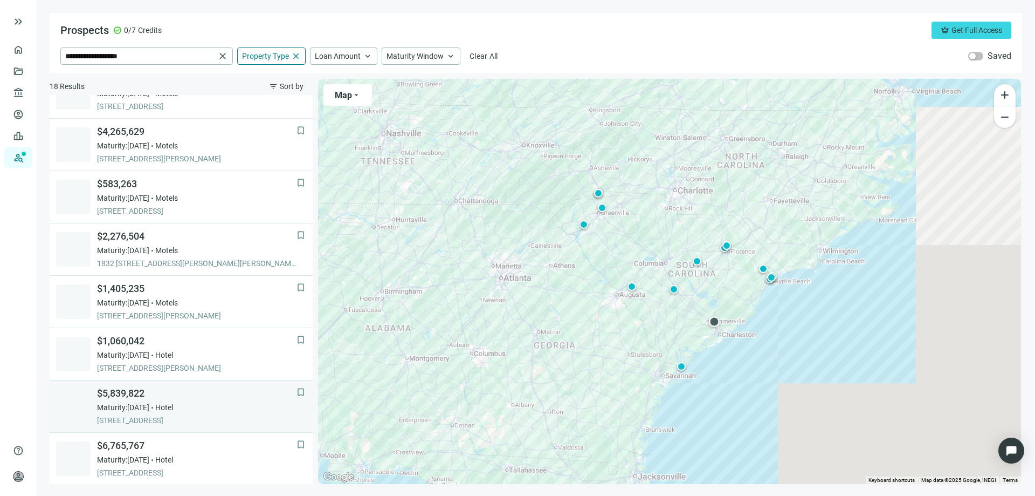
click at [141, 395] on span "$5,839,822" at bounding box center [197, 393] width 200 height 13
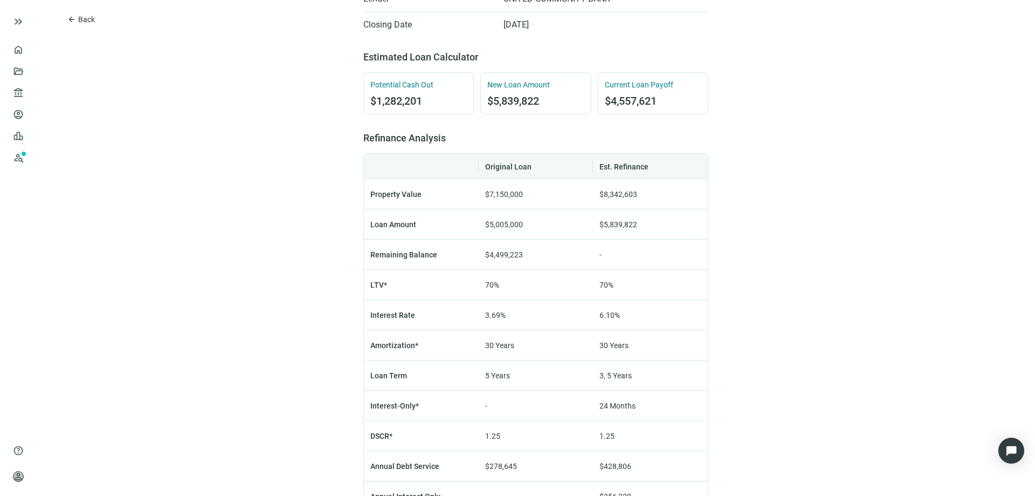
scroll to position [486, 0]
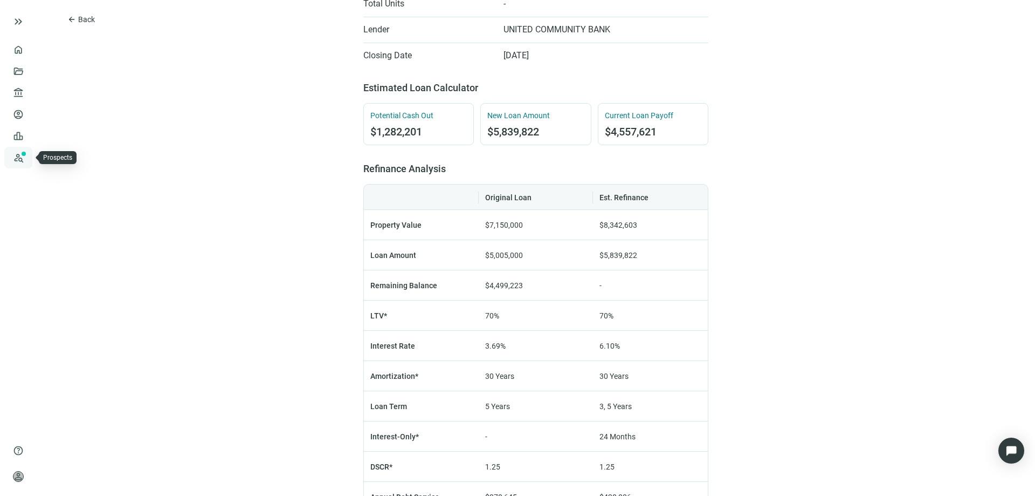
click at [27, 160] on link "Prospects New" at bounding box center [44, 158] width 35 height 22
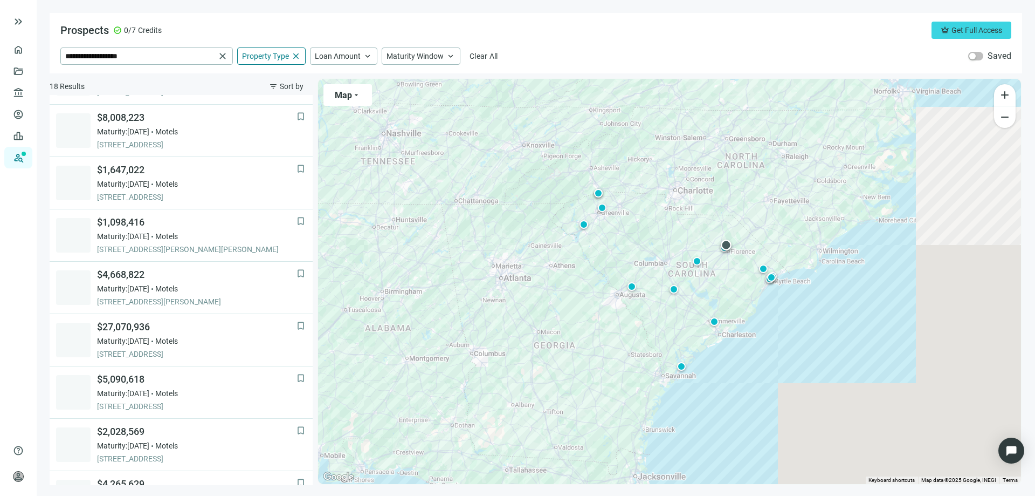
scroll to position [216, 0]
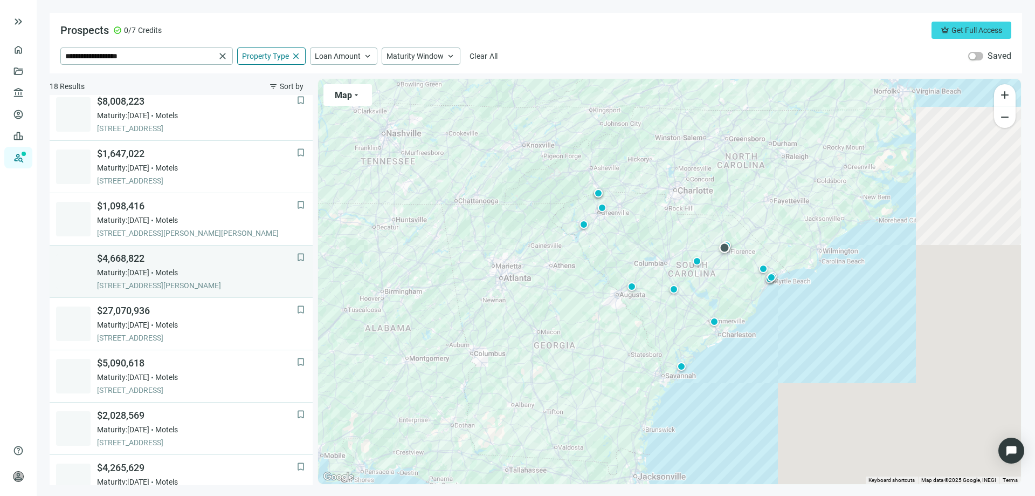
click at [142, 263] on span "$4,668,822" at bounding box center [197, 258] width 200 height 13
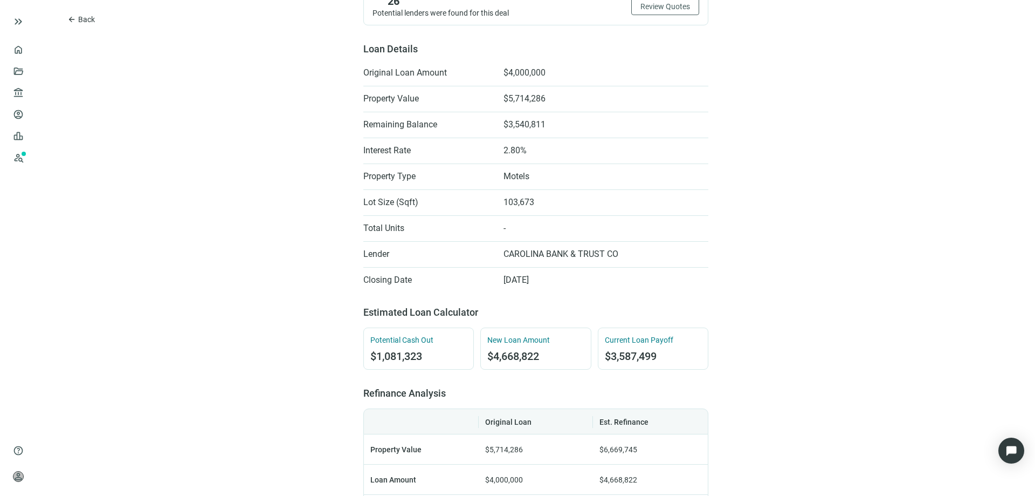
scroll to position [270, 0]
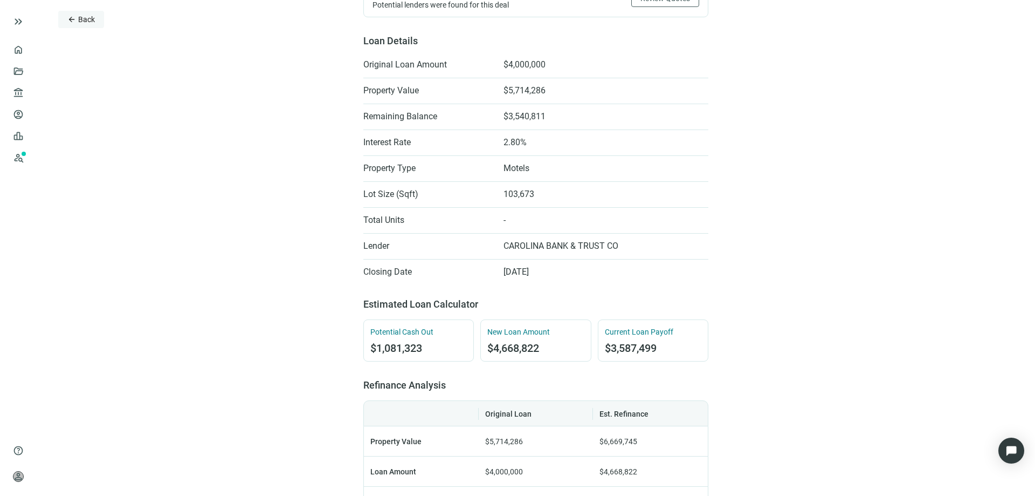
click at [71, 22] on span "arrow_back" at bounding box center [71, 19] width 9 height 9
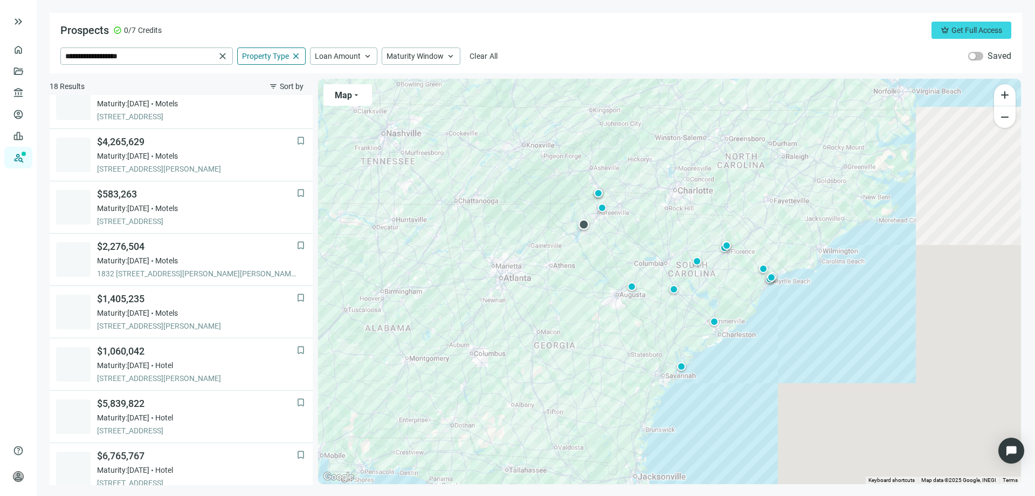
scroll to position [552, 0]
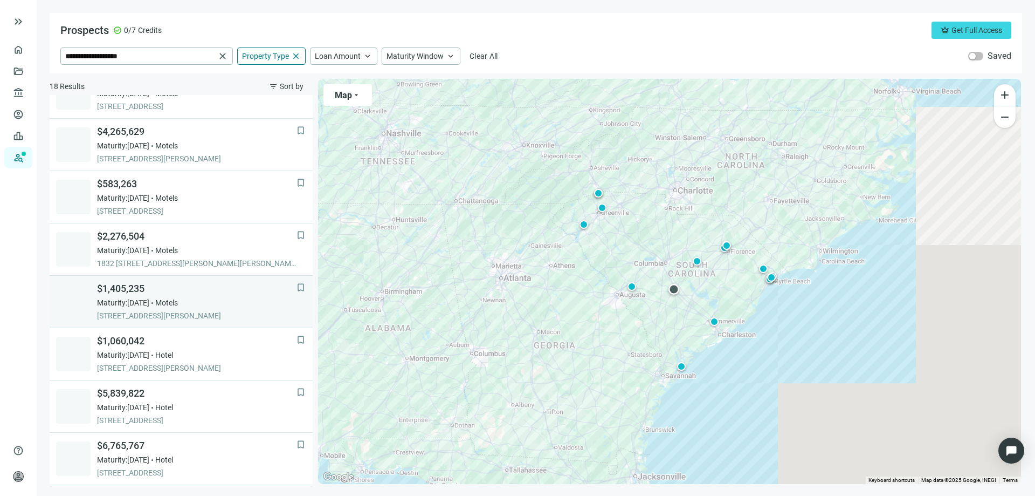
click at [133, 290] on span "$1,405,235" at bounding box center [197, 288] width 200 height 13
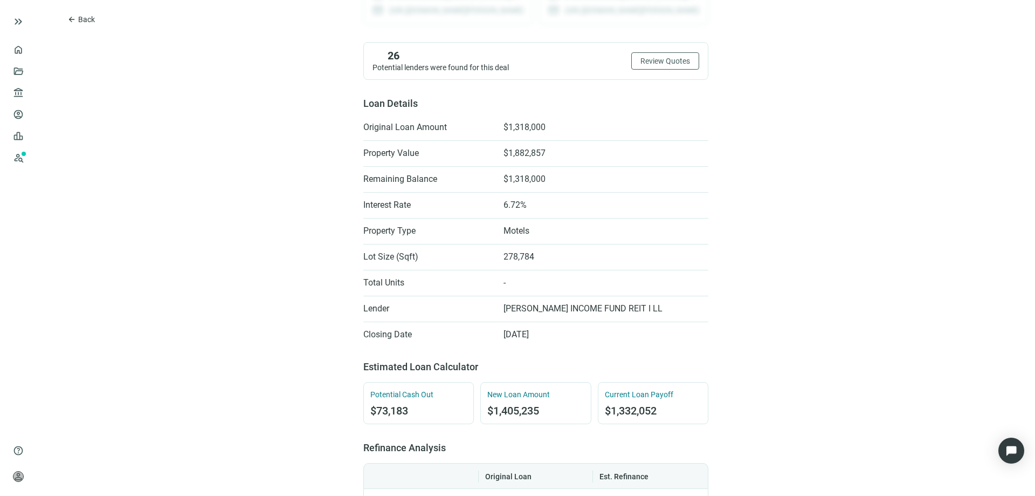
scroll to position [216, 0]
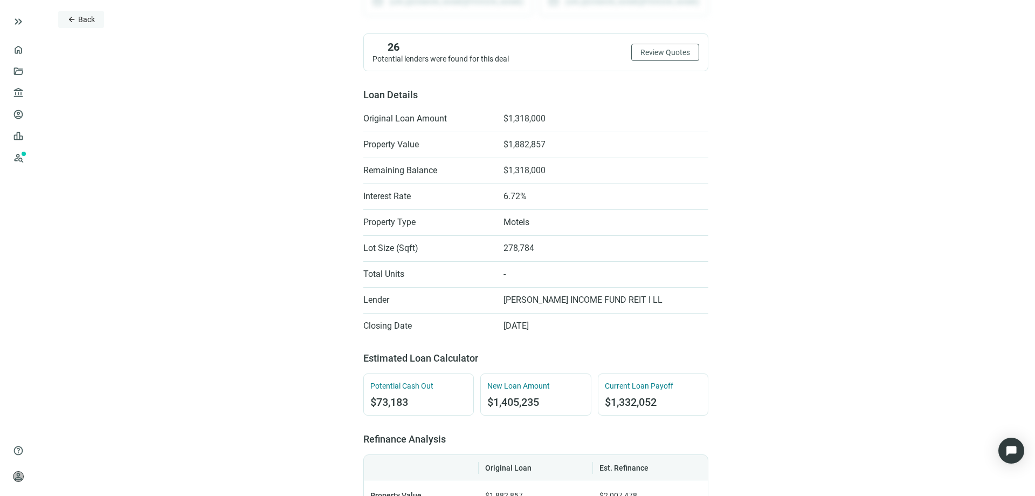
click at [82, 22] on span "Back" at bounding box center [86, 19] width 17 height 9
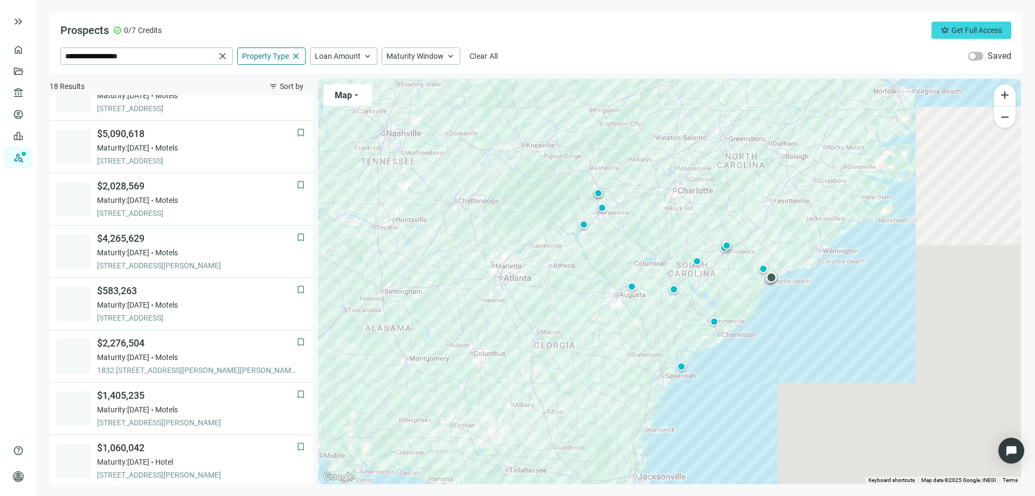
scroll to position [552, 0]
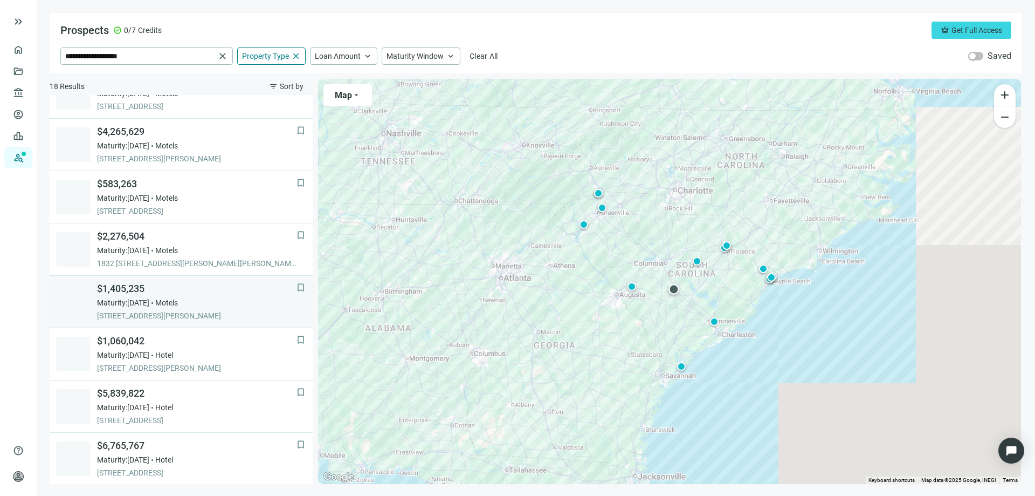
click at [138, 293] on span "$1,405,235" at bounding box center [197, 288] width 200 height 13
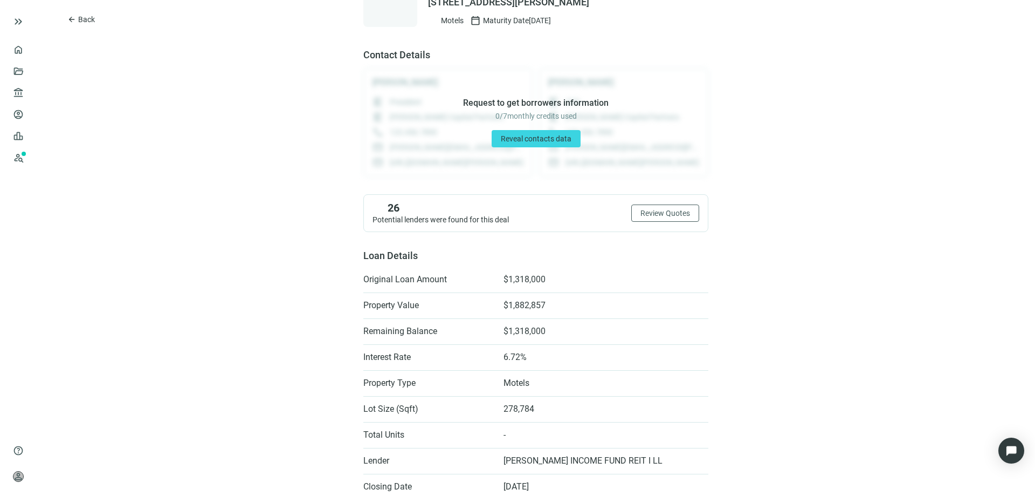
scroll to position [54, 0]
click at [78, 20] on button "arrow_back Back" at bounding box center [81, 19] width 46 height 17
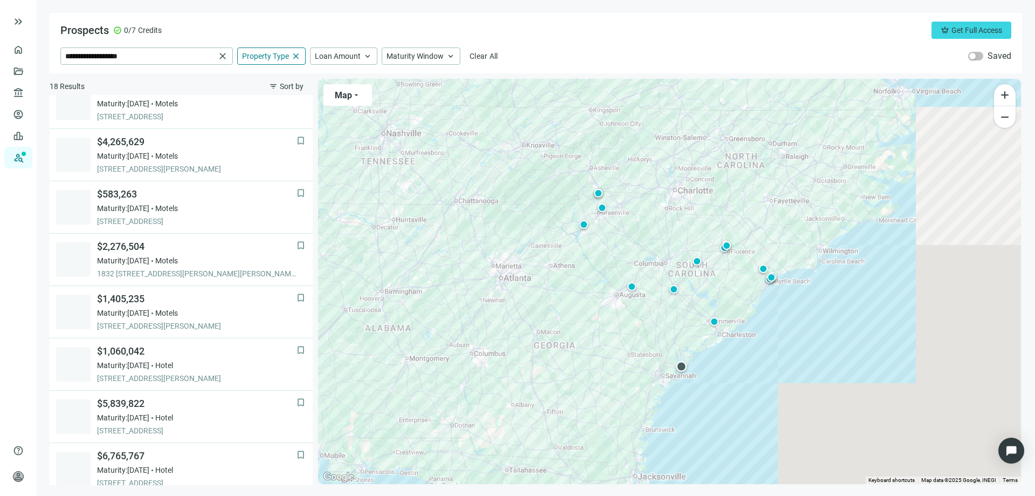
scroll to position [552, 0]
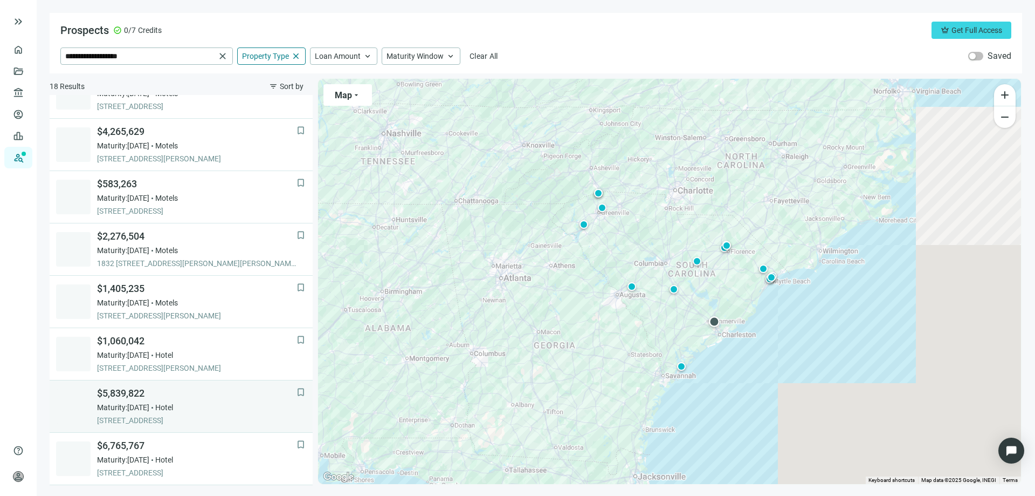
click at [146, 398] on span "$5,839,822" at bounding box center [197, 393] width 200 height 13
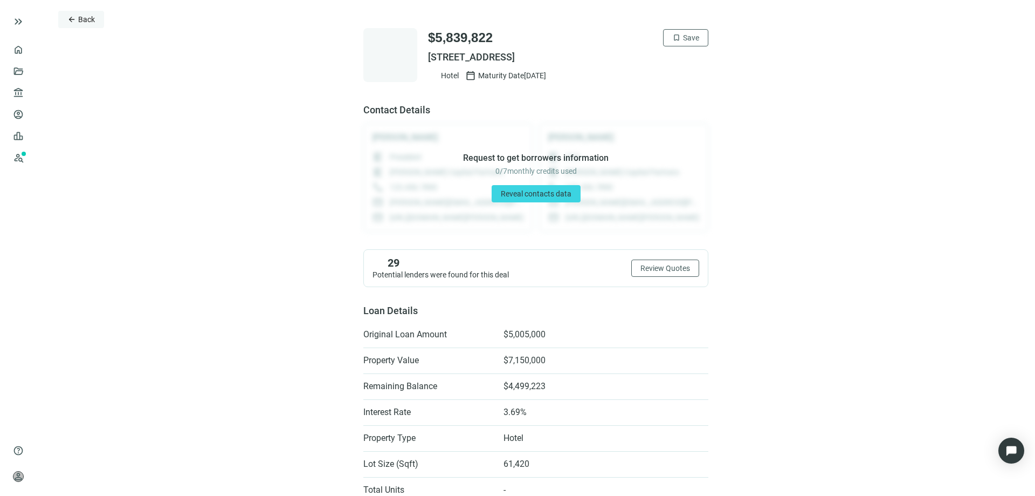
click at [69, 21] on span "arrow_back" at bounding box center [71, 19] width 9 height 9
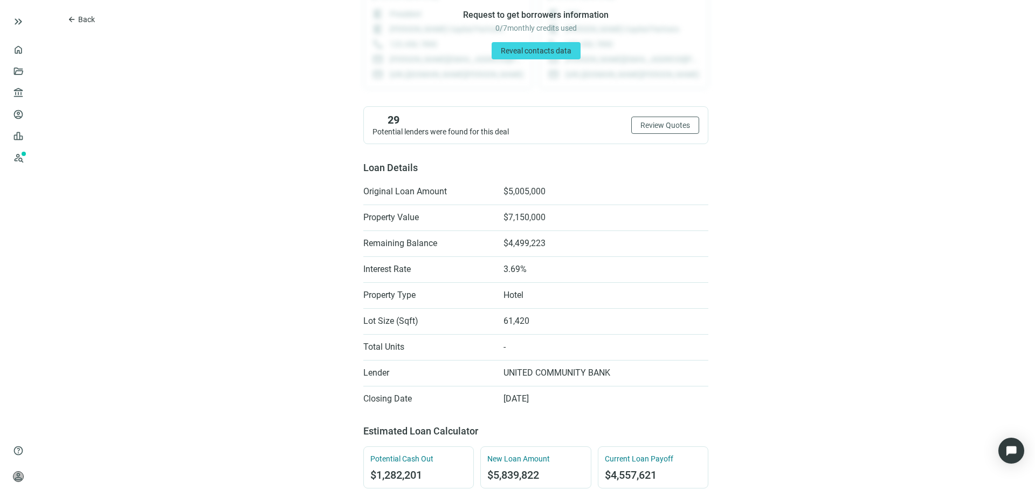
scroll to position [162, 0]
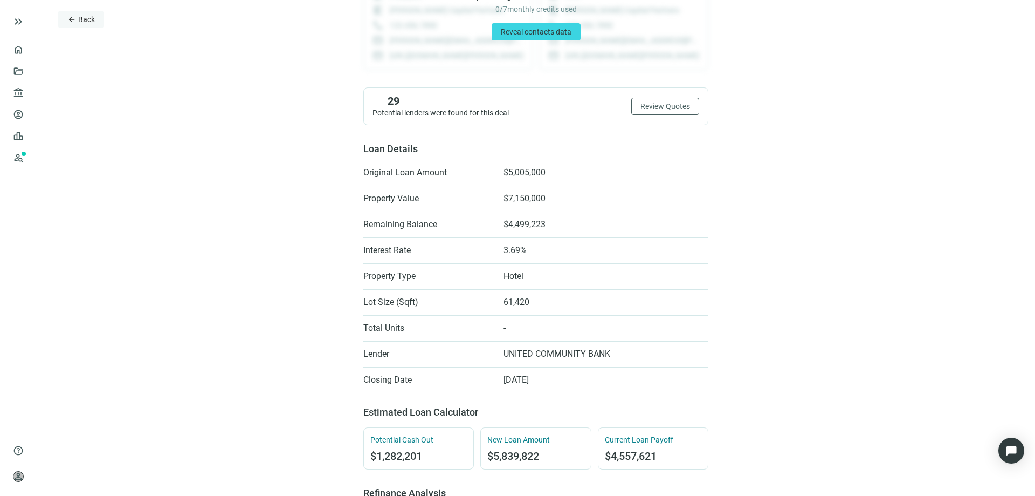
click at [74, 21] on span "arrow_back" at bounding box center [71, 19] width 9 height 9
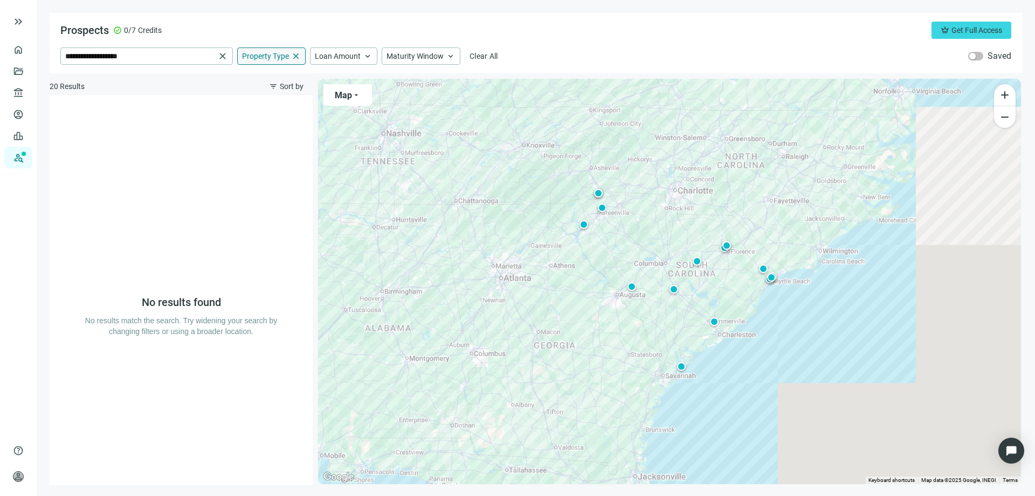
click at [278, 58] on span "Property Type" at bounding box center [265, 56] width 47 height 10
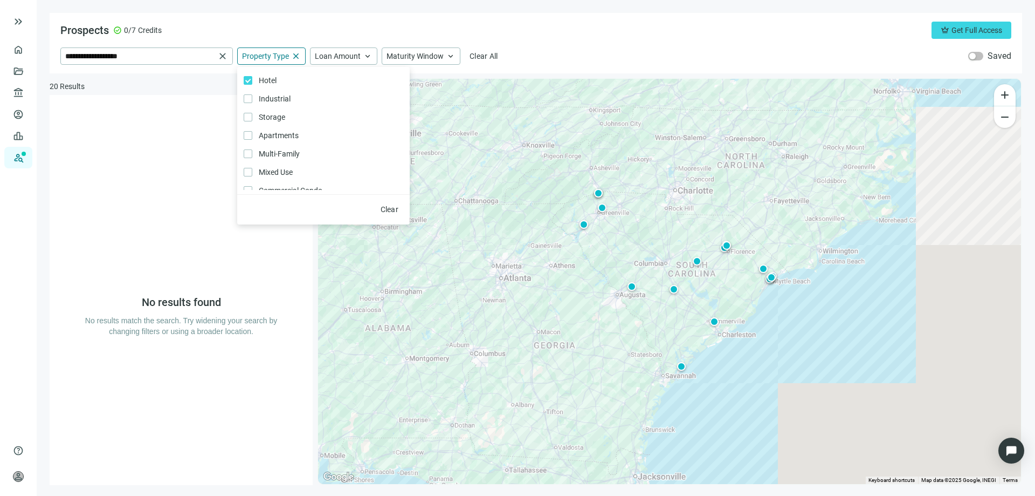
click at [178, 114] on div "No results found No results match the search. Try widening your search by chang…" at bounding box center [181, 290] width 263 height 390
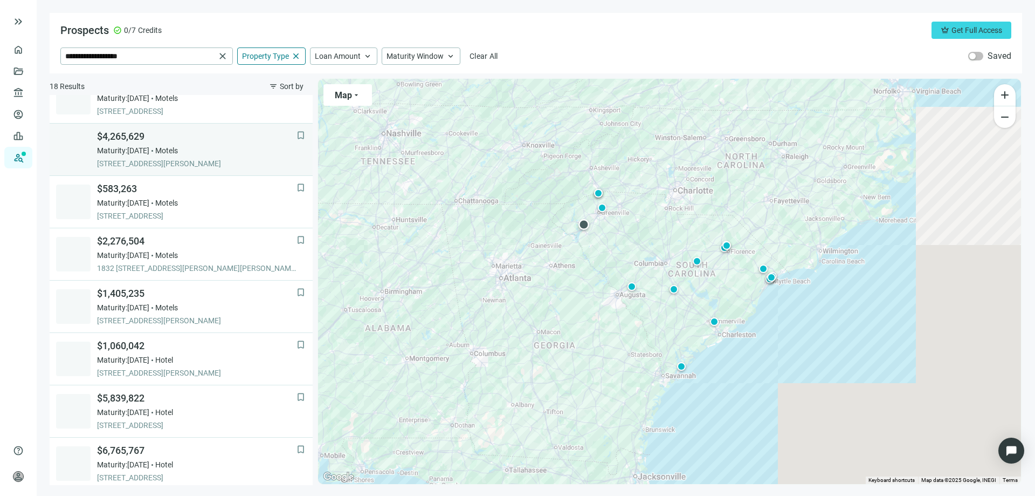
scroll to position [552, 0]
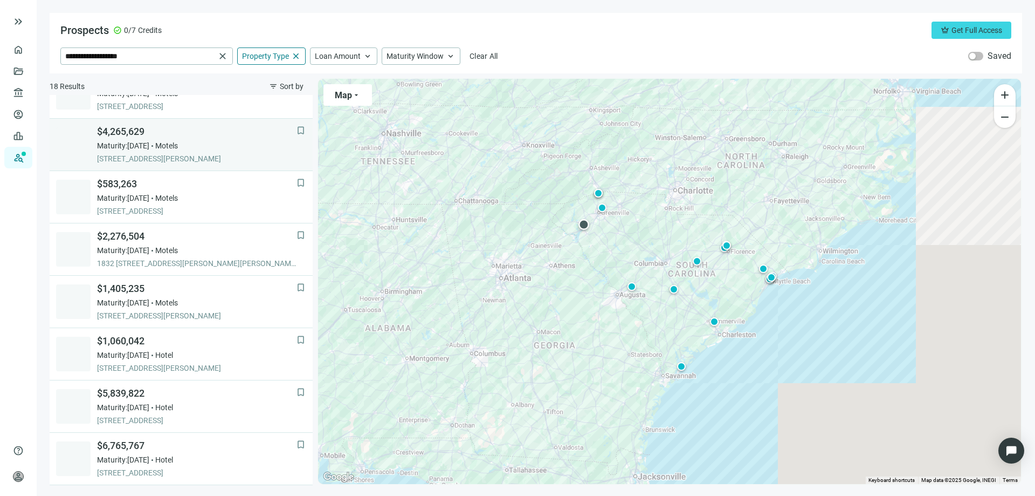
click at [133, 131] on span "$4,265,629" at bounding box center [197, 131] width 200 height 13
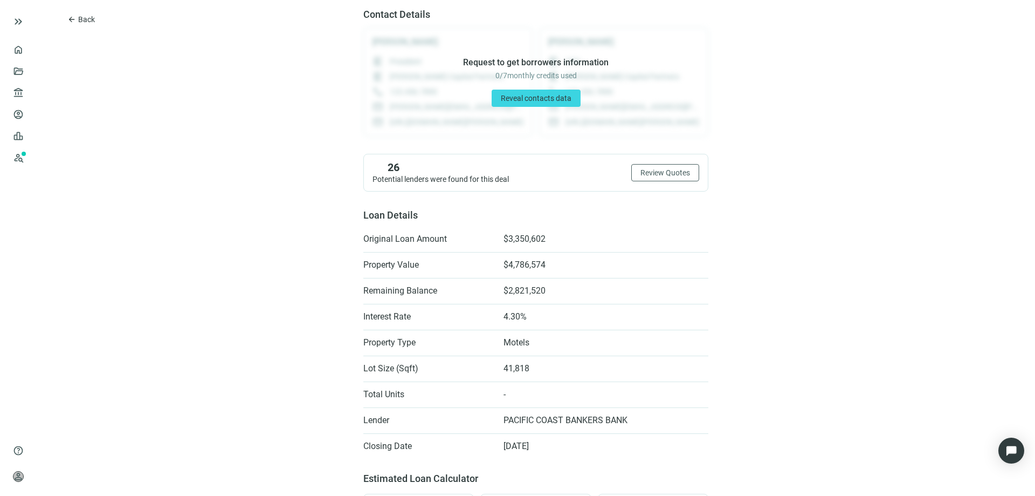
scroll to position [108, 0]
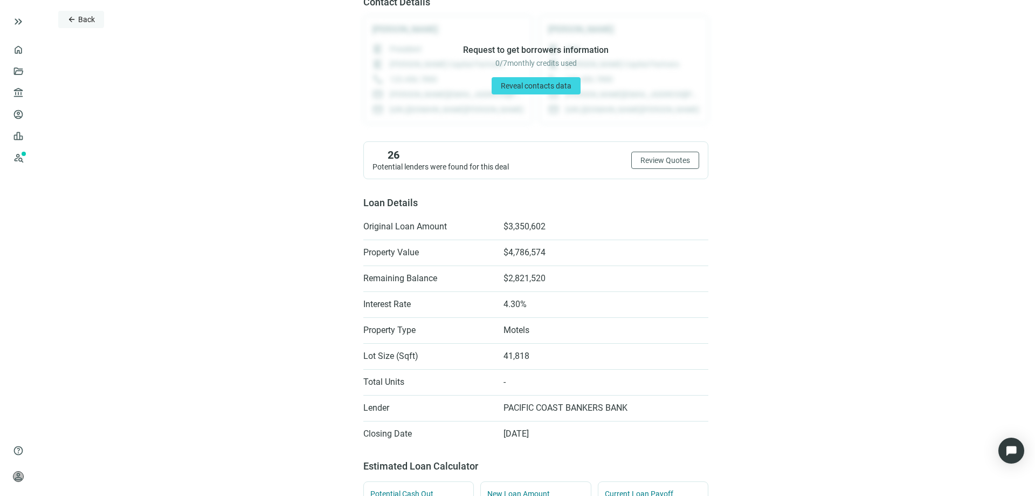
click at [74, 22] on span "arrow_back" at bounding box center [71, 19] width 9 height 9
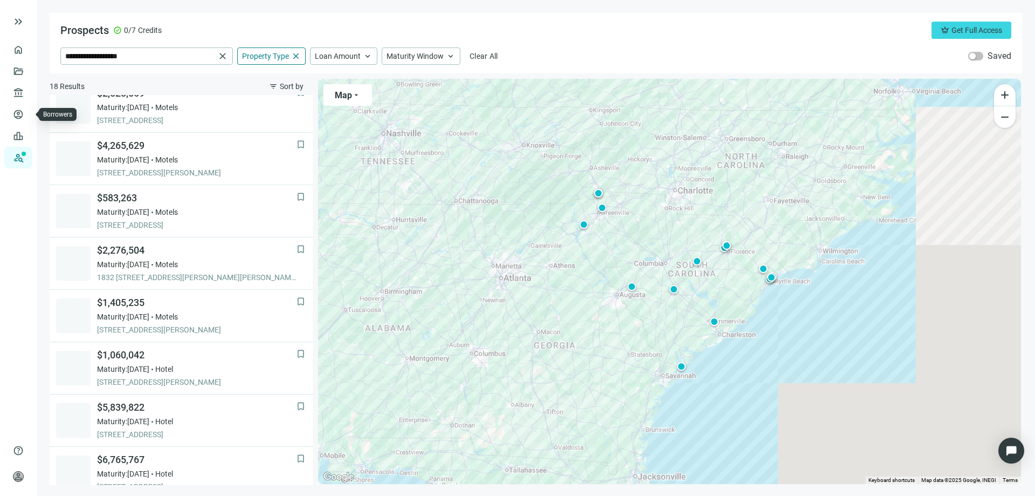
scroll to position [552, 0]
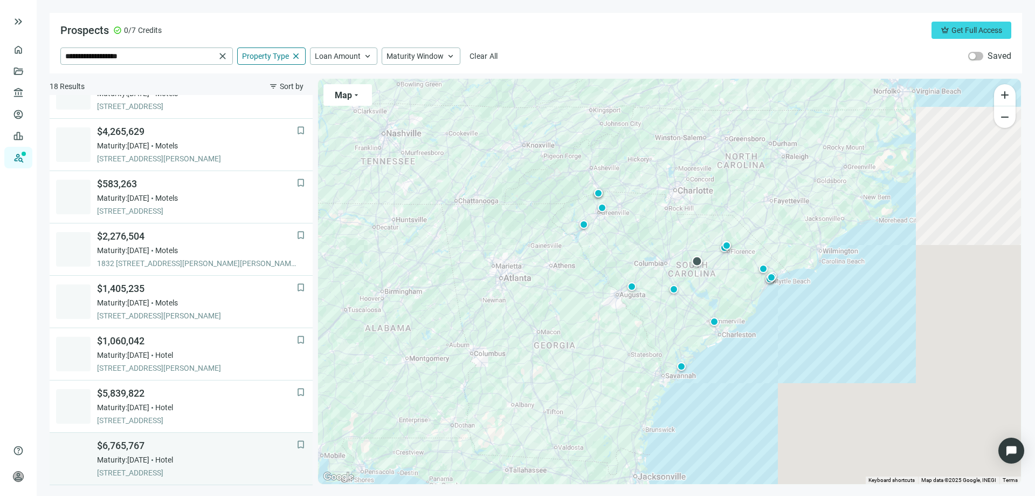
click at [137, 443] on span "$6,765,767" at bounding box center [197, 445] width 200 height 13
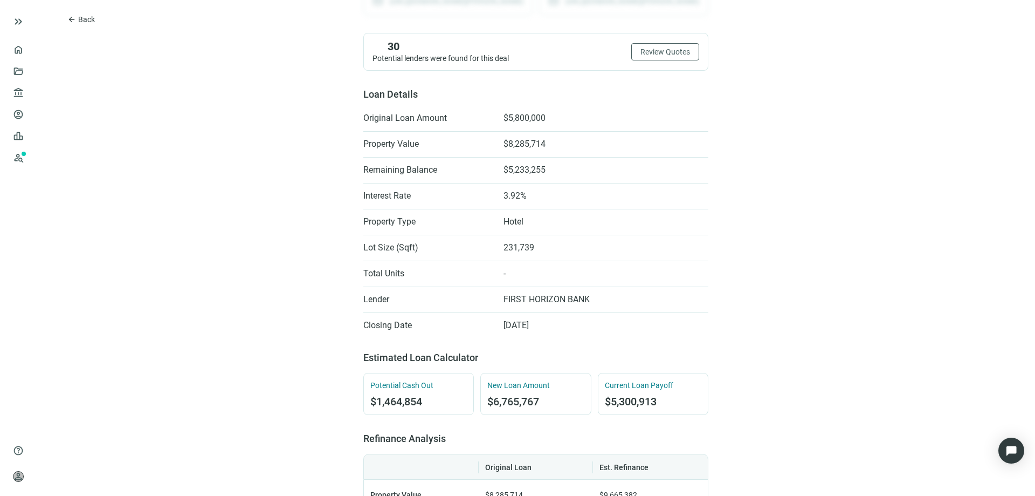
scroll to position [162, 0]
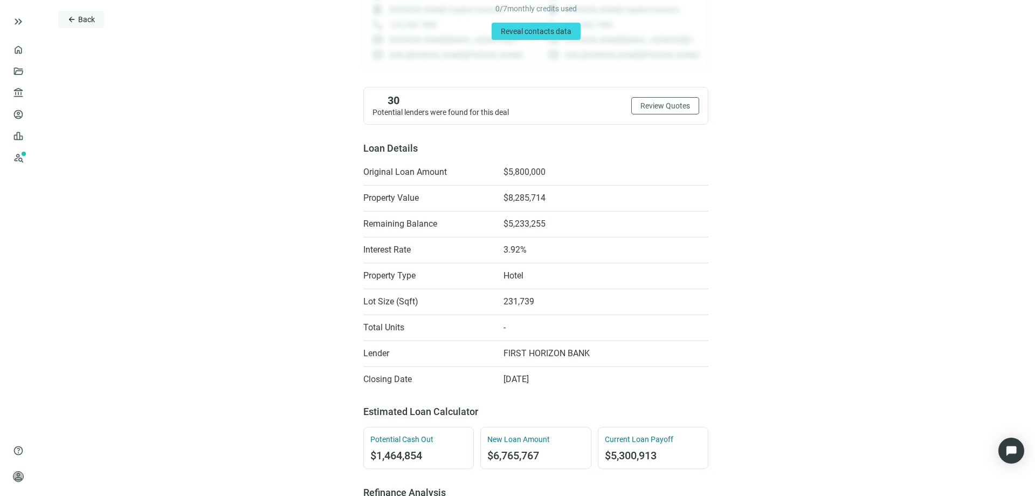
click at [77, 20] on button "arrow_back Back" at bounding box center [81, 19] width 46 height 17
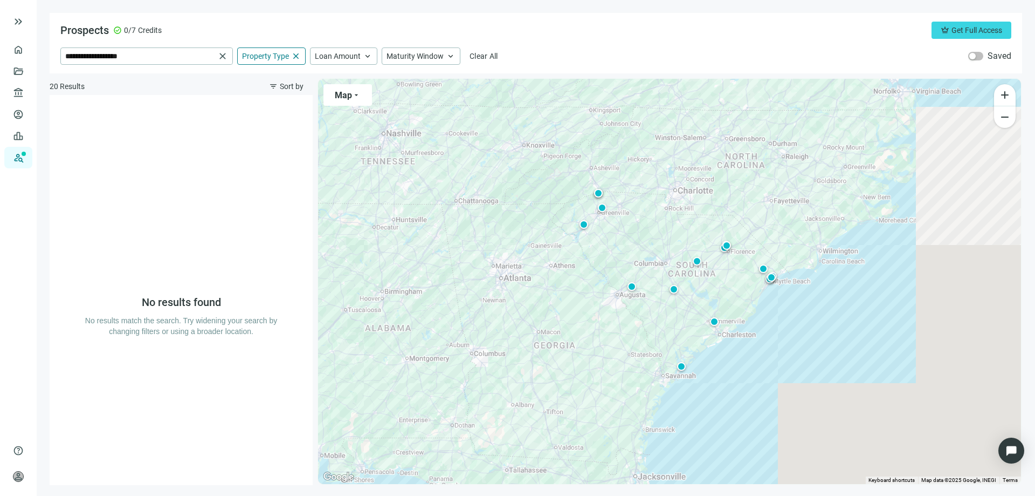
click at [120, 258] on div at bounding box center [181, 264] width 194 height 42
click at [27, 155] on link "Prospects New" at bounding box center [44, 158] width 35 height 22
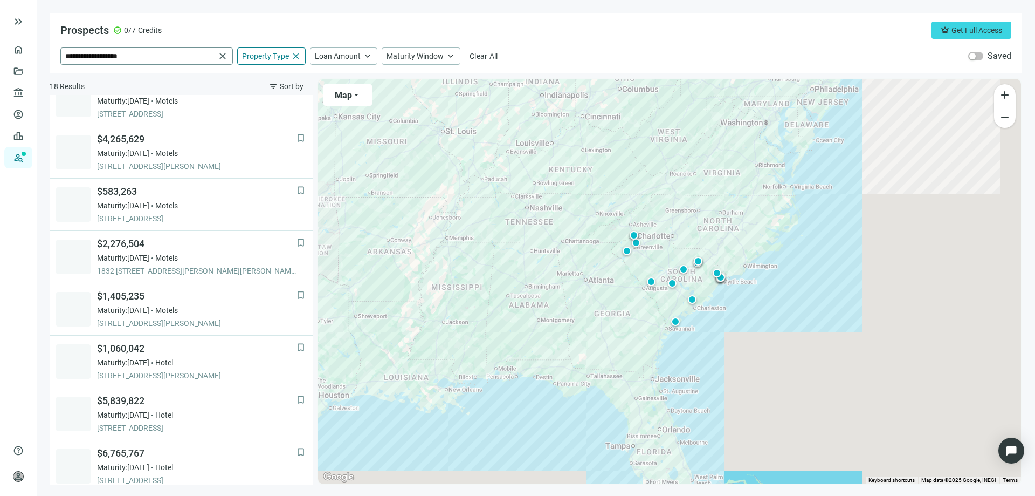
scroll to position [552, 0]
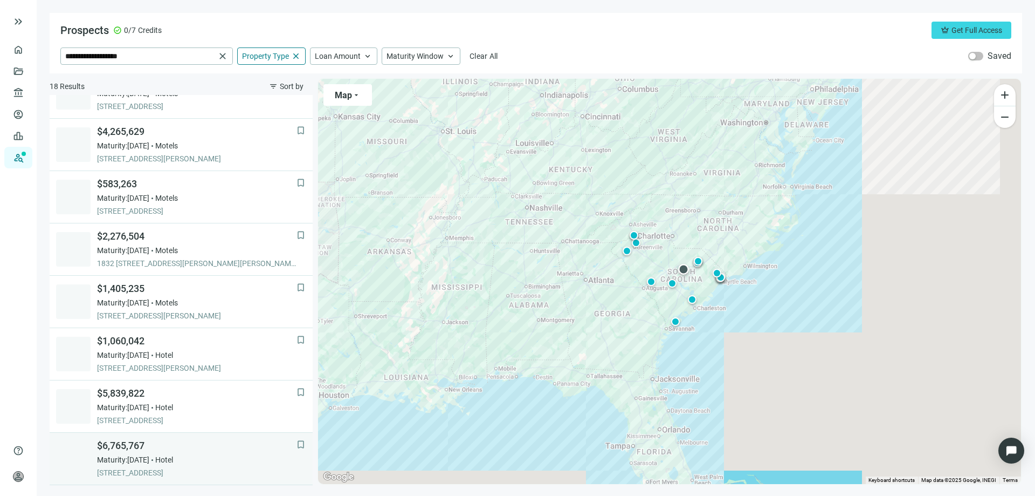
click at [137, 444] on span "$6,765,767" at bounding box center [197, 445] width 200 height 13
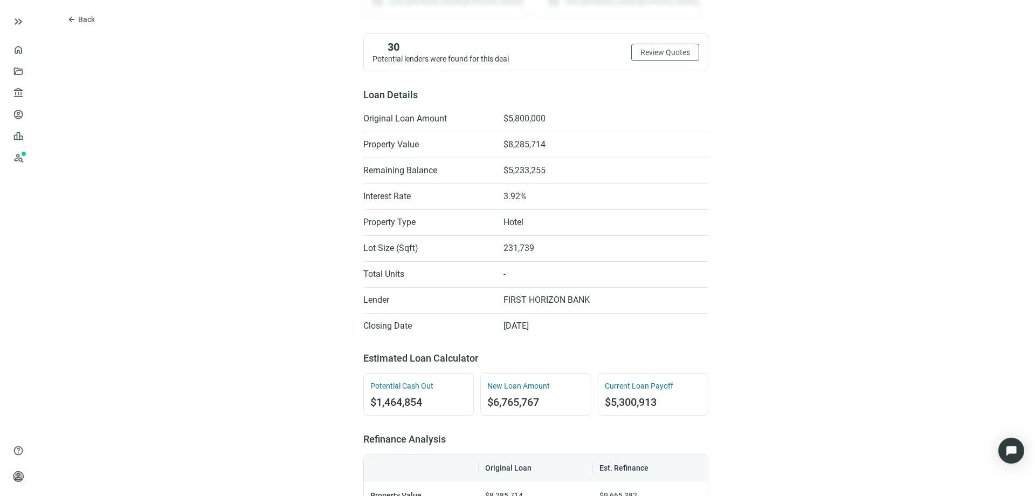
scroll to position [270, 0]
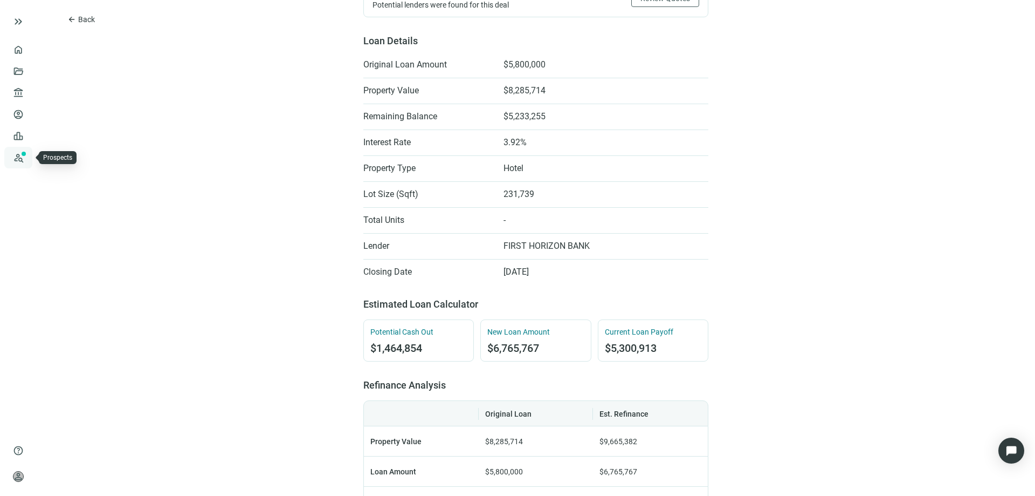
click at [27, 157] on link "Prospects New" at bounding box center [44, 158] width 35 height 22
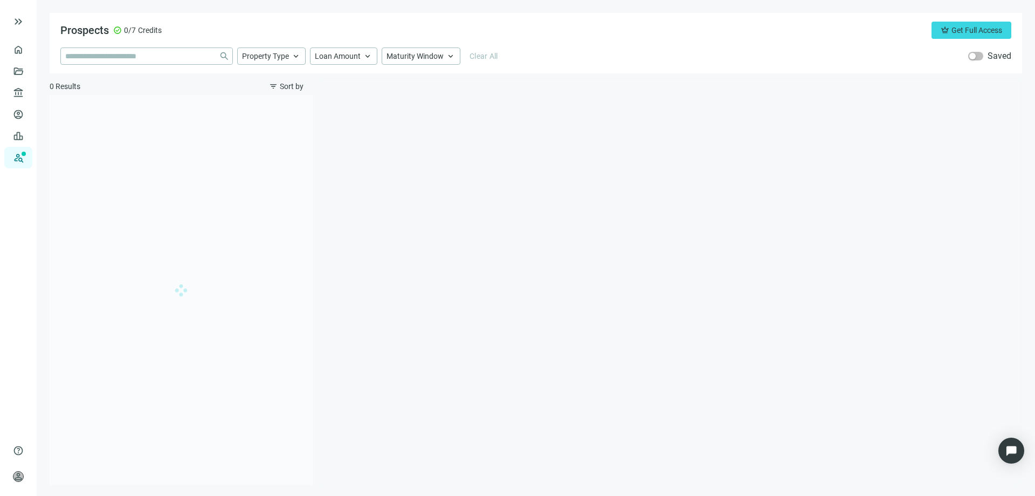
type input "**********"
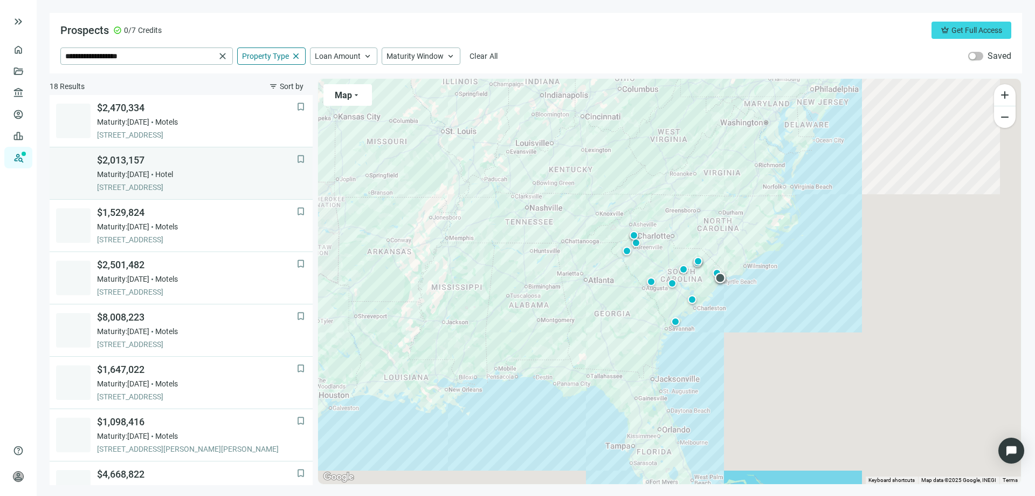
click at [133, 161] on span "$2,013,157" at bounding box center [197, 160] width 200 height 13
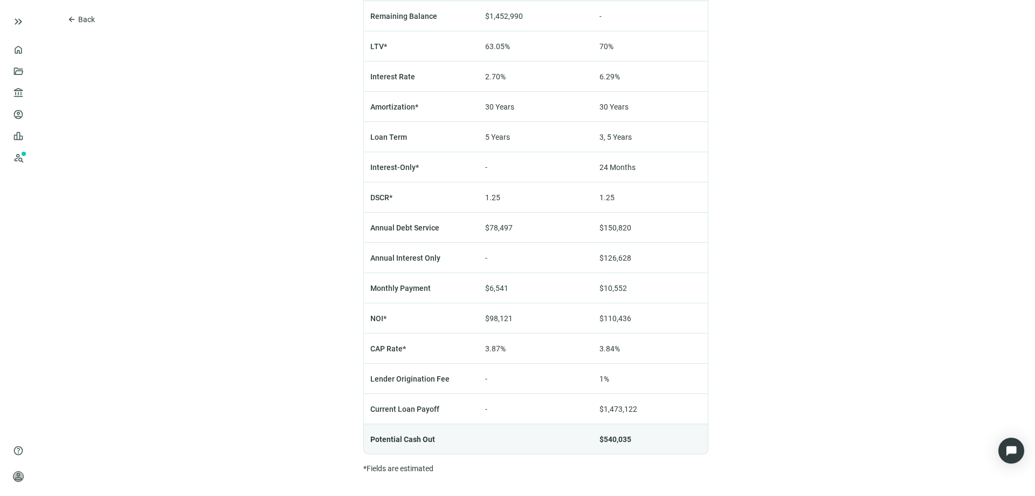
scroll to position [755, 0]
click at [69, 23] on span "arrow_back" at bounding box center [71, 19] width 9 height 9
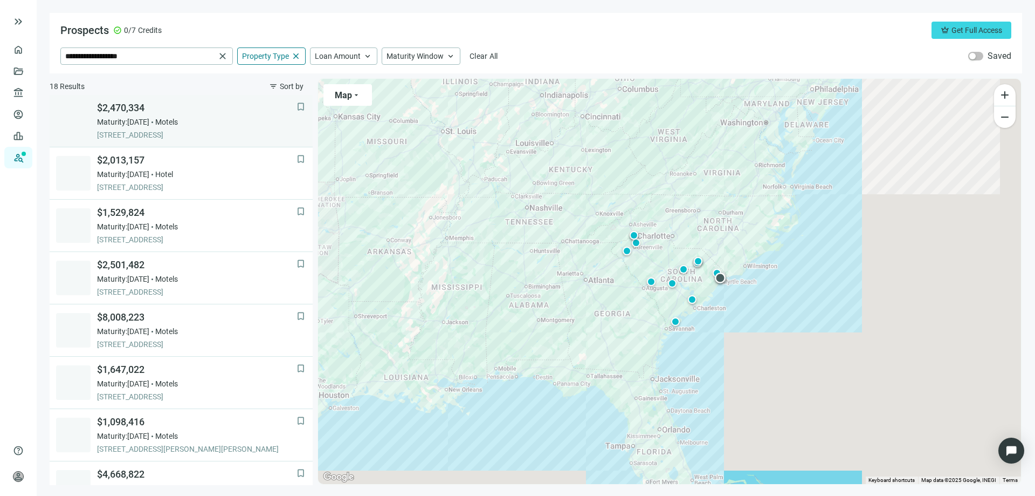
click at [116, 108] on span "$2,470,334" at bounding box center [197, 107] width 200 height 13
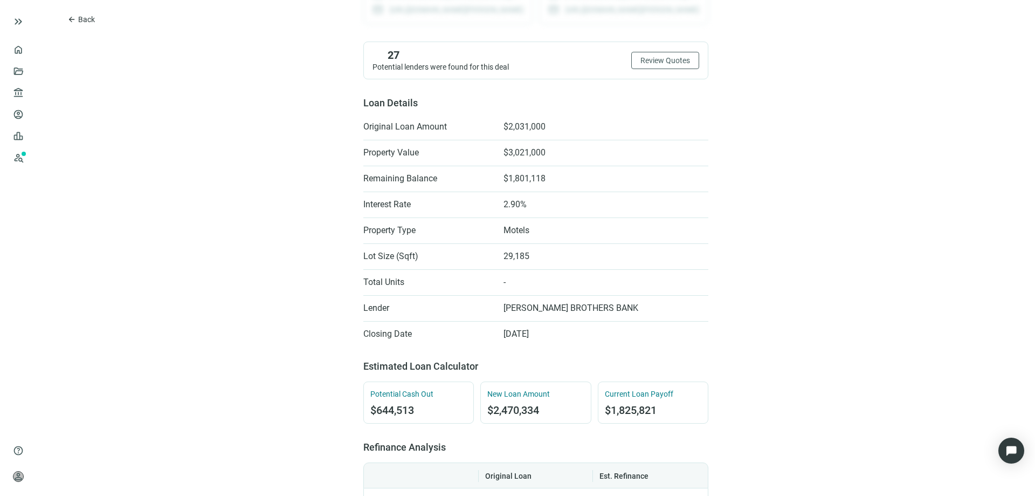
scroll to position [216, 0]
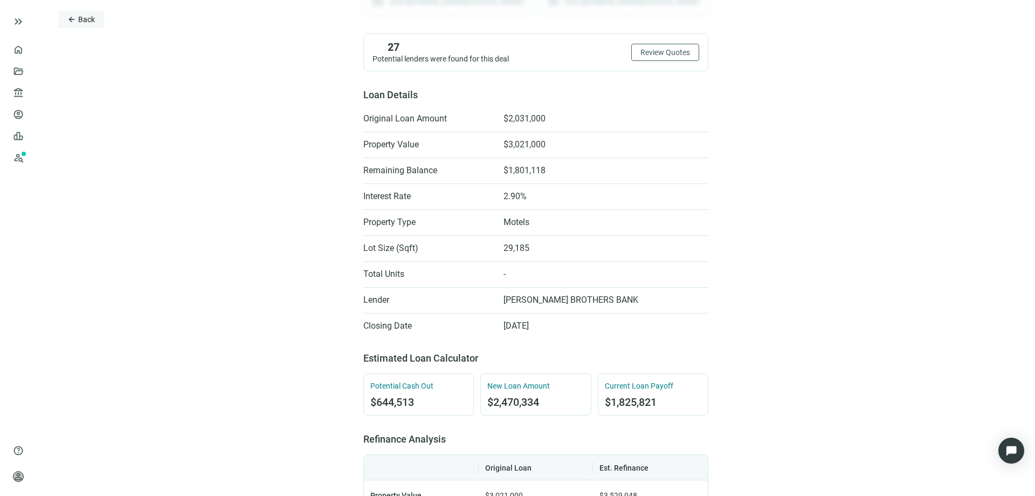
click at [74, 22] on span "arrow_back" at bounding box center [71, 19] width 9 height 9
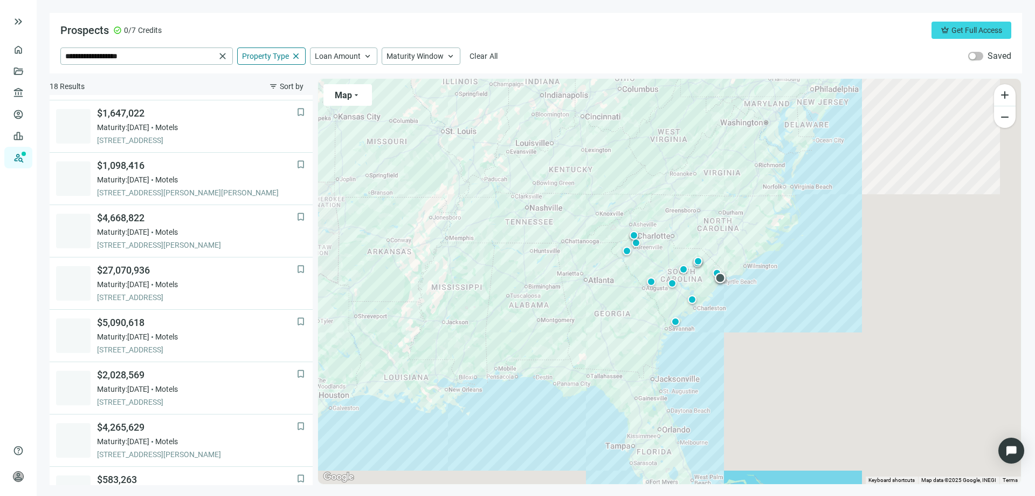
scroll to position [270, 0]
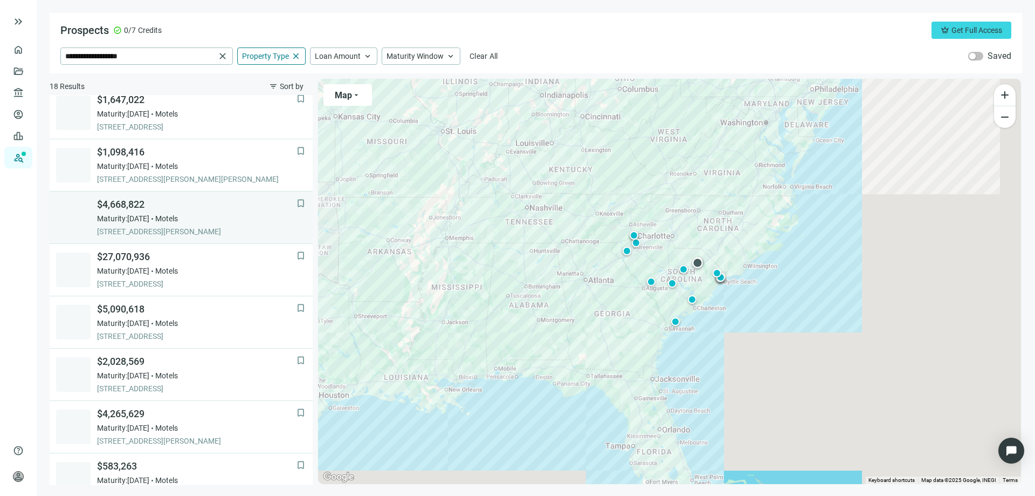
click at [134, 208] on span "$4,668,822" at bounding box center [197, 204] width 200 height 13
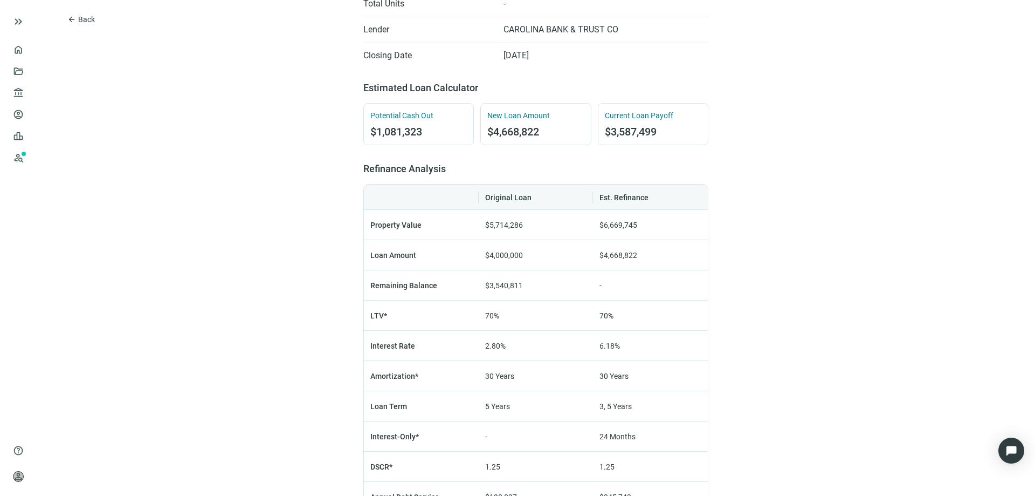
scroll to position [378, 0]
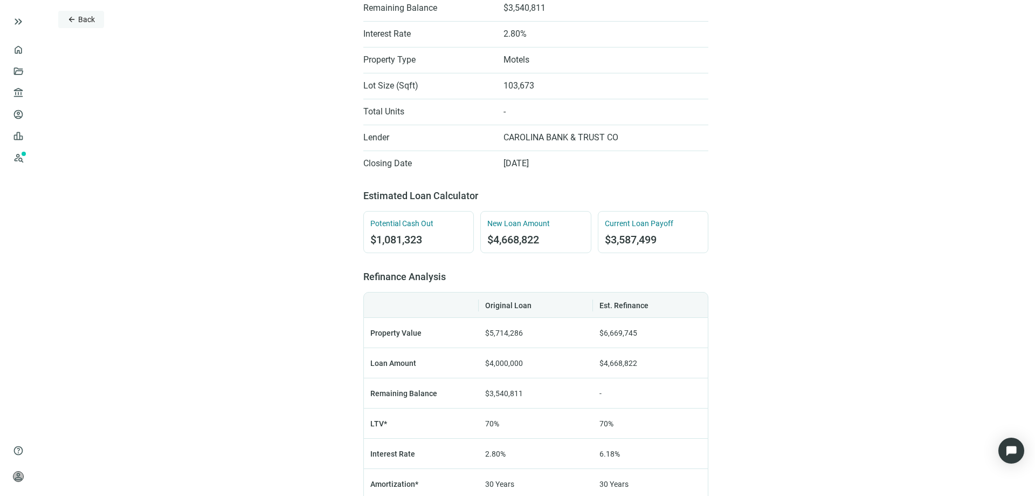
click at [75, 21] on span "arrow_back" at bounding box center [71, 19] width 9 height 9
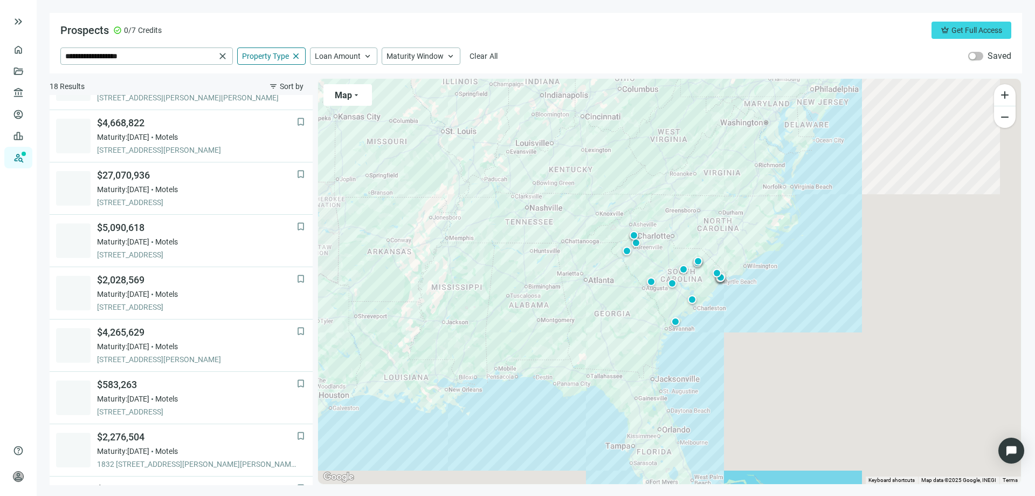
scroll to position [366, 0]
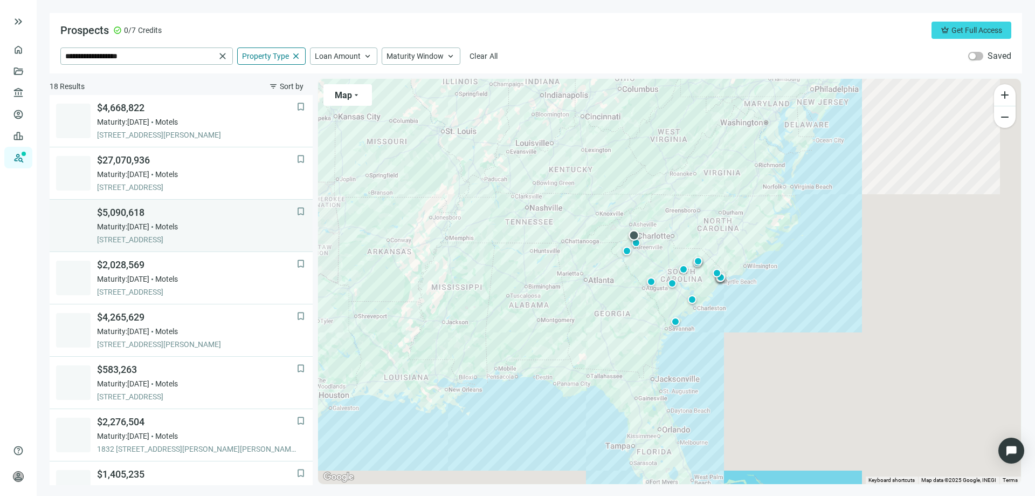
click at [119, 211] on span "$5,090,618" at bounding box center [197, 212] width 200 height 13
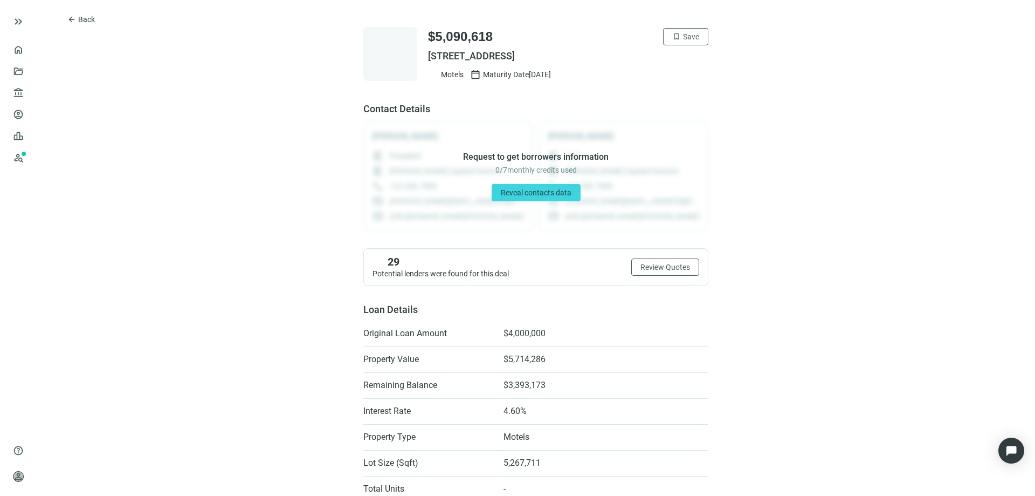
scroll to position [1, 0]
click at [67, 23] on span "arrow_back" at bounding box center [71, 19] width 9 height 9
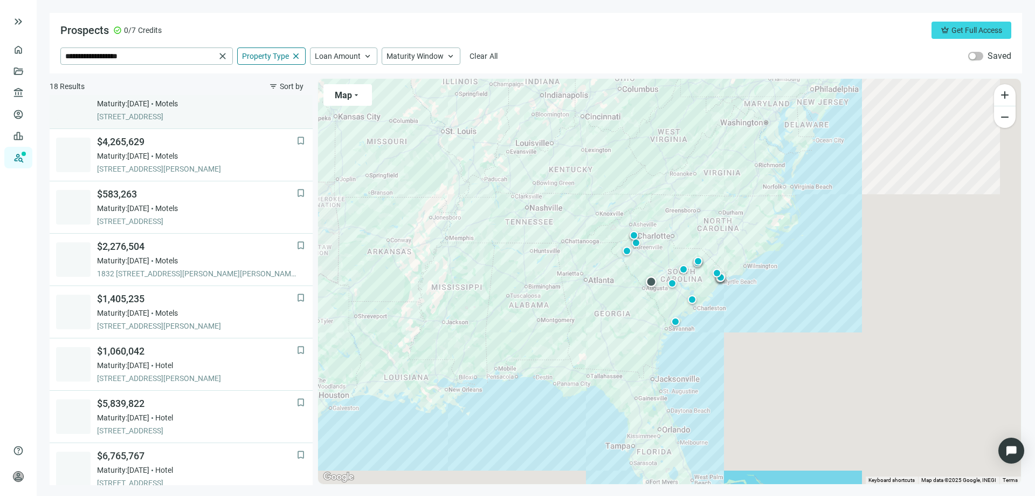
scroll to position [552, 0]
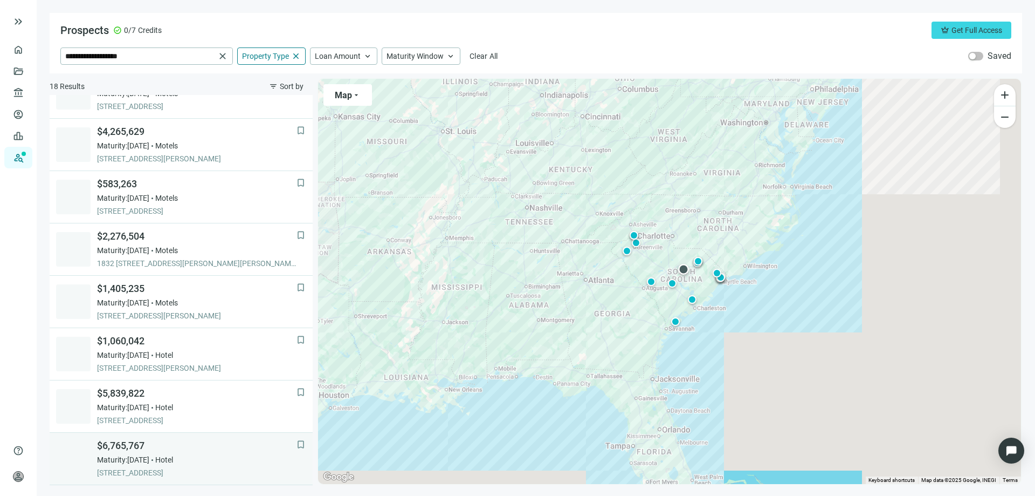
click at [125, 445] on span "$6,765,767" at bounding box center [197, 445] width 200 height 13
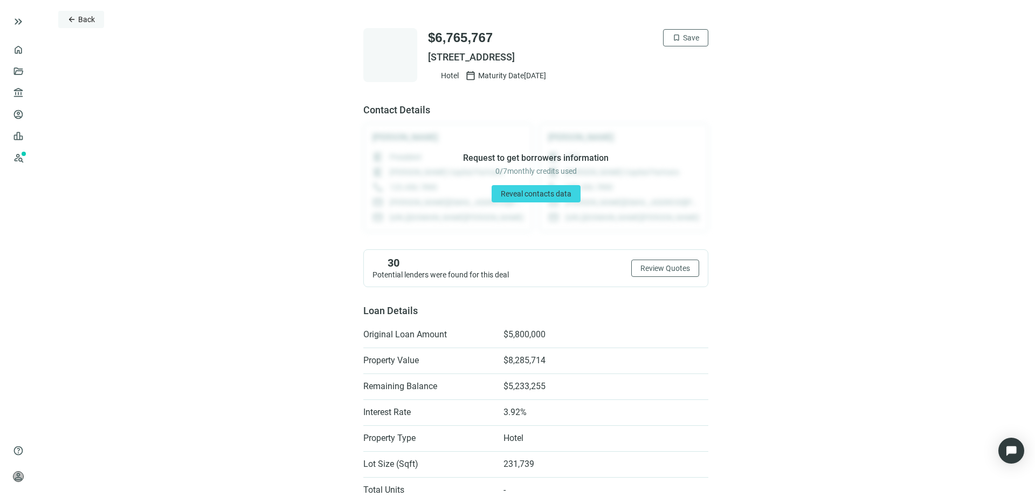
click at [71, 23] on span "arrow_back" at bounding box center [71, 19] width 9 height 9
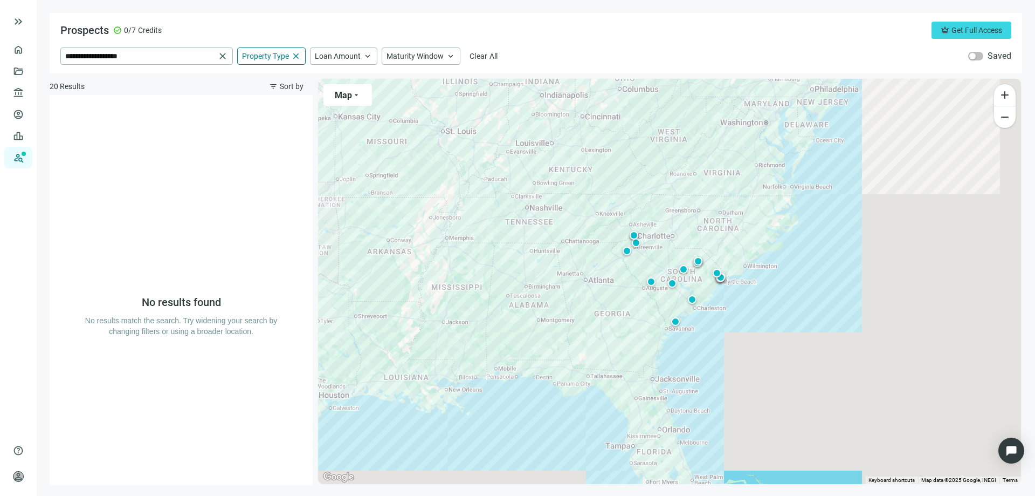
click at [68, 91] on span "20 Results" at bounding box center [67, 86] width 35 height 11
click at [19, 94] on span "account_balance" at bounding box center [17, 92] width 8 height 11
click at [27, 160] on link "Prospects New" at bounding box center [44, 158] width 35 height 22
click at [27, 155] on link "Prospects New" at bounding box center [44, 158] width 35 height 22
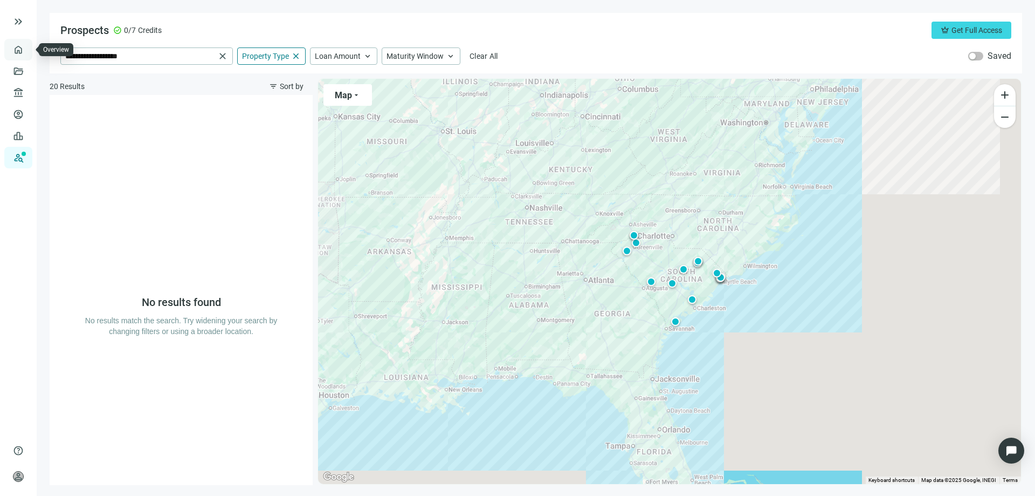
click at [27, 54] on link "Overview" at bounding box center [43, 49] width 32 height 9
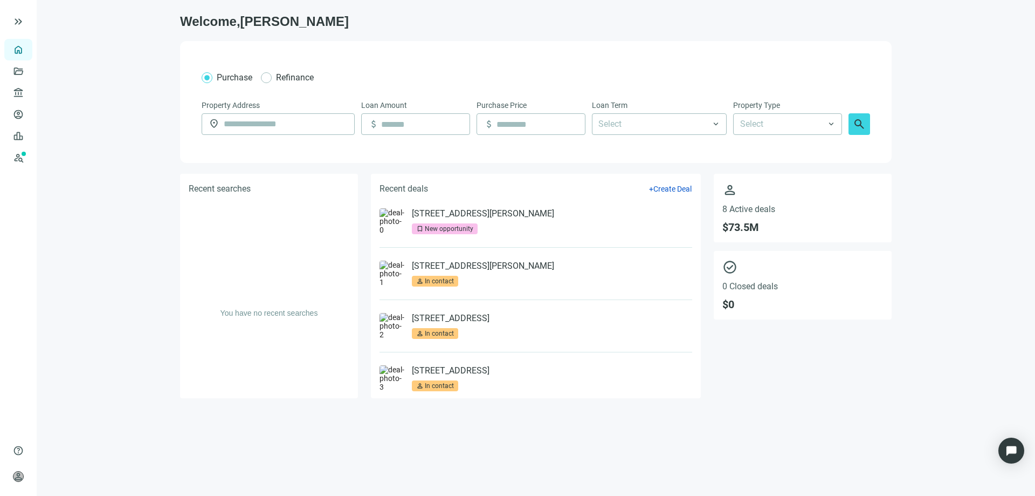
click at [395, 223] on img at bounding box center [393, 221] width 26 height 26
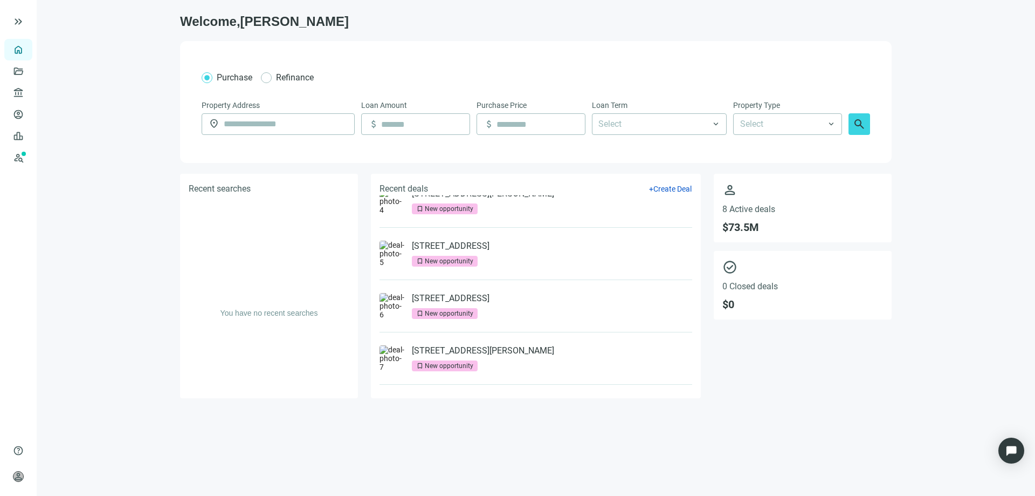
scroll to position [231, 0]
click at [441, 247] on link "1241 Westpointe Dr, Greenville, NC 27834" at bounding box center [451, 244] width 78 height 11
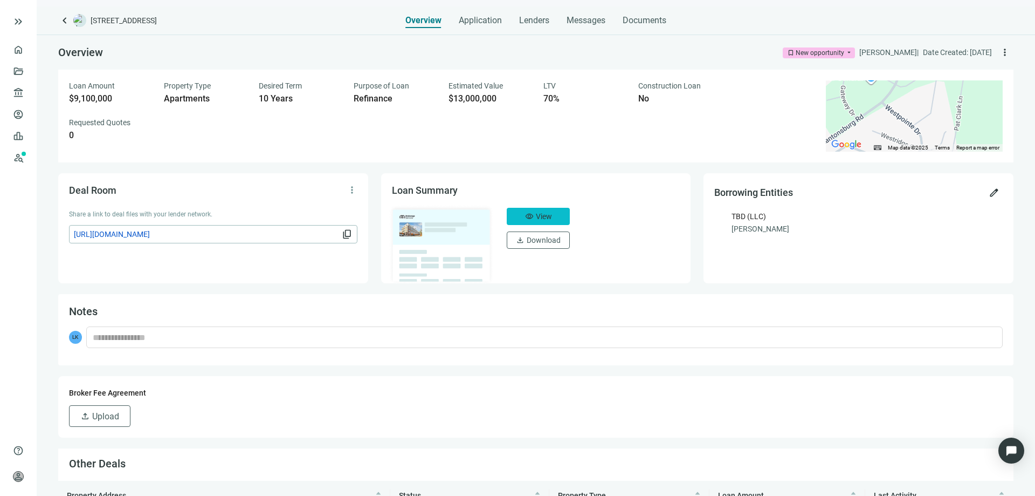
click at [536, 216] on span "View" at bounding box center [544, 216] width 16 height 9
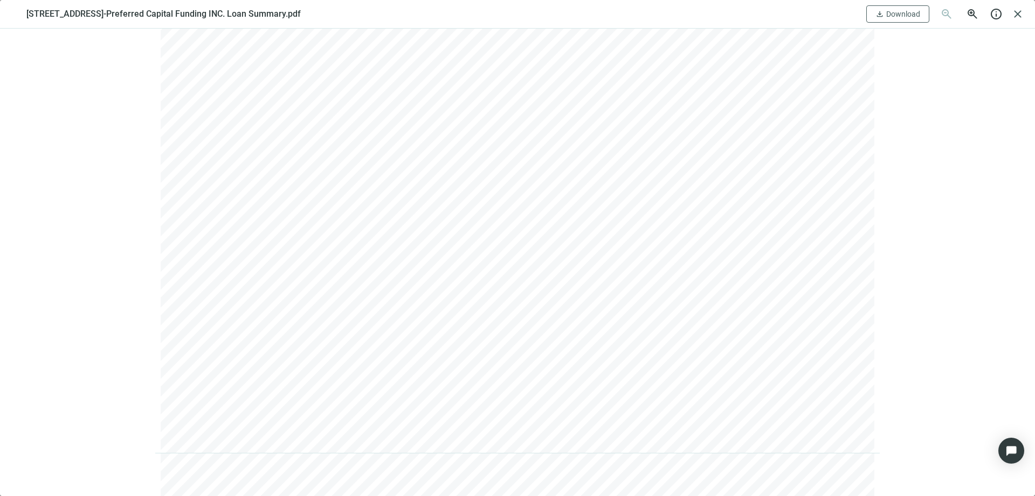
scroll to position [1618, 0]
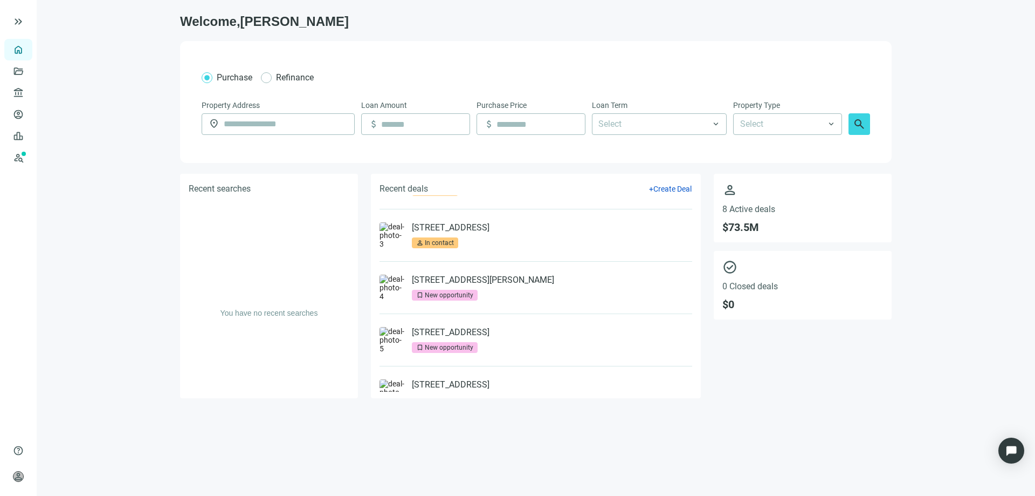
scroll to position [162, 0]
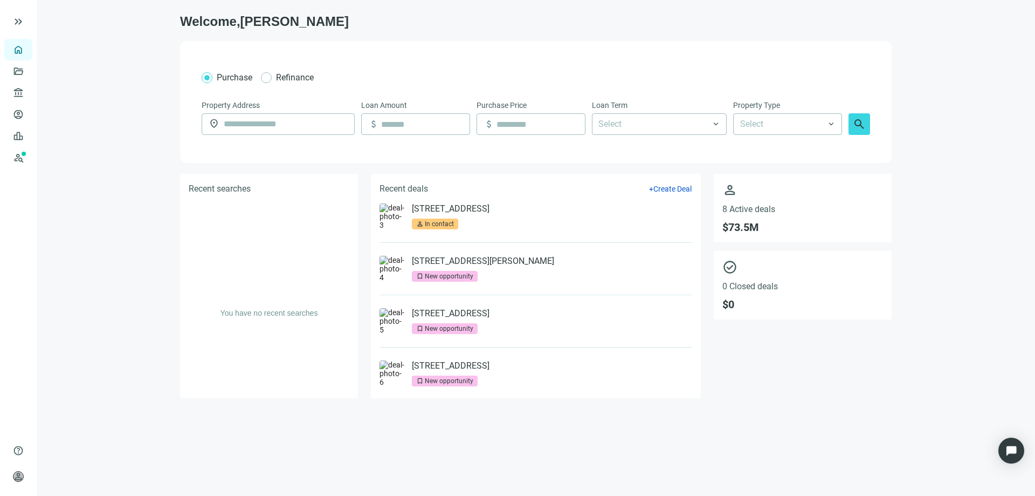
click at [395, 272] on img at bounding box center [393, 269] width 26 height 26
click at [418, 259] on link "704 Berry Rd, Nashville, TN 37204" at bounding box center [483, 261] width 142 height 11
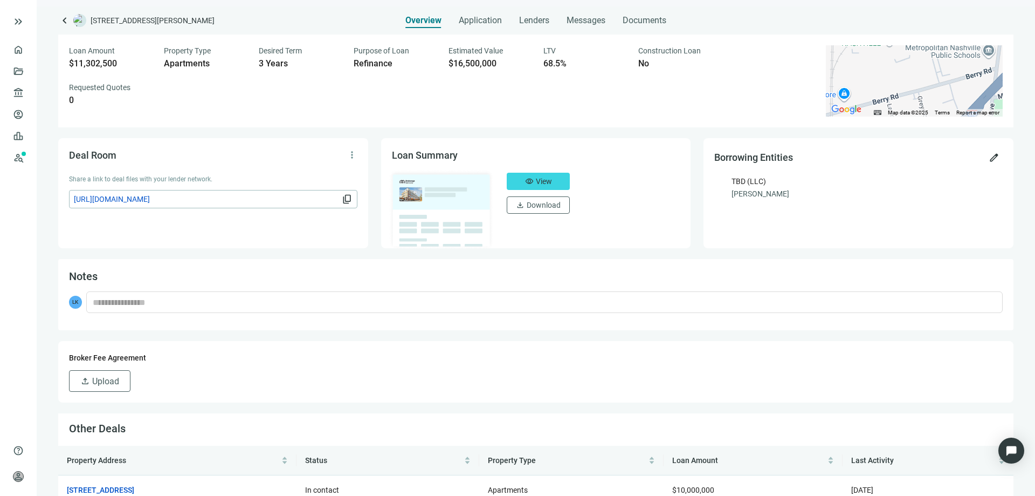
scroll to position [54, 0]
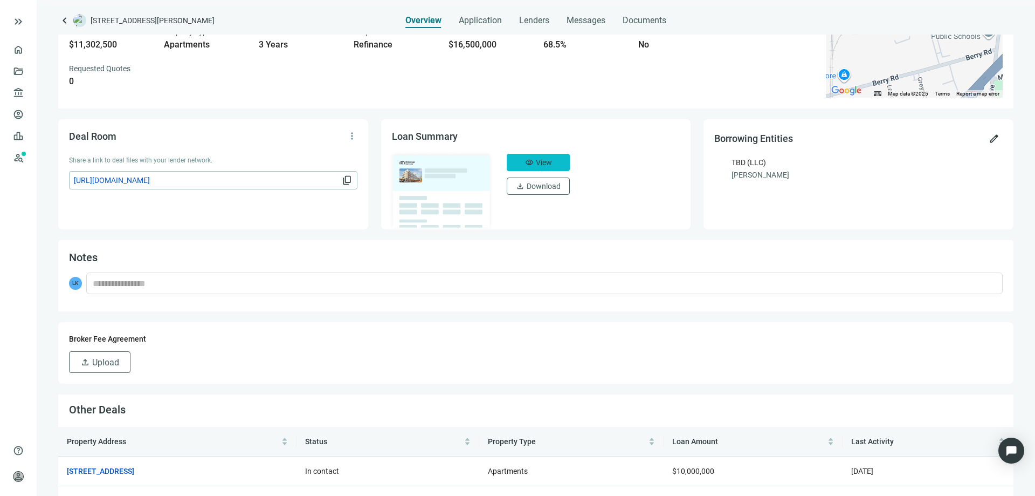
click at [537, 156] on button "visibility View" at bounding box center [538, 162] width 63 height 17
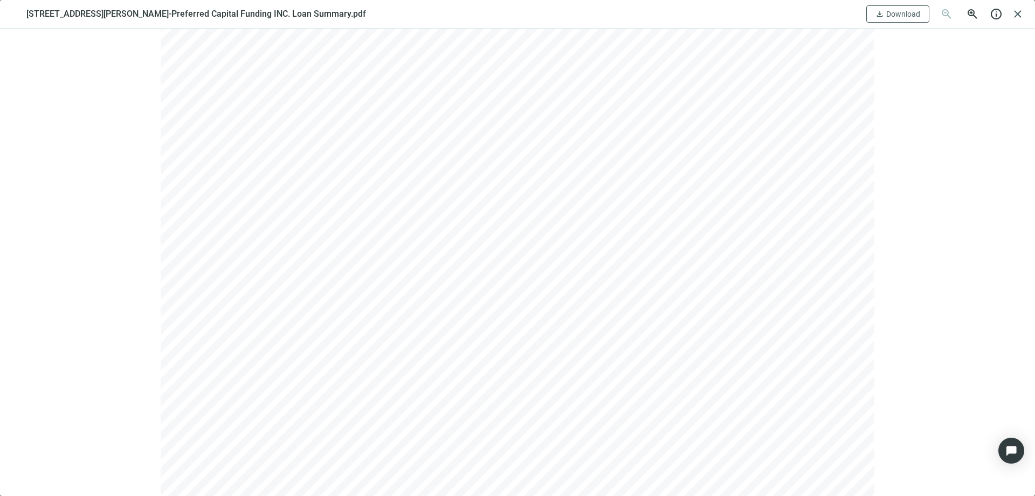
scroll to position [0, 0]
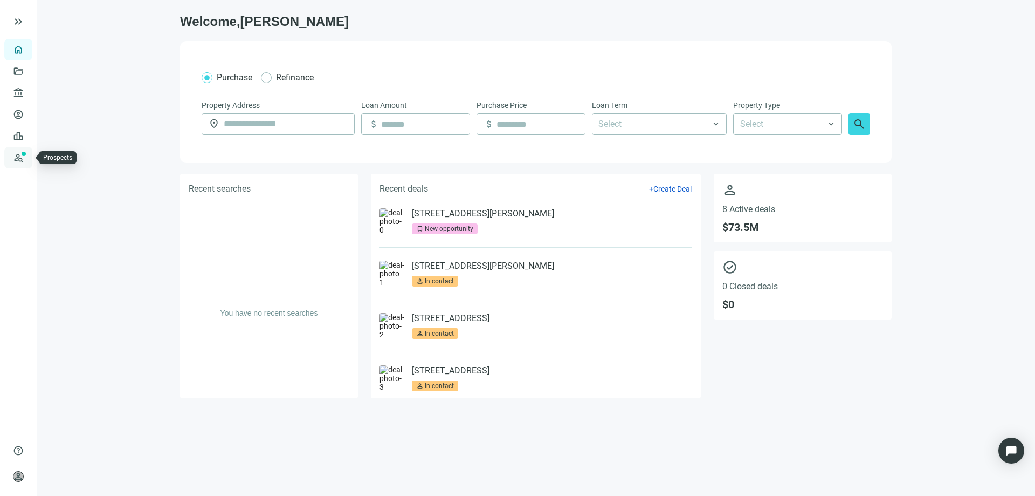
click at [27, 154] on link "Prospects New" at bounding box center [44, 158] width 35 height 22
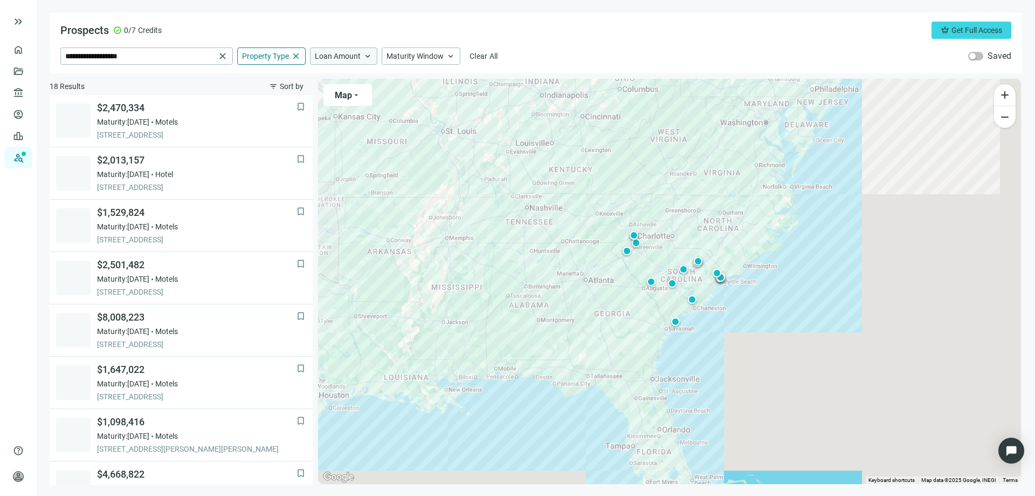
click at [323, 56] on span "Loan Amount" at bounding box center [338, 56] width 46 height 10
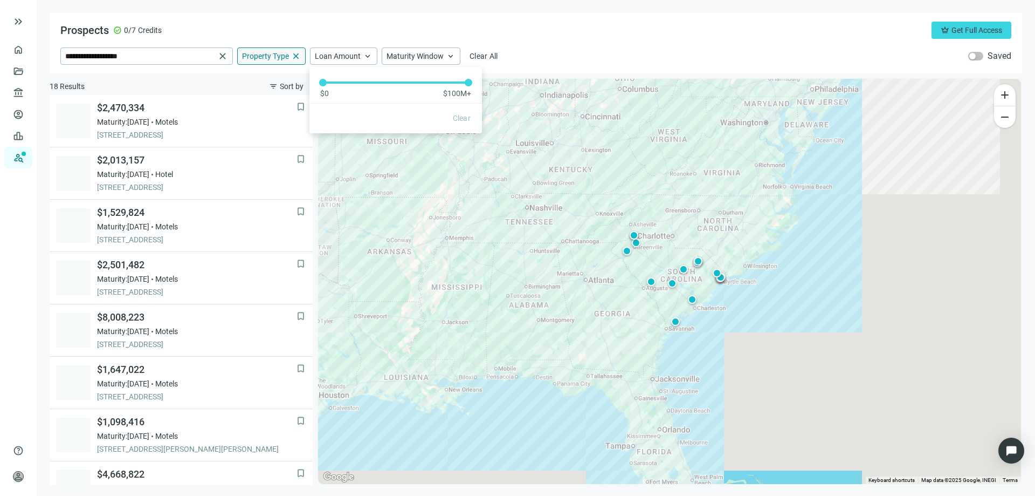
click at [294, 57] on span "close" at bounding box center [296, 56] width 10 height 10
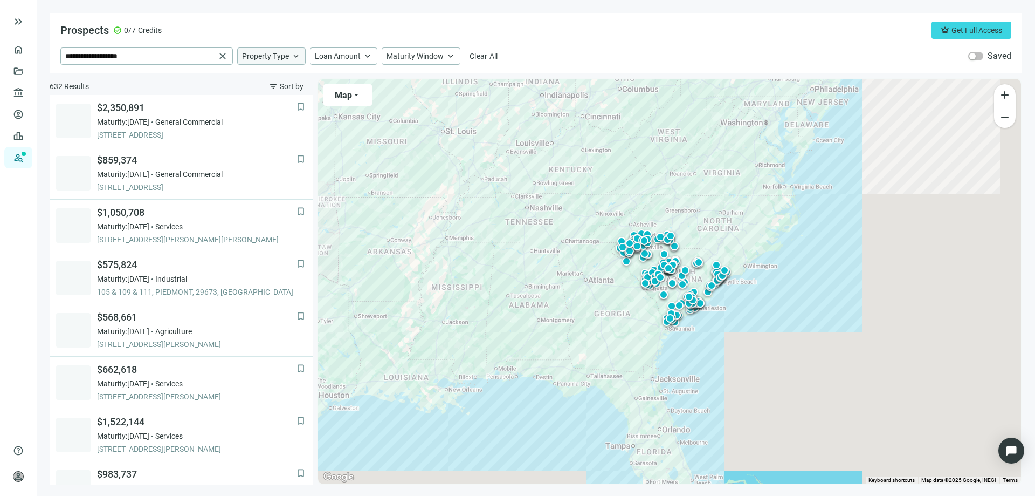
click at [280, 57] on span "Property Type" at bounding box center [265, 56] width 47 height 10
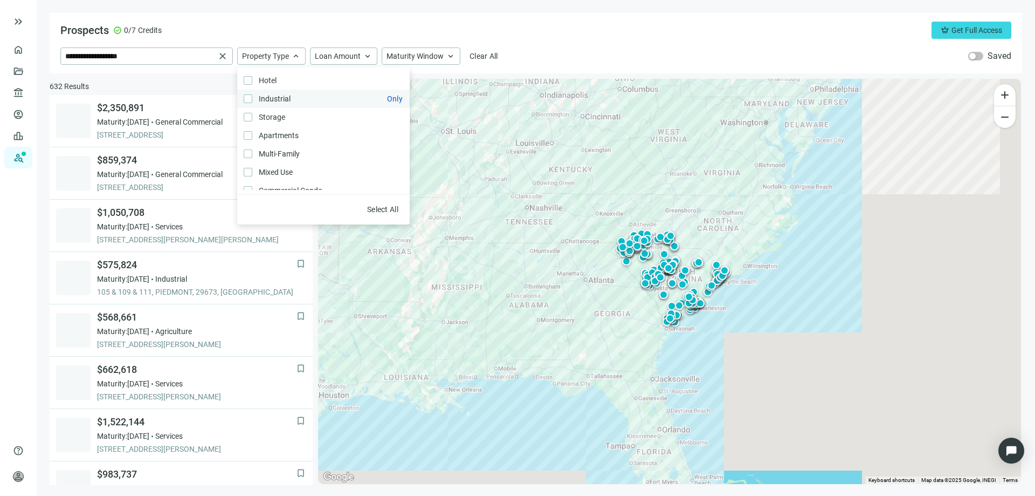
click at [253, 96] on span "Industrial Only" at bounding box center [273, 99] width 43 height 12
click at [419, 16] on div "**********" at bounding box center [536, 43] width 973 height 60
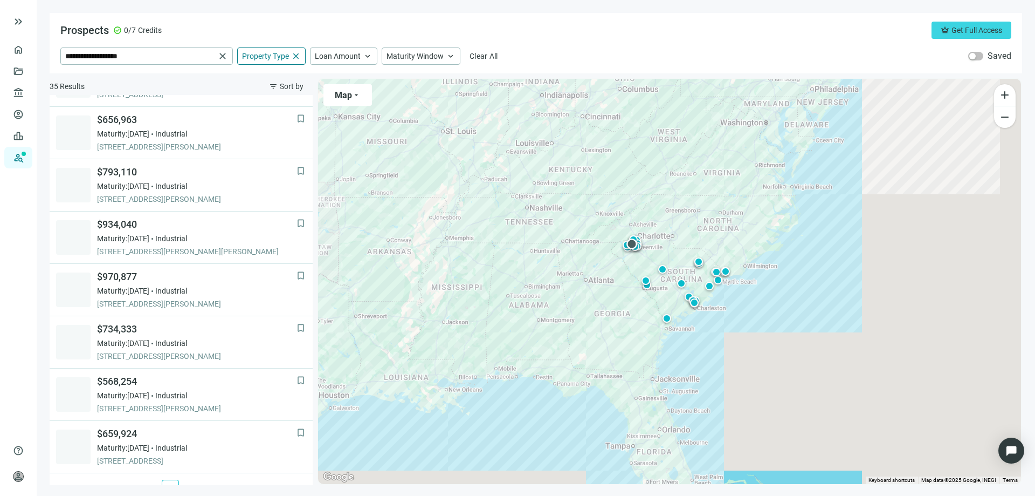
scroll to position [686, 0]
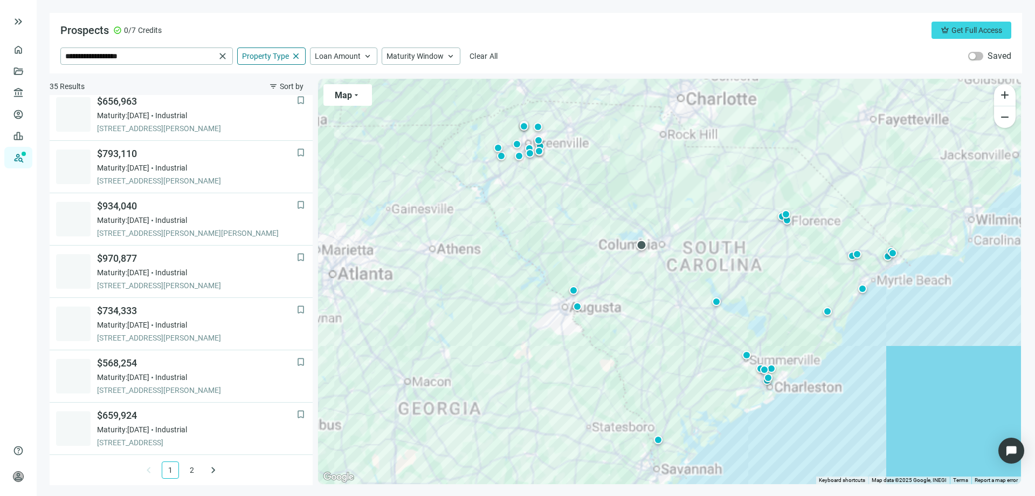
click at [638, 246] on div at bounding box center [641, 244] width 11 height 11
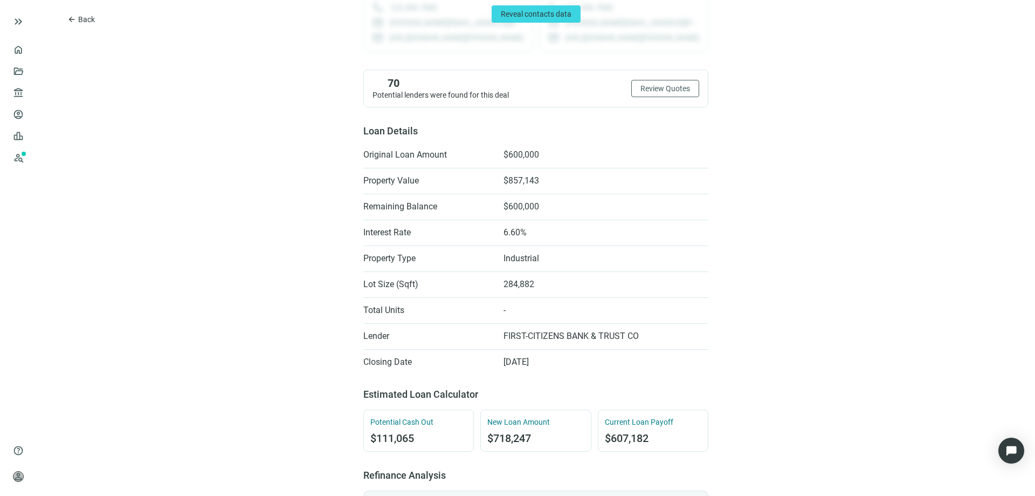
scroll to position [54, 0]
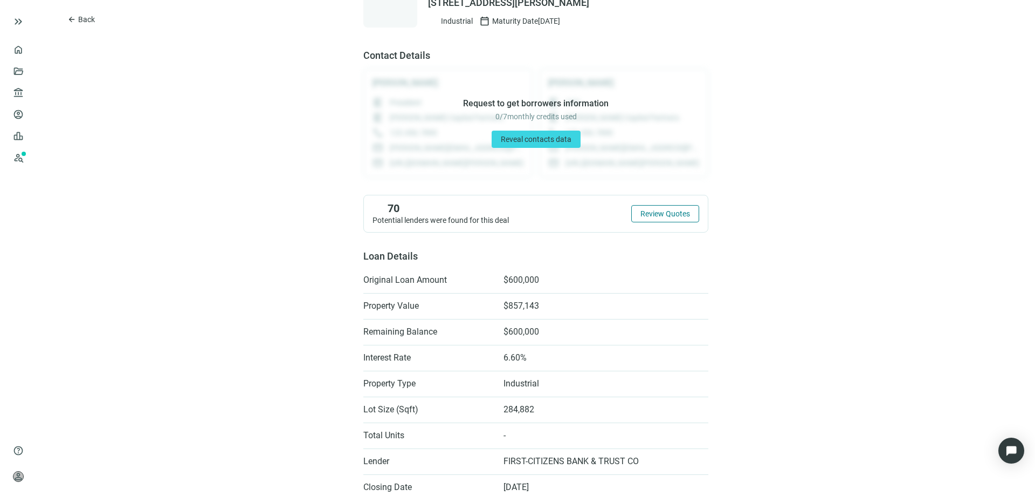
click at [657, 211] on span "Review Quotes" at bounding box center [666, 213] width 50 height 9
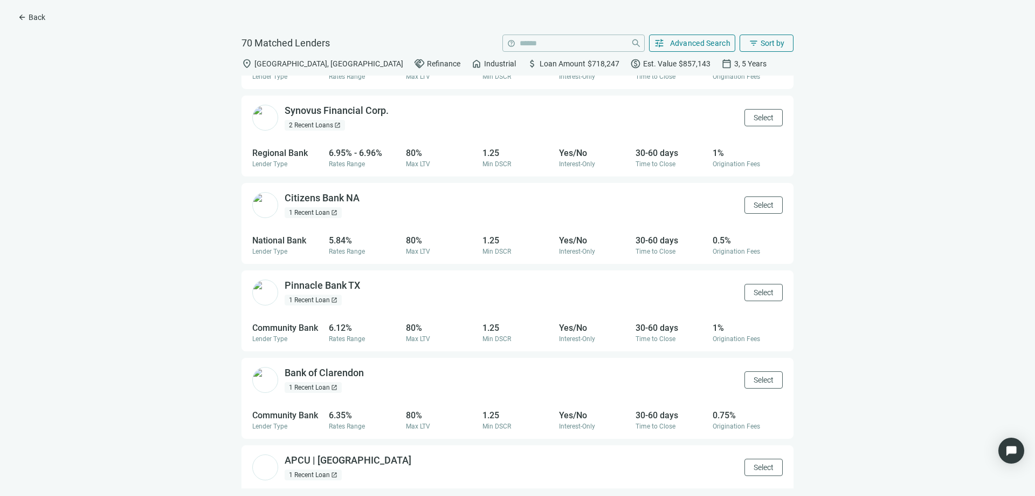
scroll to position [863, 0]
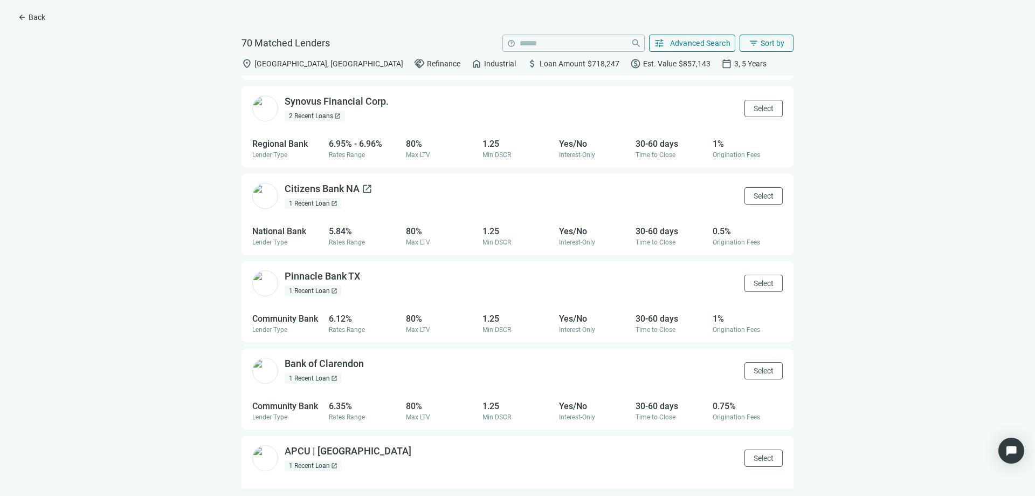
click at [322, 192] on div "Citizens Bank NA open_in_new" at bounding box center [329, 188] width 88 height 13
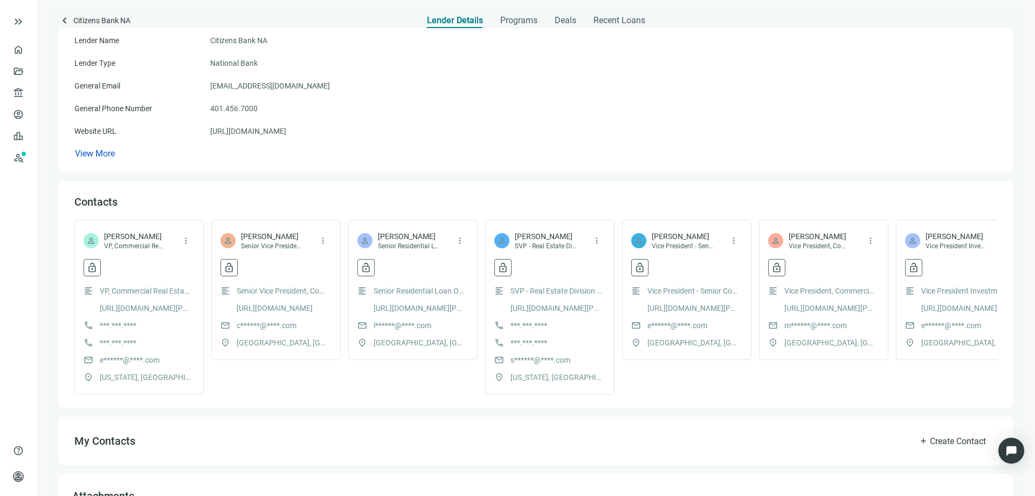
scroll to position [162, 0]
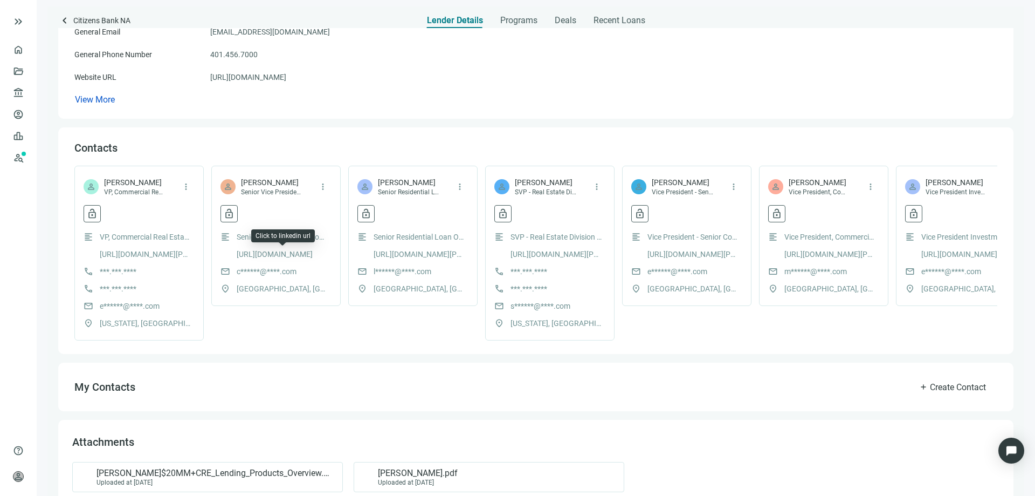
click at [273, 250] on link "[URL][DOMAIN_NAME]" at bounding box center [275, 254] width 76 height 12
click at [62, 20] on span "keyboard_arrow_left" at bounding box center [64, 20] width 13 height 13
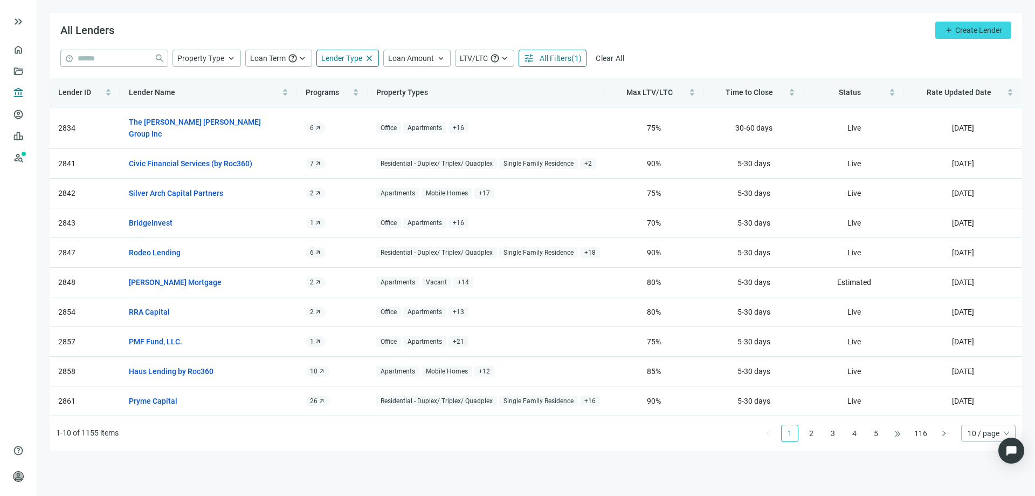
click at [898, 424] on span "•••" at bounding box center [897, 432] width 17 height 17
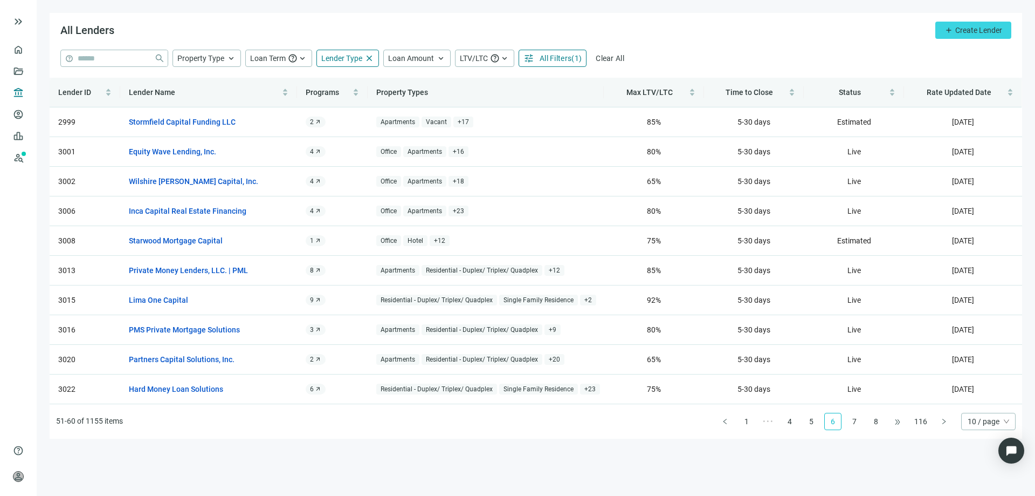
click at [898, 424] on span "•••" at bounding box center [897, 420] width 17 height 17
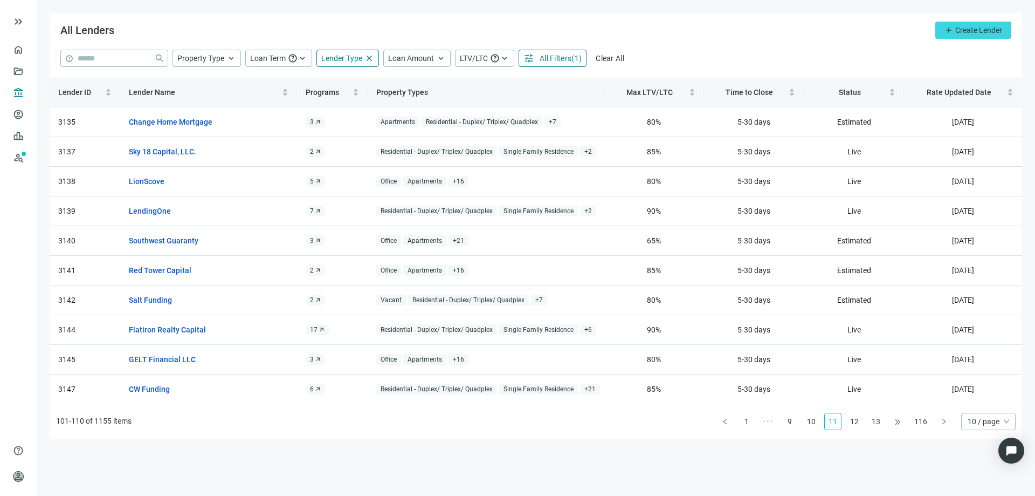
click at [898, 424] on span "•••" at bounding box center [897, 420] width 17 height 17
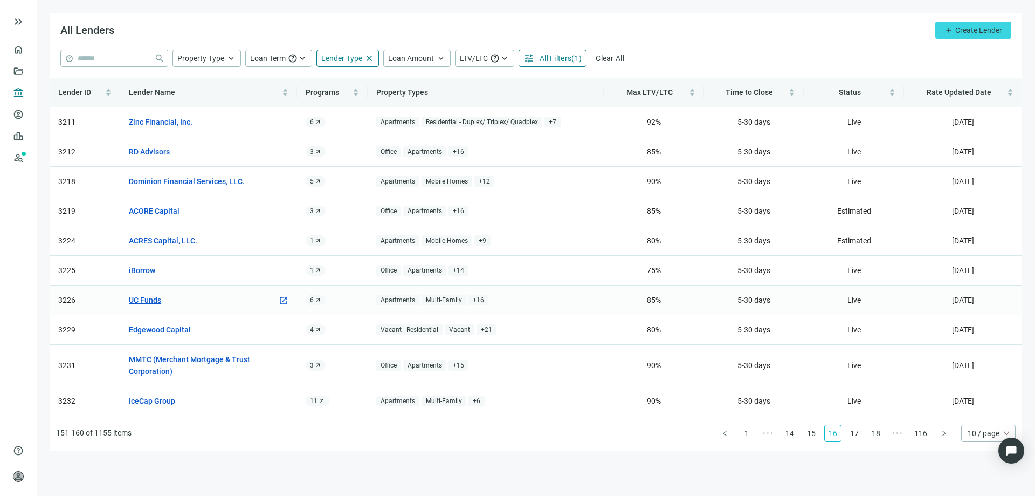
click at [140, 296] on link "UC Funds" at bounding box center [145, 300] width 32 height 12
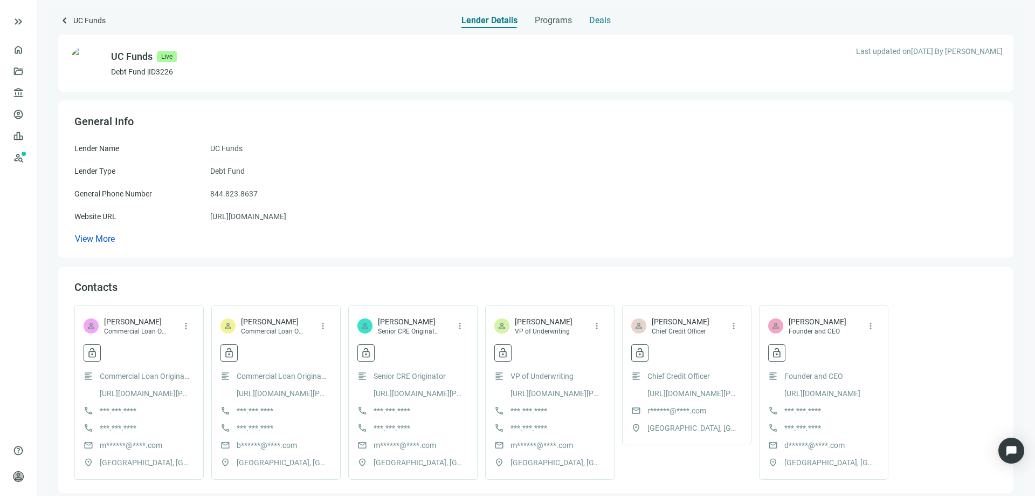
click at [593, 18] on span "Deals" at bounding box center [600, 20] width 22 height 11
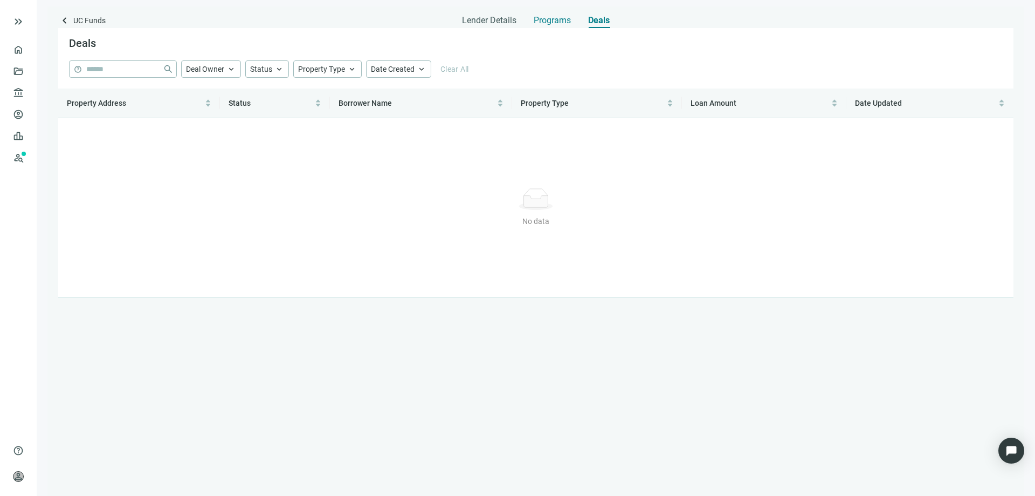
click at [555, 20] on span "Programs" at bounding box center [552, 20] width 37 height 11
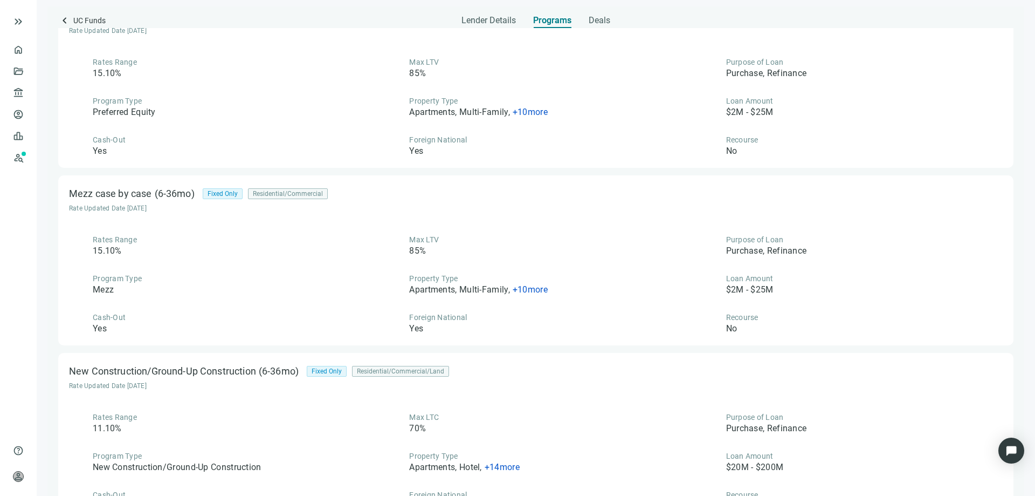
scroll to position [410, 0]
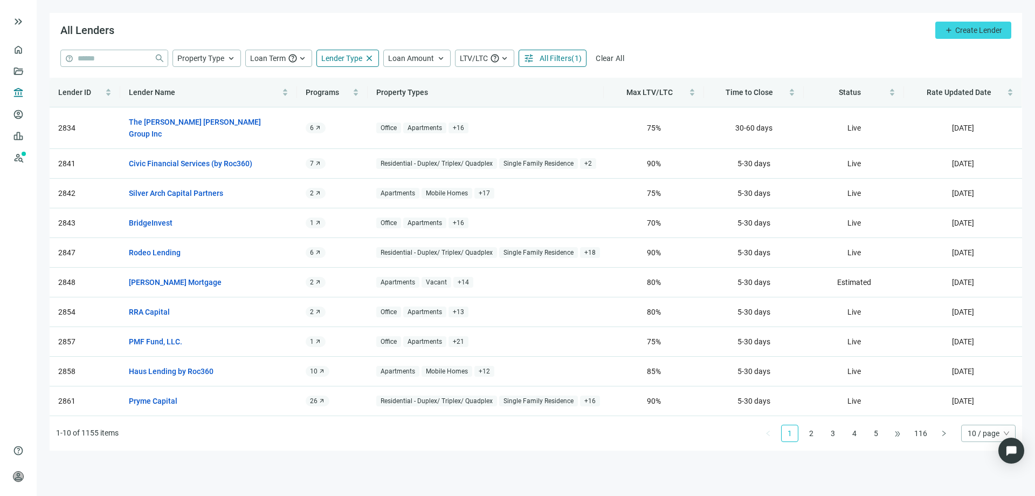
click at [897, 424] on span "•••" at bounding box center [897, 432] width 17 height 17
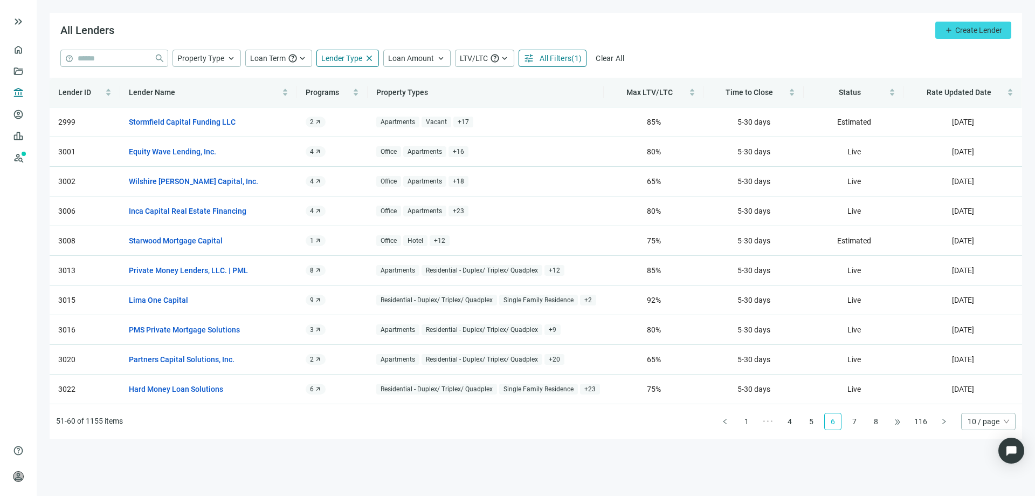
click at [897, 422] on span "•••" at bounding box center [897, 420] width 17 height 17
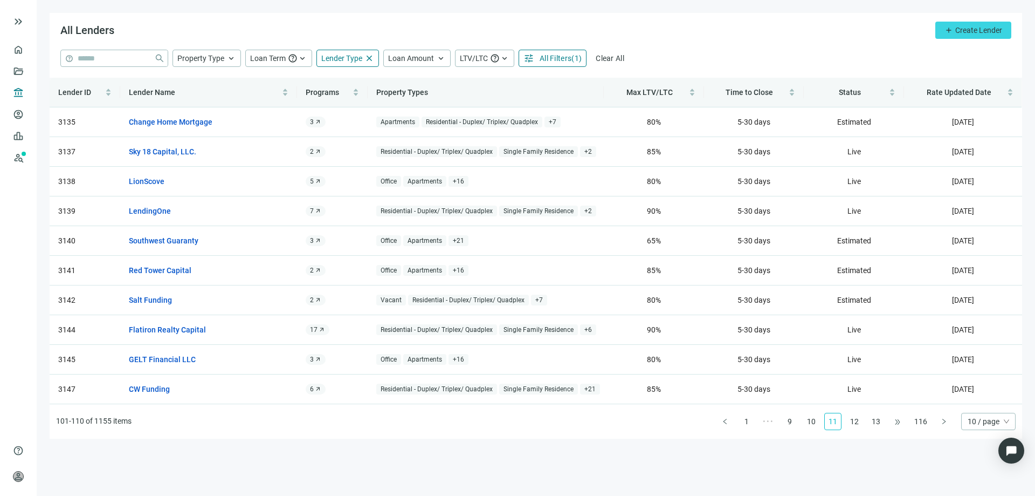
click at [897, 422] on span "•••" at bounding box center [897, 420] width 17 height 17
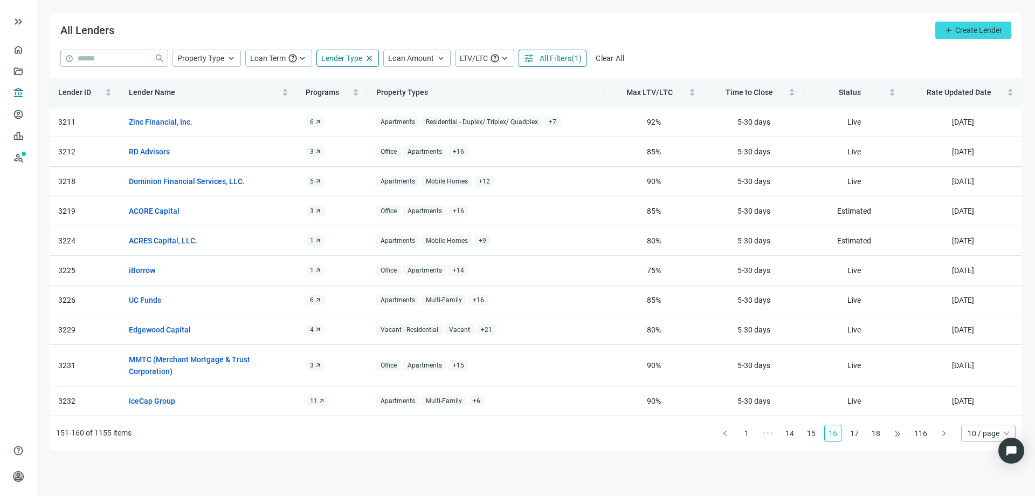
click at [897, 422] on ul "151-160 of 1155 items 1 ••• 14 15 16 17 18 ••• 116 10 / page" at bounding box center [536, 433] width 973 height 35
click at [858, 433] on link "17" at bounding box center [855, 433] width 16 height 16
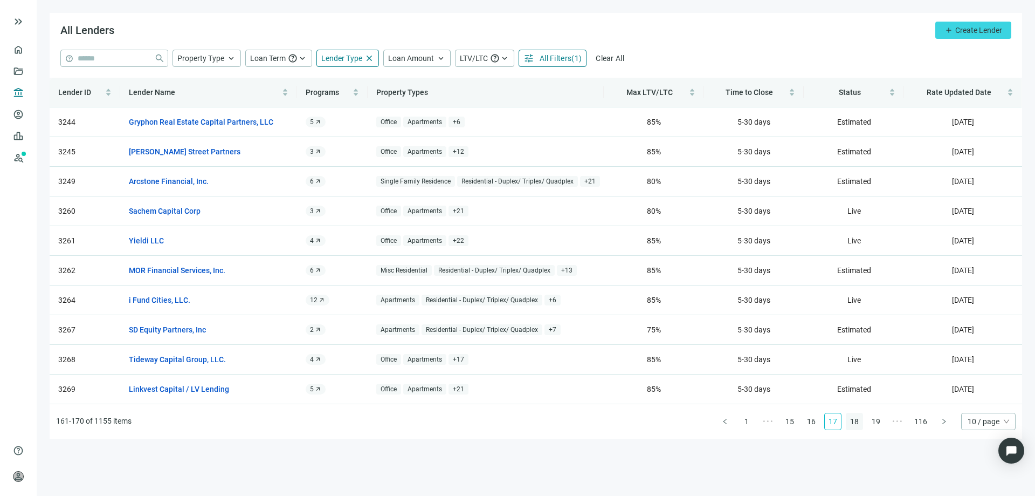
click at [857, 422] on link "18" at bounding box center [855, 421] width 16 height 16
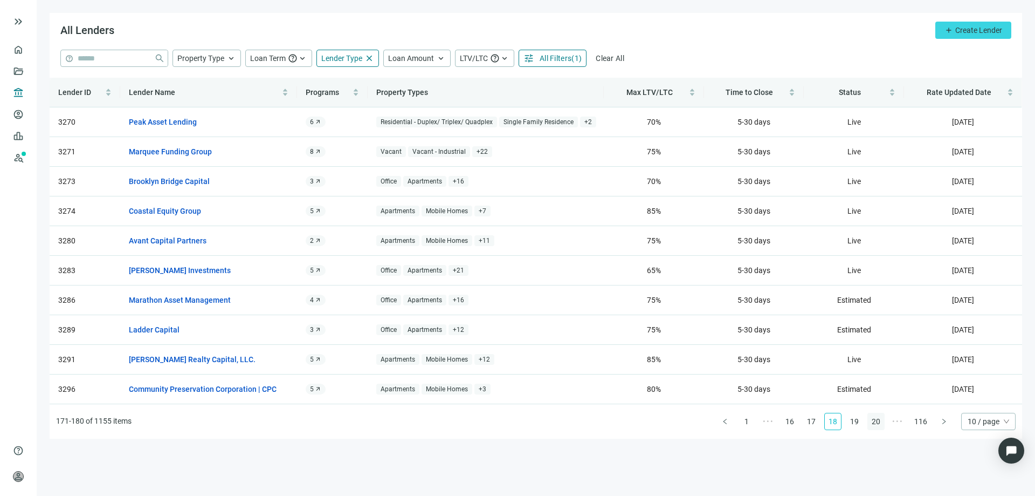
click at [857, 425] on link "19" at bounding box center [855, 421] width 16 height 16
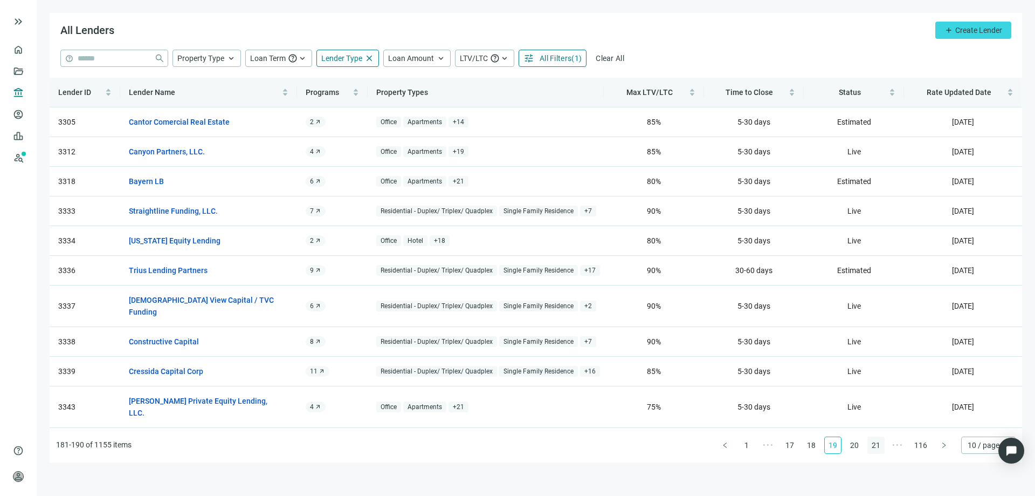
click at [875, 437] on link "21" at bounding box center [876, 445] width 16 height 16
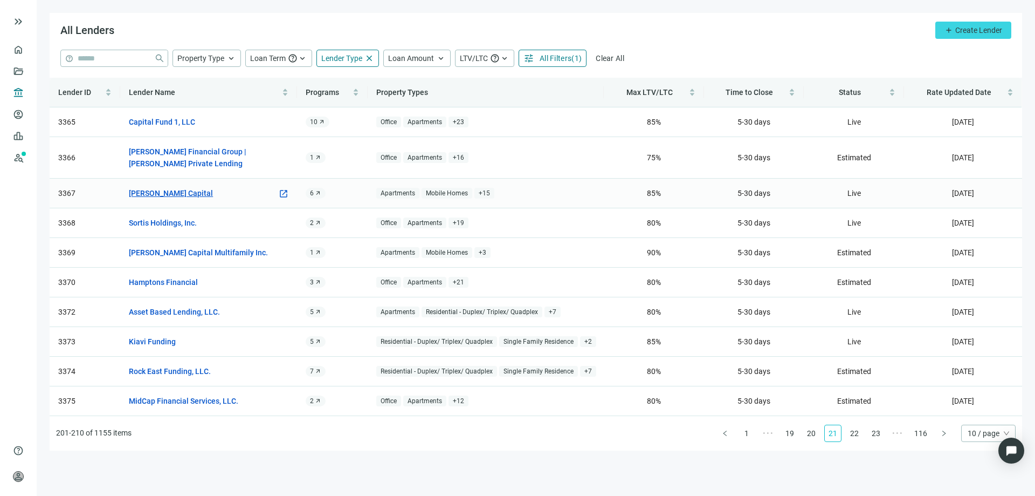
click at [160, 195] on link "[PERSON_NAME] Capital" at bounding box center [171, 193] width 84 height 12
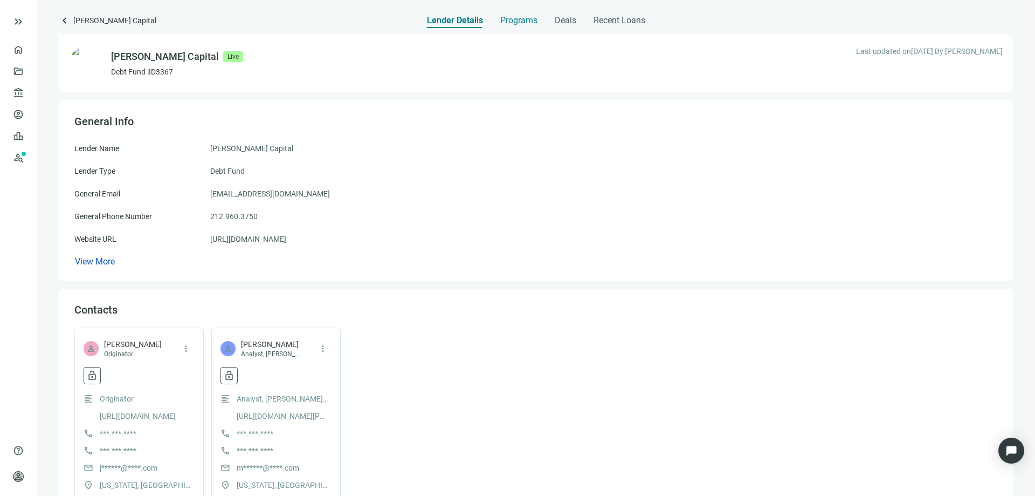
click at [514, 19] on span "Programs" at bounding box center [518, 20] width 37 height 11
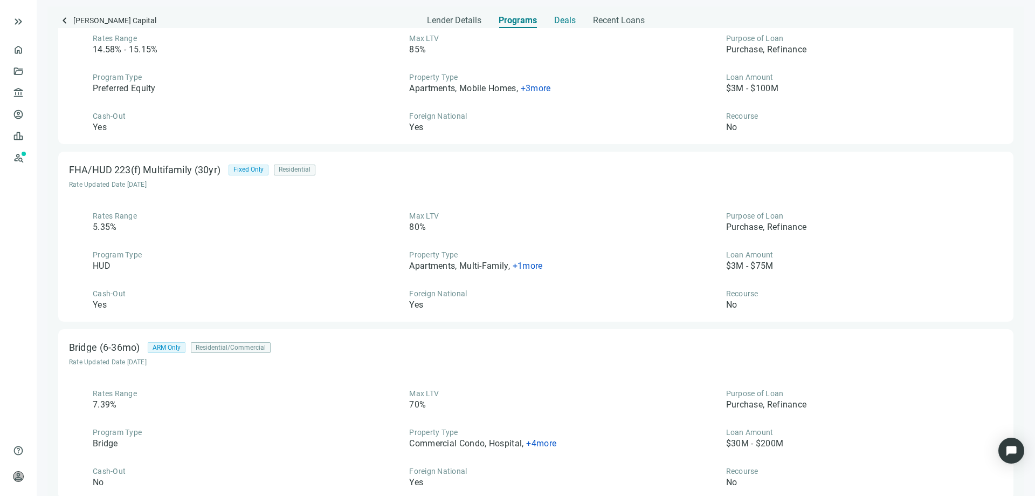
scroll to position [249, 0]
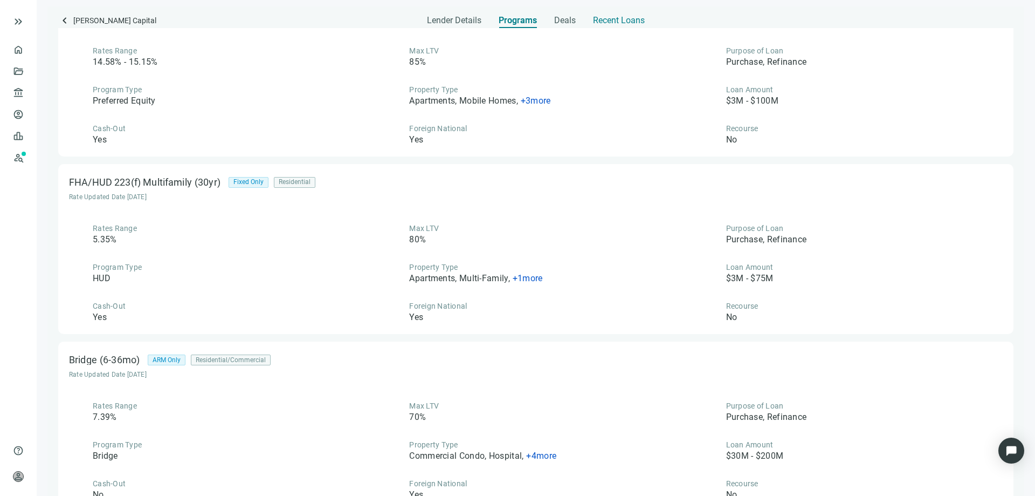
click at [632, 22] on span "Recent Loans" at bounding box center [619, 20] width 52 height 11
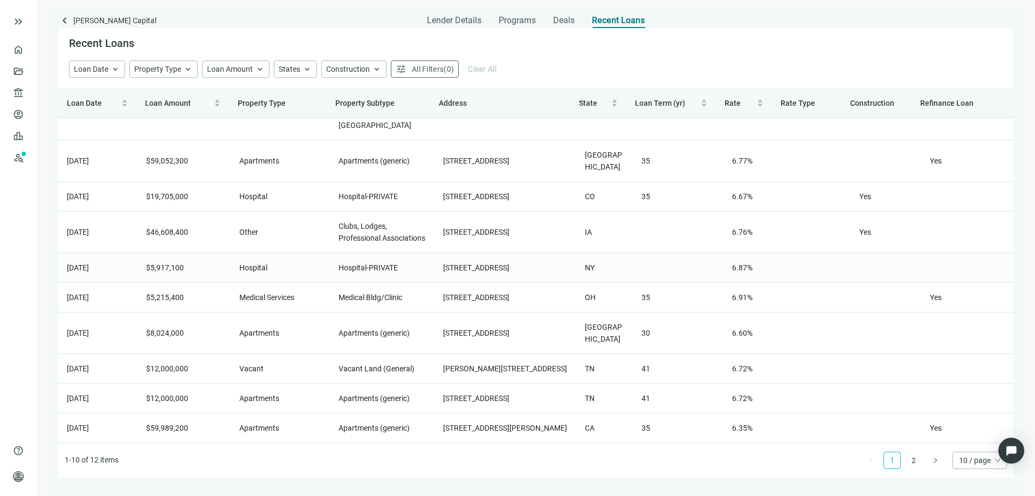
scroll to position [67, 0]
click at [917, 462] on link "2" at bounding box center [914, 460] width 16 height 16
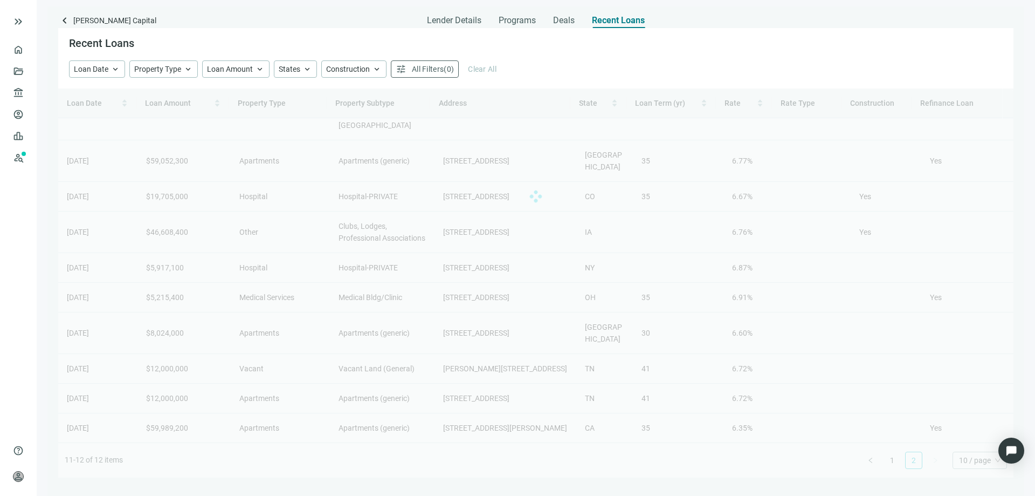
scroll to position [0, 0]
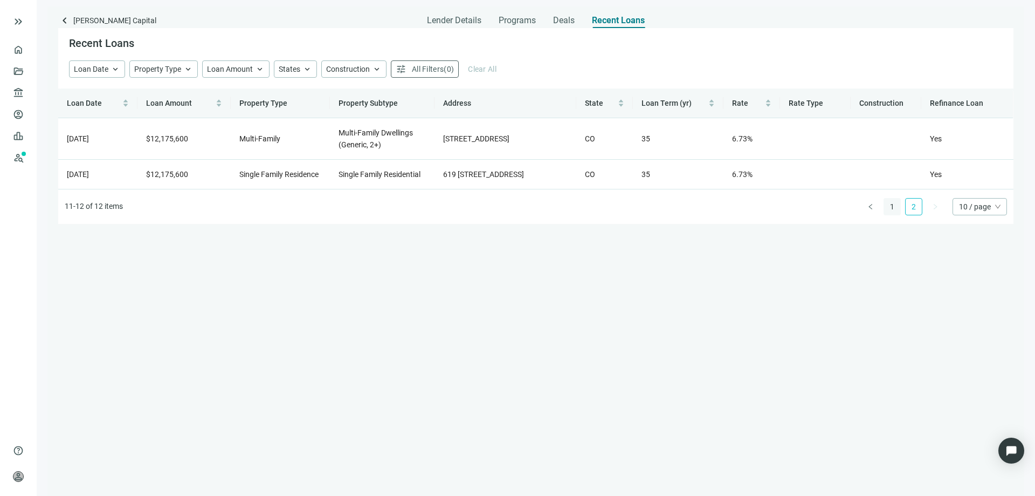
click at [891, 215] on link "1" at bounding box center [892, 206] width 16 height 16
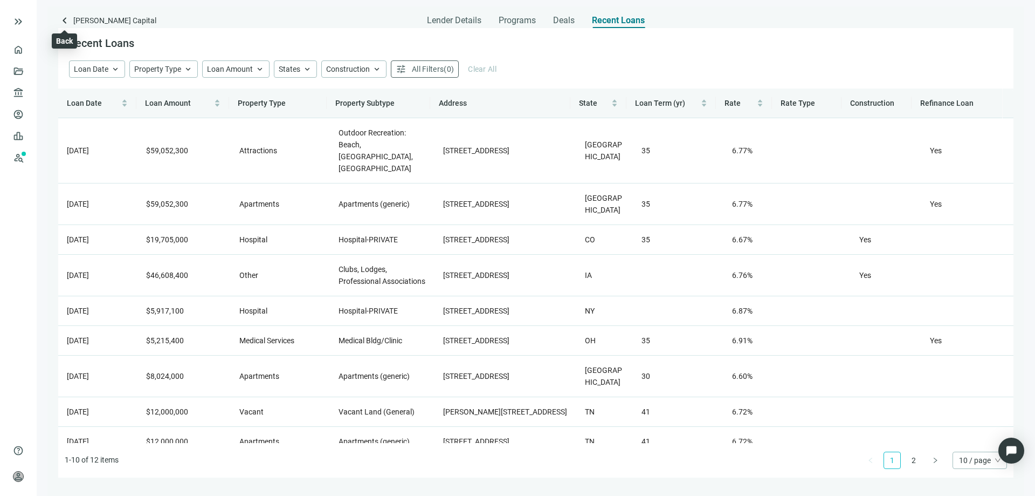
click at [62, 20] on span "keyboard_arrow_left" at bounding box center [64, 20] width 13 height 13
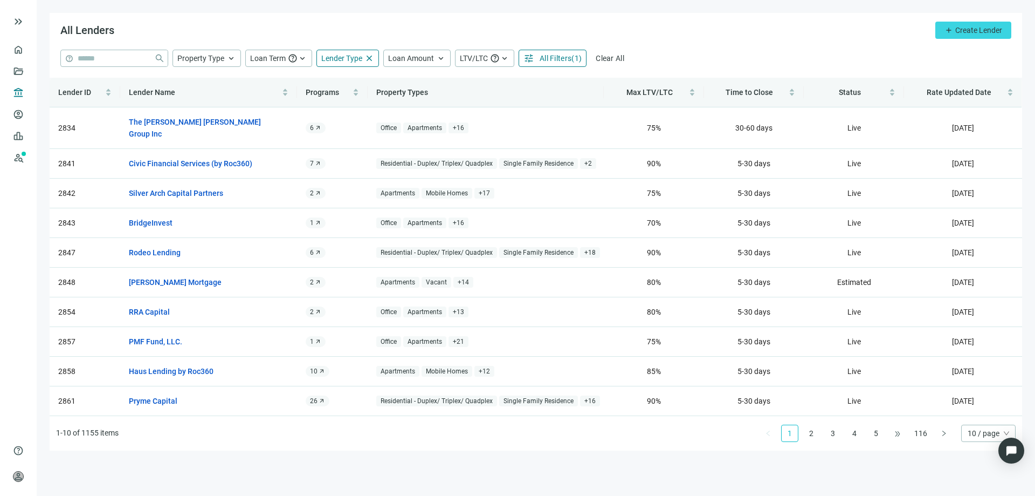
click at [903, 424] on span "•••" at bounding box center [897, 432] width 17 height 17
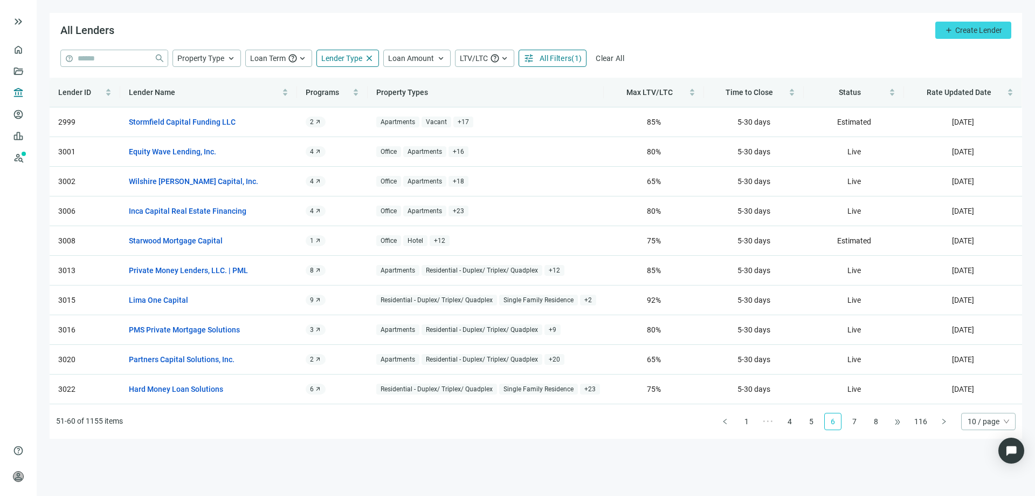
click at [895, 423] on span "•••" at bounding box center [897, 420] width 17 height 17
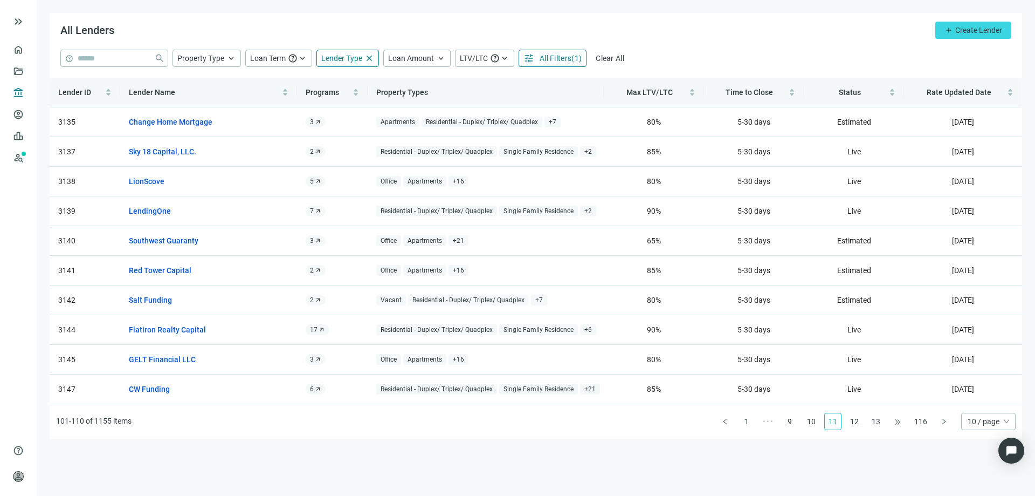
click at [895, 423] on span "•••" at bounding box center [897, 420] width 17 height 17
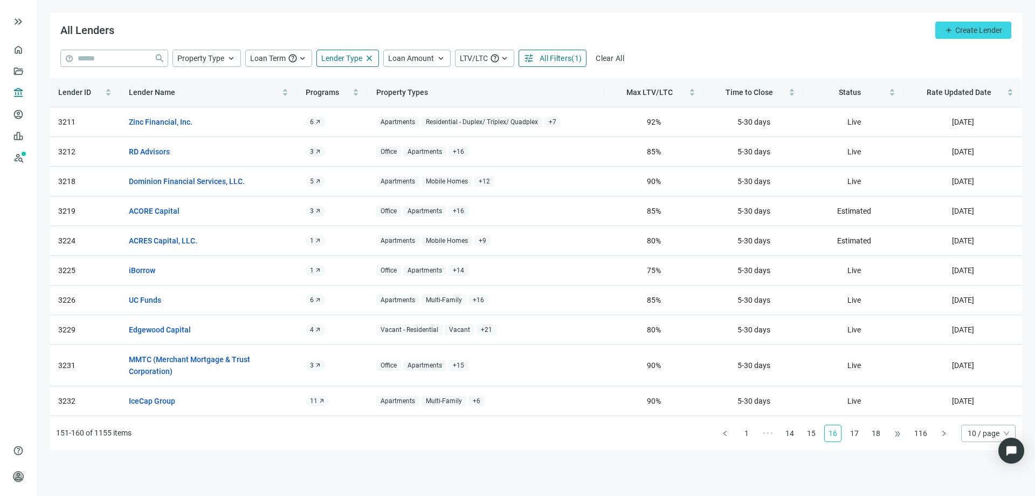
drag, startPoint x: 893, startPoint y: 431, endPoint x: 895, endPoint y: 436, distance: 5.5
click at [895, 436] on span "•••" at bounding box center [897, 432] width 17 height 17
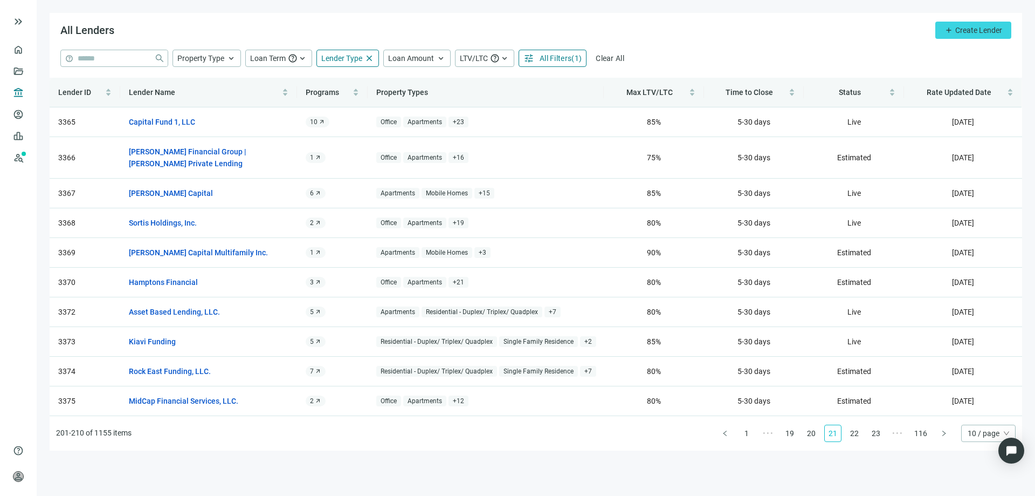
click at [835, 434] on link "21" at bounding box center [833, 433] width 16 height 16
click at [851, 433] on link "22" at bounding box center [855, 433] width 16 height 16
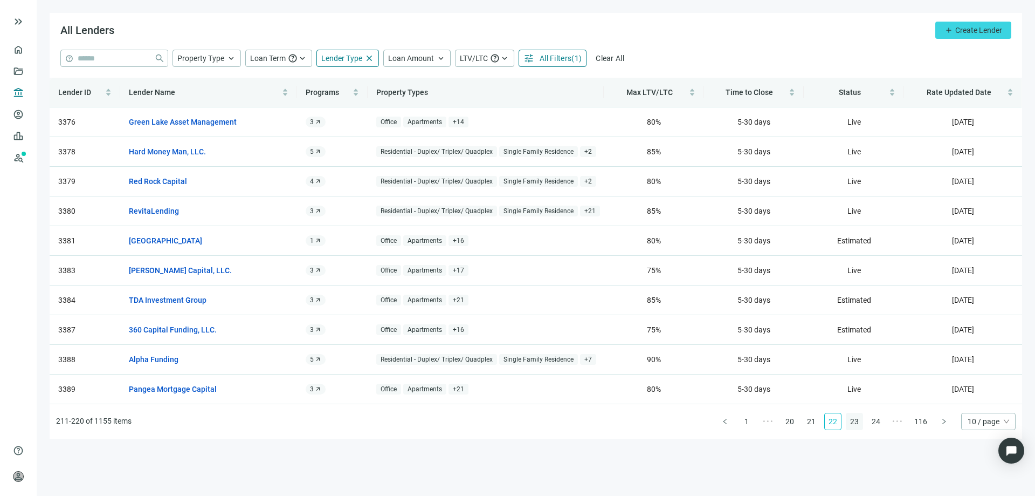
click at [853, 420] on link "23" at bounding box center [855, 421] width 16 height 16
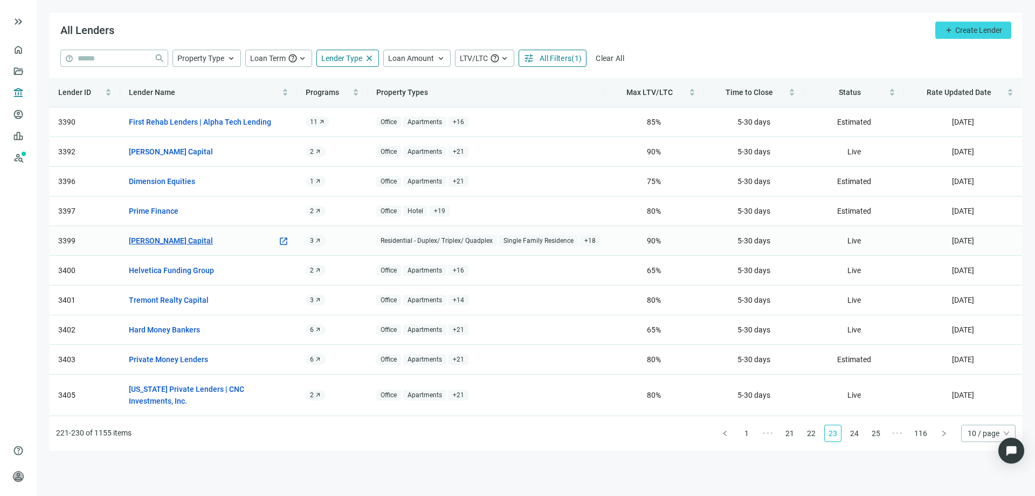
click at [174, 239] on link "[PERSON_NAME] Capital" at bounding box center [171, 241] width 84 height 12
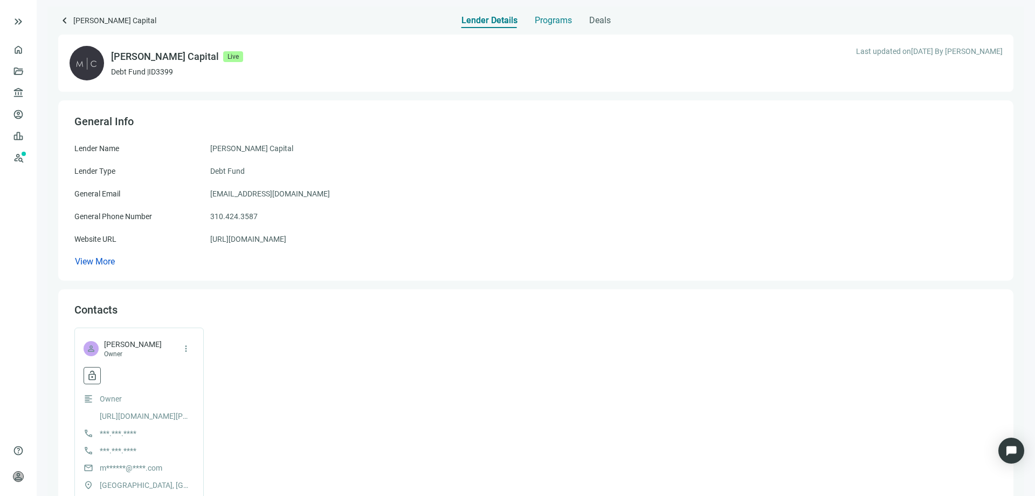
click at [553, 22] on span "Programs" at bounding box center [553, 20] width 37 height 11
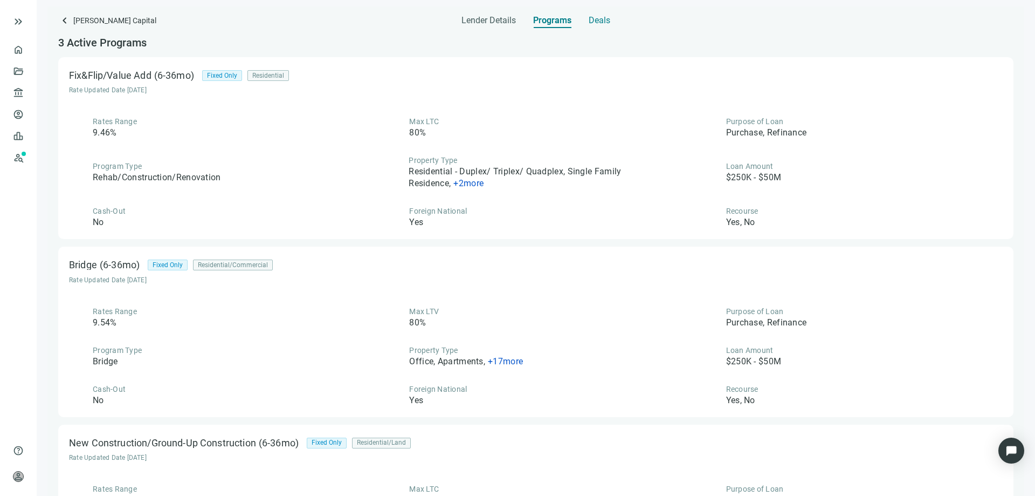
click at [593, 24] on span "Deals" at bounding box center [600, 20] width 22 height 11
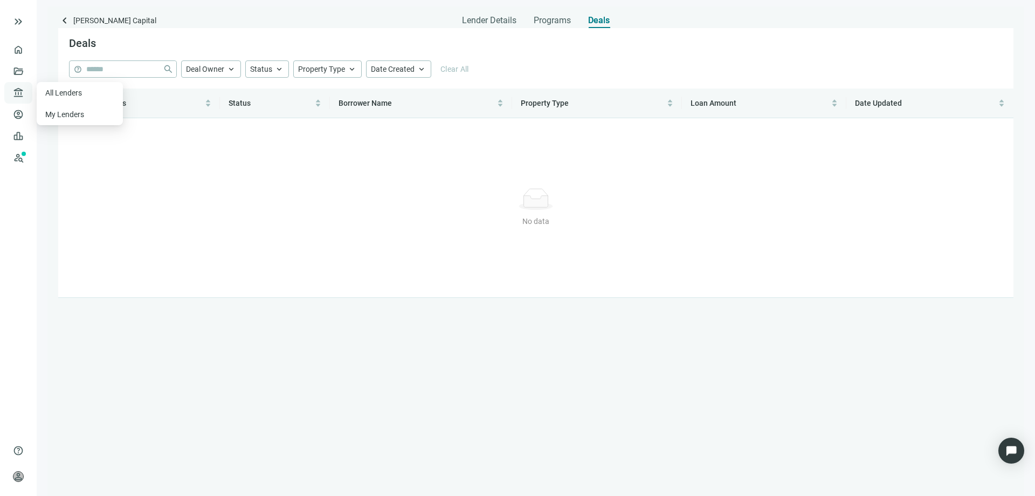
click at [15, 93] on span "account_balance" at bounding box center [17, 92] width 8 height 11
click at [45, 92] on link "All Lenders" at bounding box center [64, 92] width 39 height 9
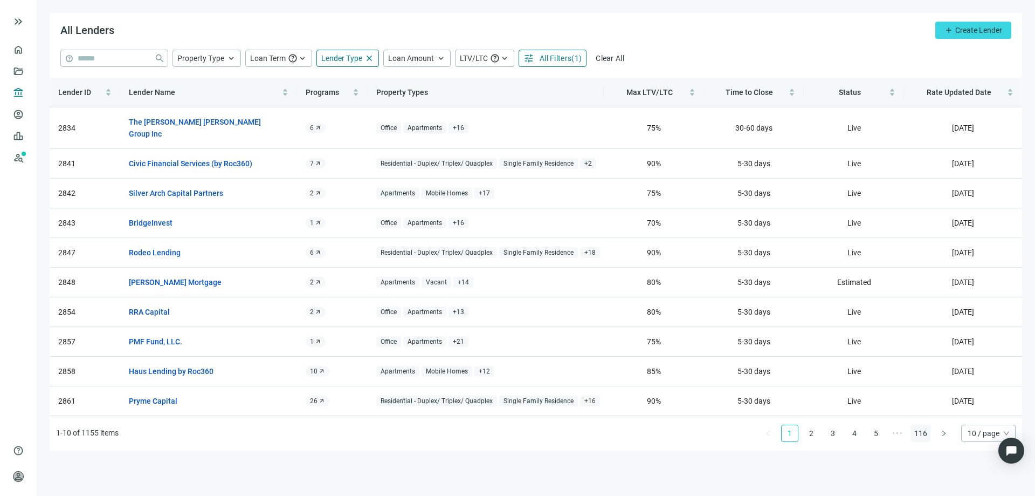
click at [924, 425] on link "116" at bounding box center [920, 433] width 19 height 16
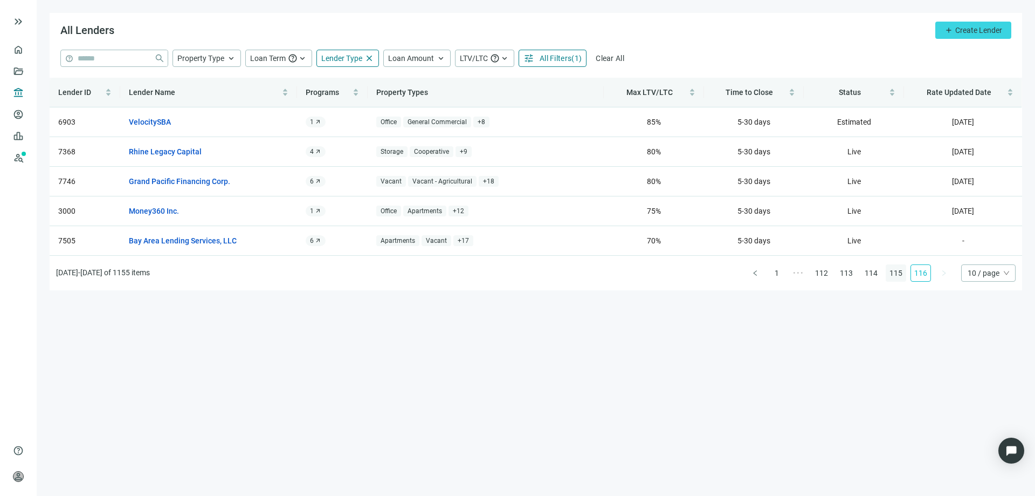
click at [898, 277] on link "115" at bounding box center [895, 273] width 19 height 16
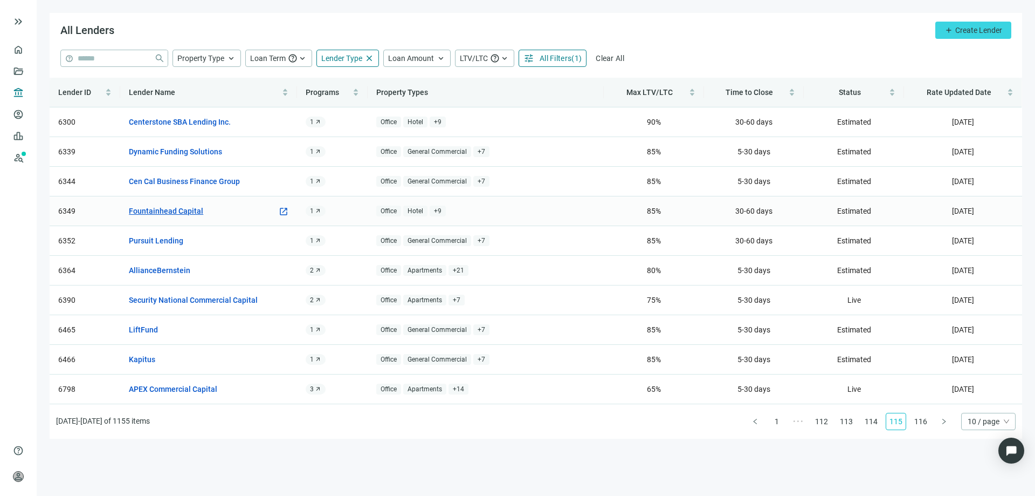
click at [184, 214] on link "Fountainhead Capital" at bounding box center [166, 211] width 74 height 12
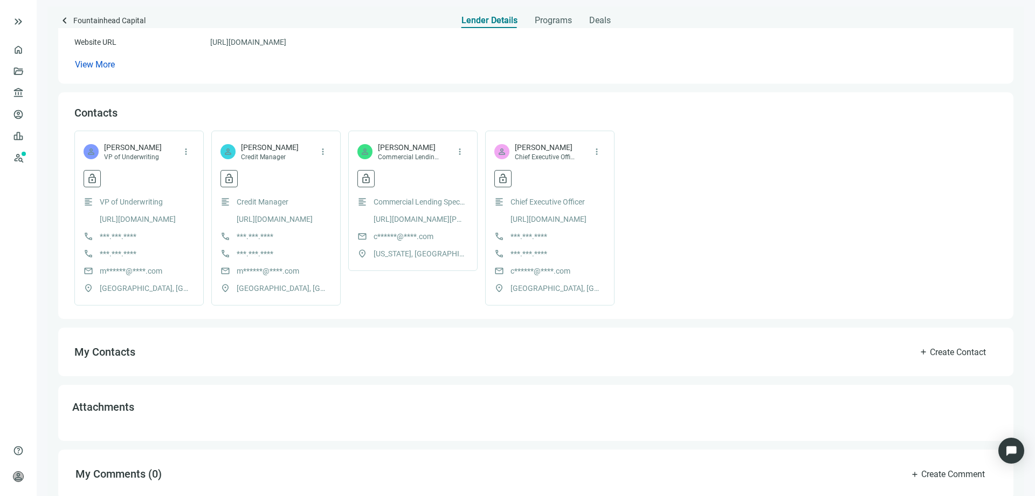
scroll to position [184, 0]
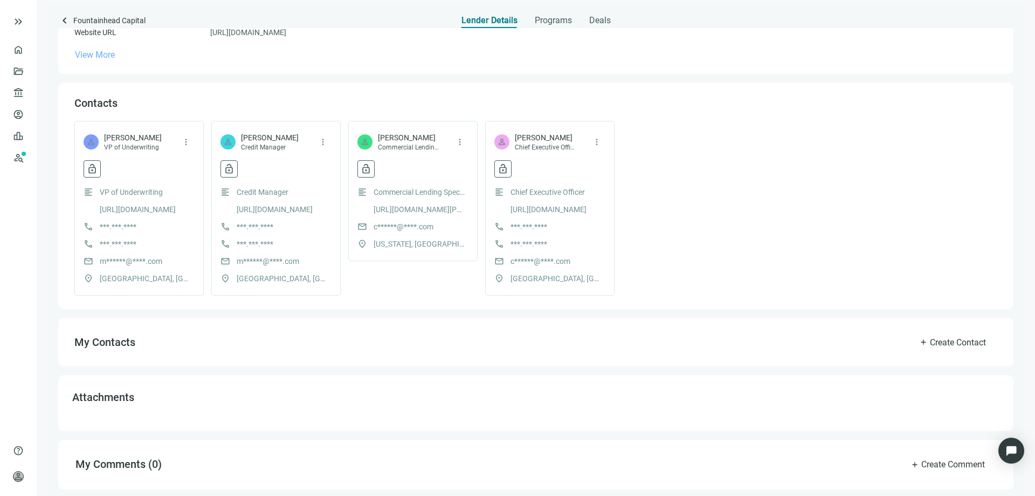
click at [85, 53] on span "View More" at bounding box center [95, 55] width 40 height 10
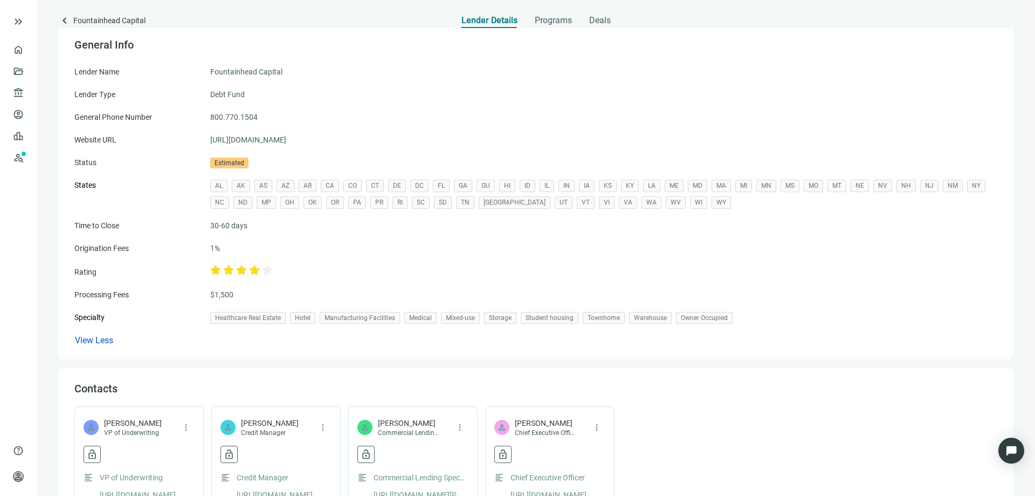
scroll to position [23, 0]
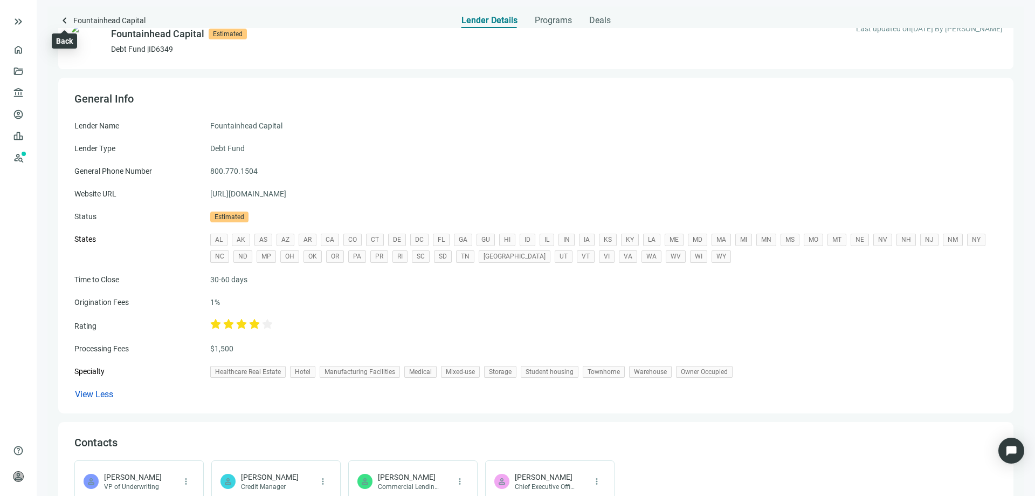
click at [61, 23] on span "keyboard_arrow_left" at bounding box center [64, 20] width 13 height 13
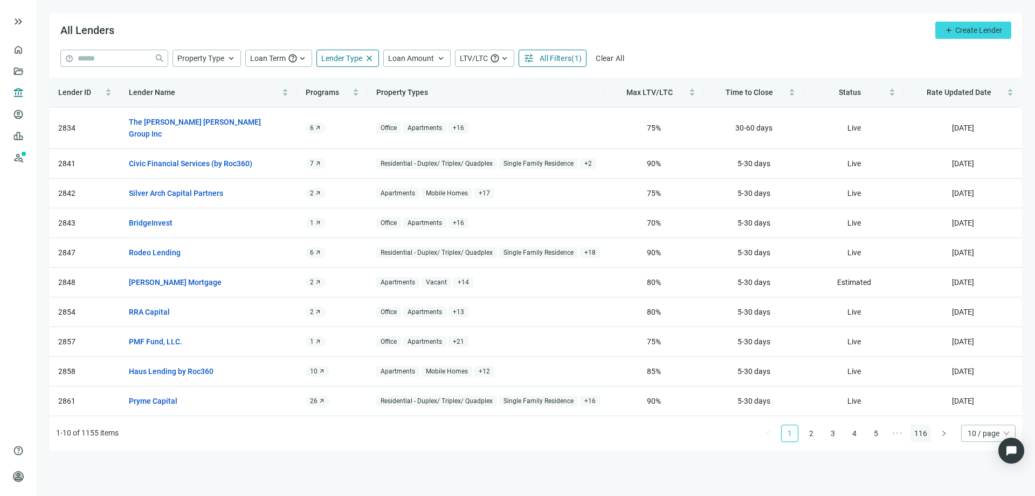
click at [917, 425] on link "116" at bounding box center [920, 433] width 19 height 16
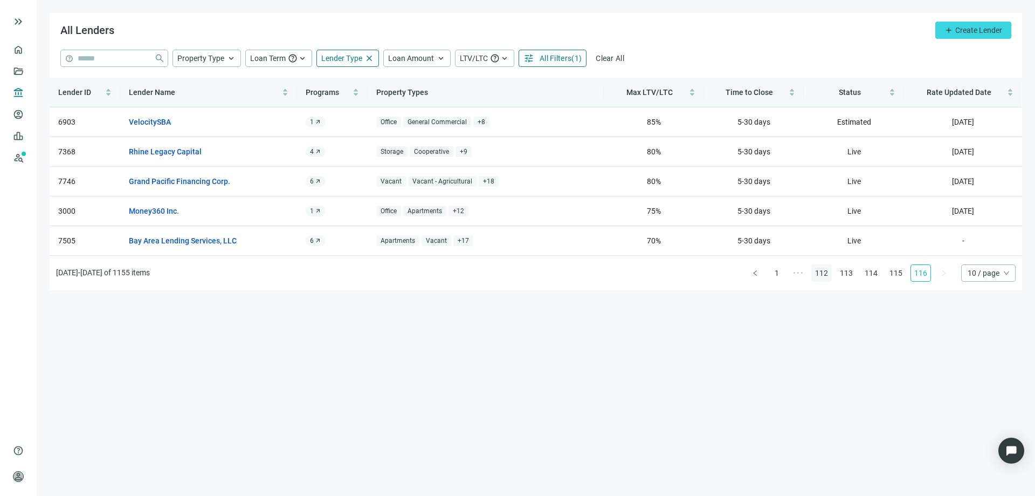
click at [828, 274] on link "112" at bounding box center [821, 273] width 19 height 16
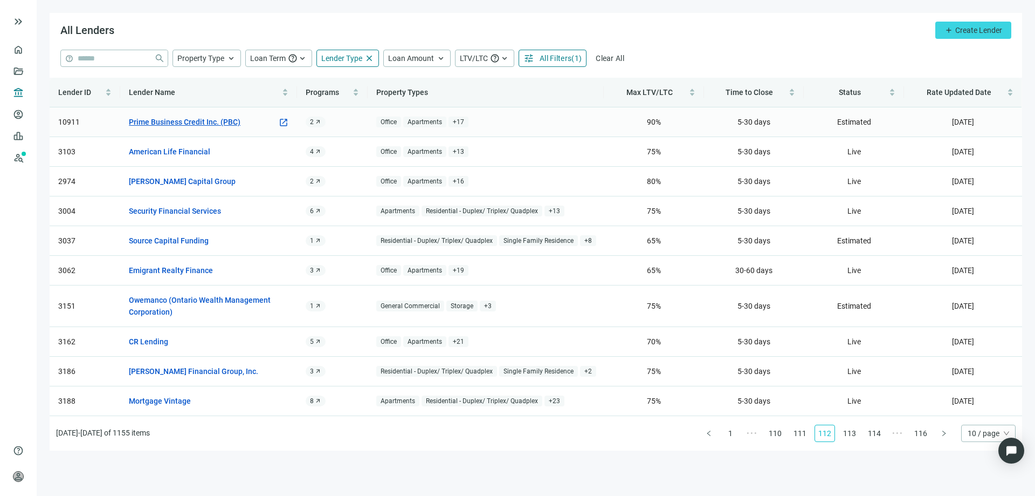
click at [185, 122] on link "Prime Business Credit Inc. (PBC)" at bounding box center [185, 122] width 112 height 12
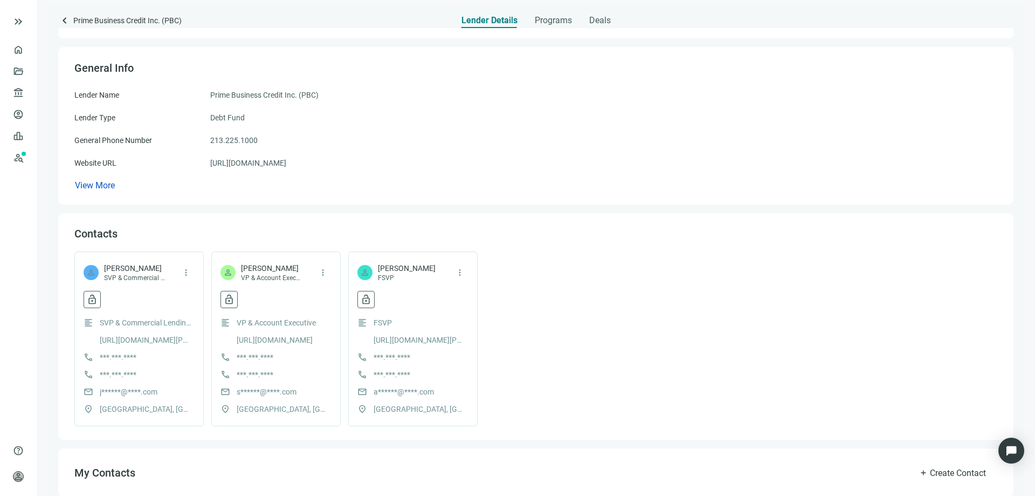
scroll to position [54, 0]
click at [547, 19] on span "Programs" at bounding box center [553, 20] width 37 height 11
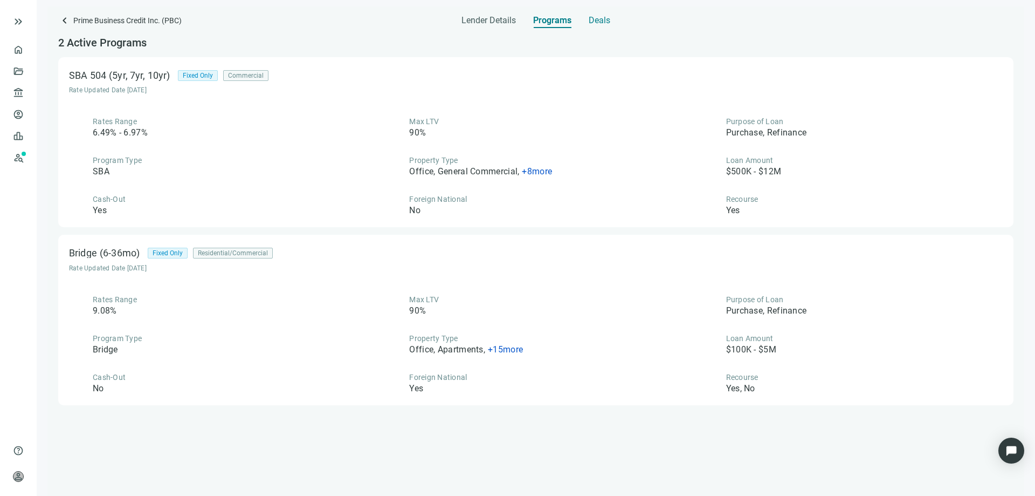
click at [600, 18] on span "Deals" at bounding box center [600, 20] width 22 height 11
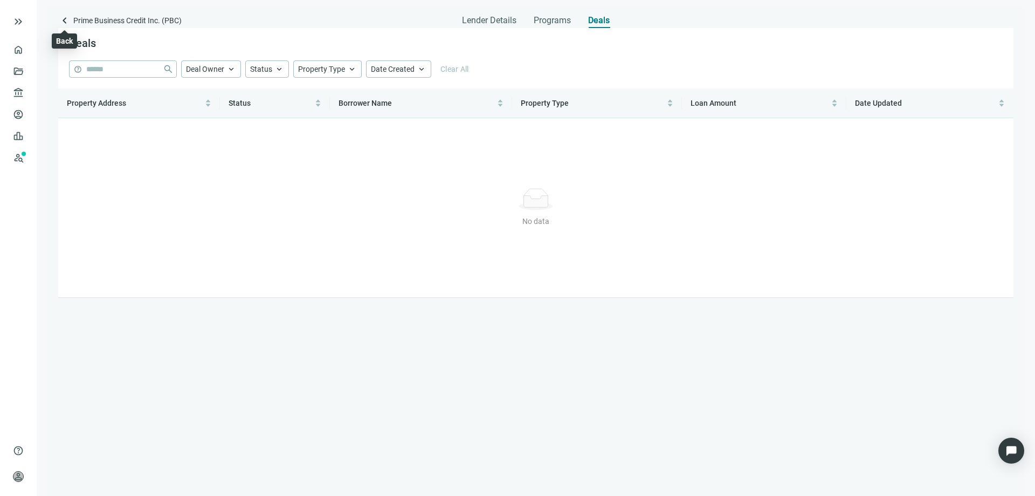
click at [62, 23] on span "keyboard_arrow_left" at bounding box center [64, 20] width 13 height 13
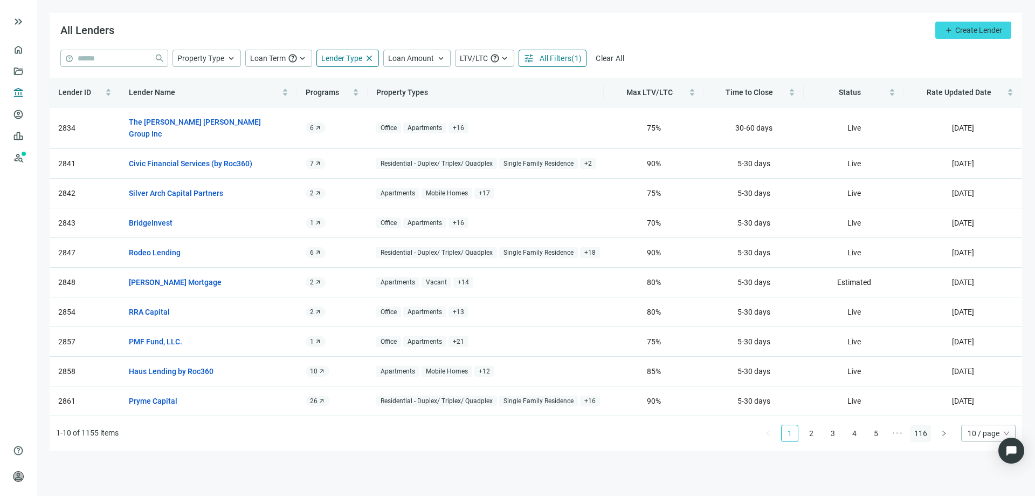
click at [924, 425] on link "116" at bounding box center [920, 433] width 19 height 16
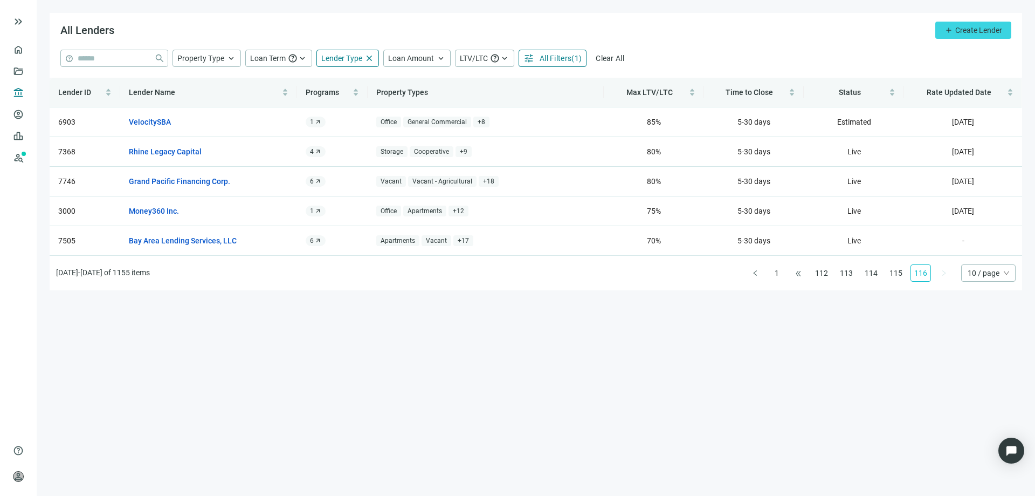
click at [802, 277] on span "•••" at bounding box center [798, 272] width 17 height 17
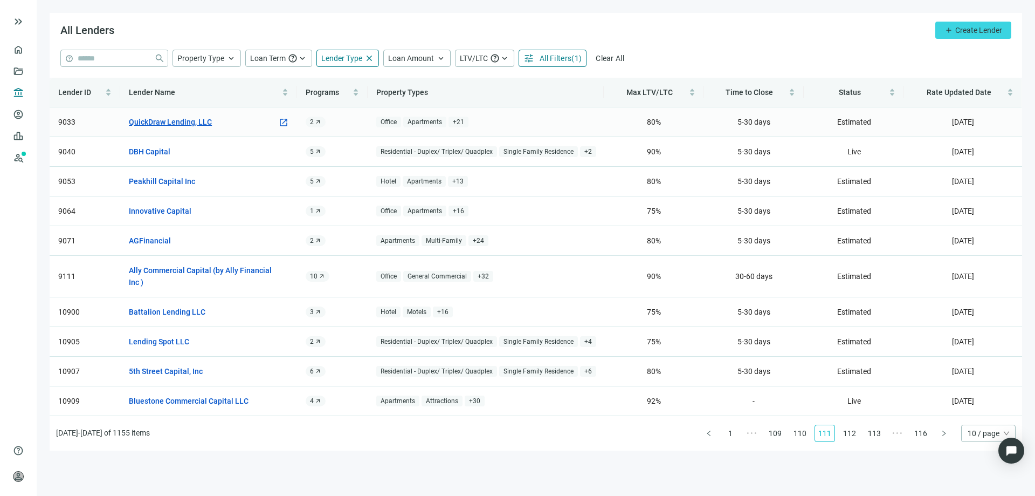
click at [200, 122] on link "QuickDraw Lending, LLC" at bounding box center [170, 122] width 83 height 12
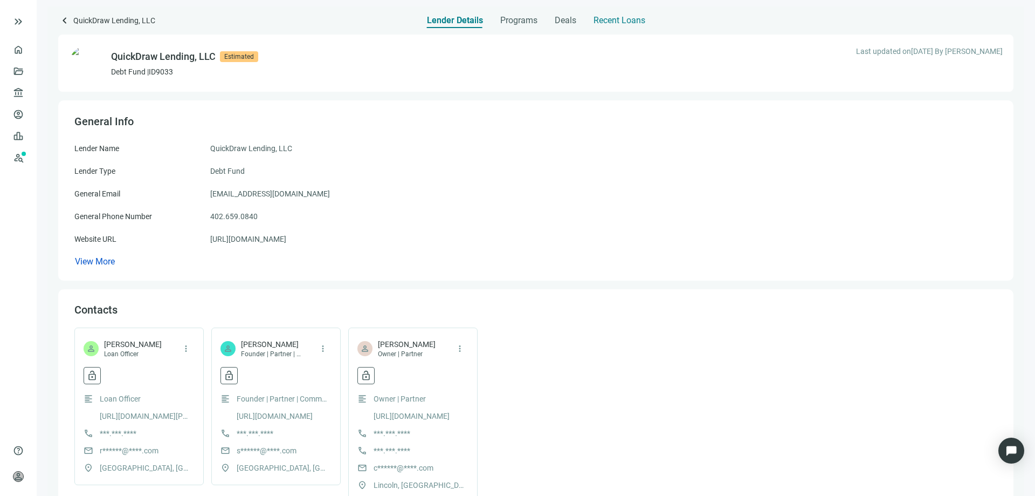
click at [612, 22] on span "Recent Loans" at bounding box center [620, 20] width 52 height 11
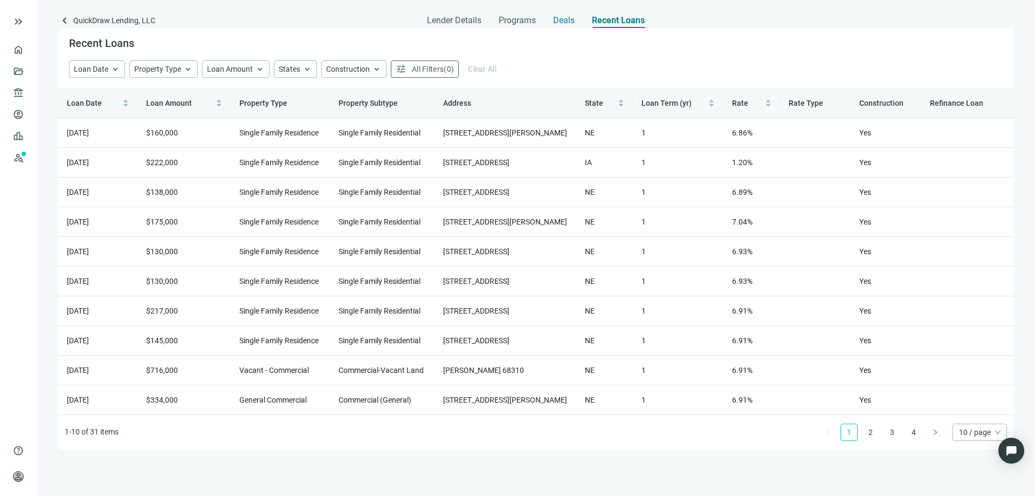
click at [561, 19] on span "Deals" at bounding box center [564, 20] width 22 height 11
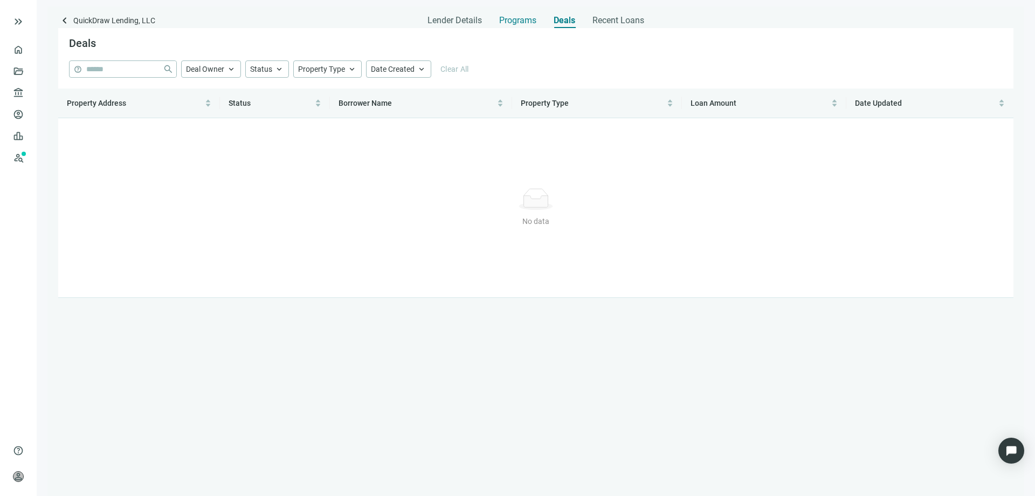
click at [519, 21] on span "Programs" at bounding box center [517, 20] width 37 height 11
